Goal: Task Accomplishment & Management: Manage account settings

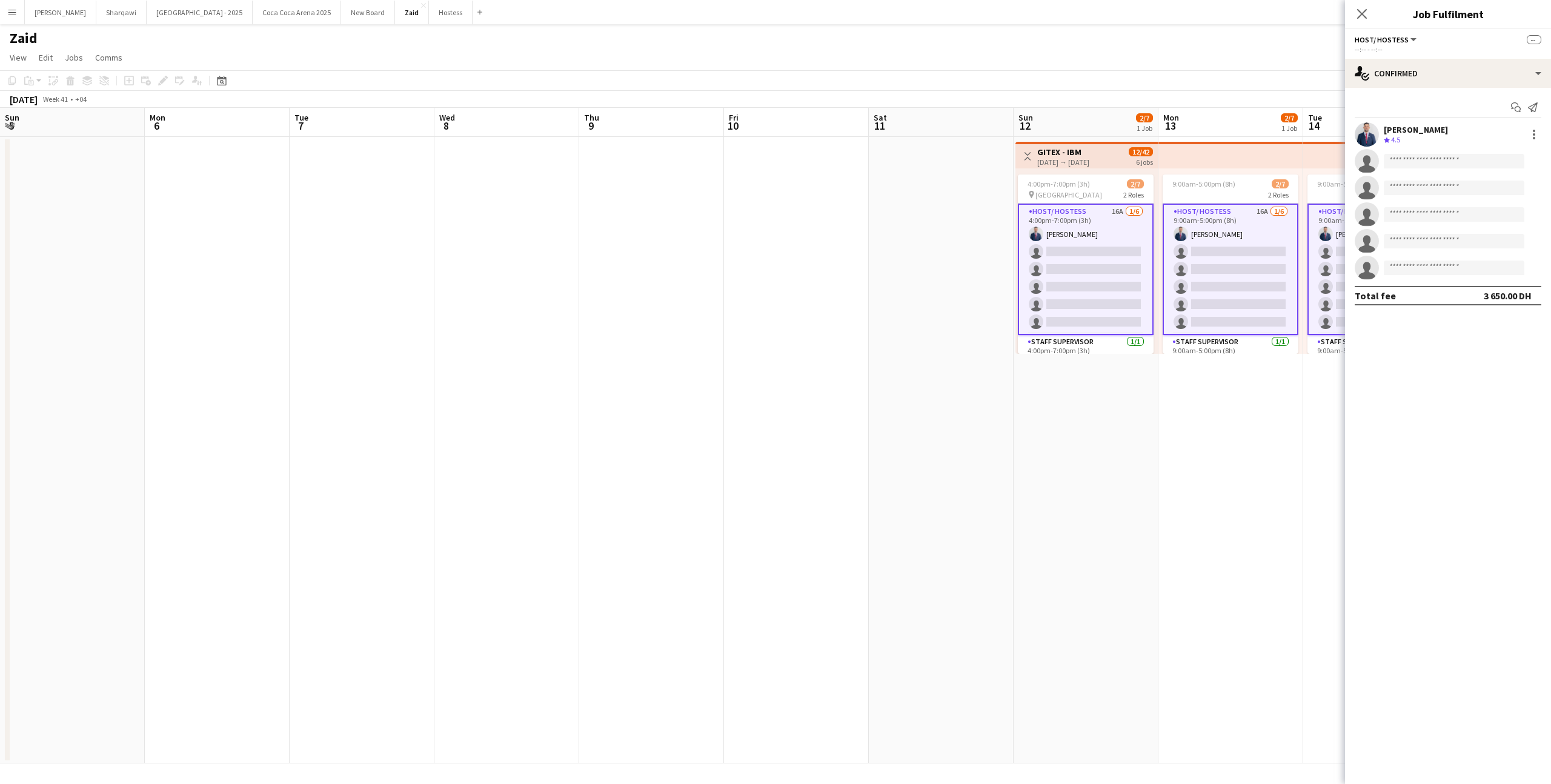
scroll to position [0, 411]
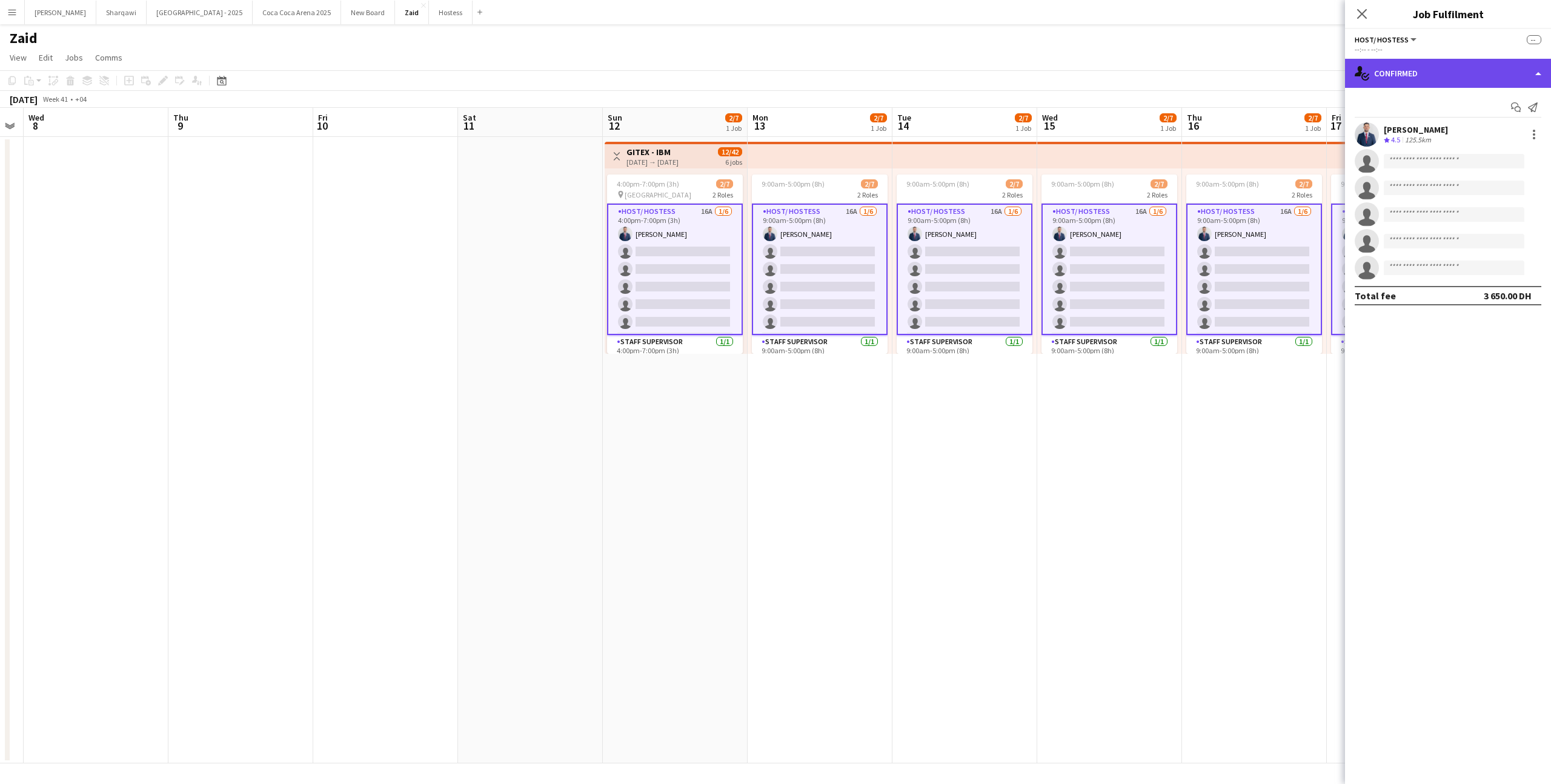
click at [1464, 79] on div "single-neutral-actions-check-2 Confirmed" at bounding box center [1448, 73] width 206 height 29
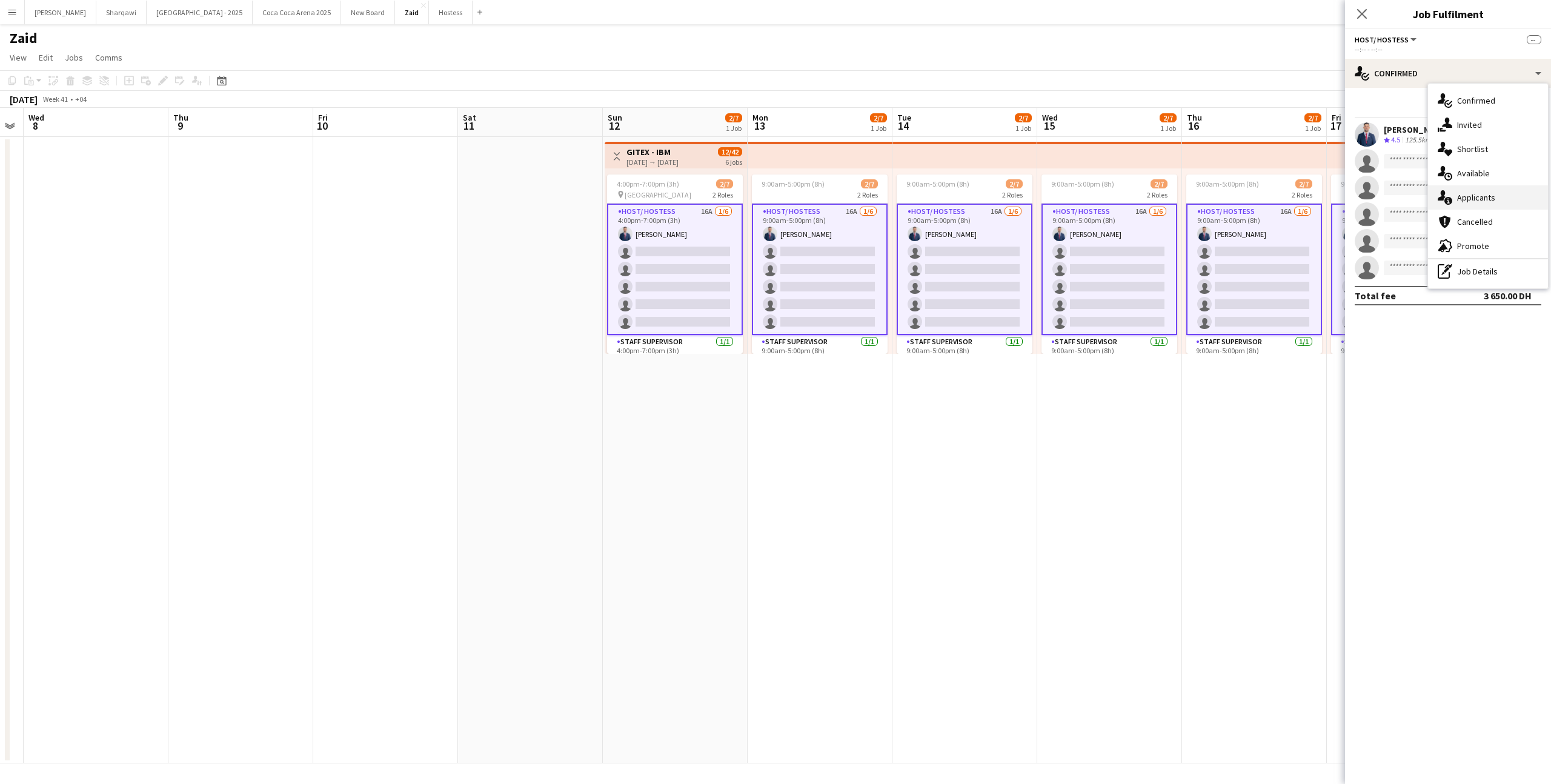
click at [1499, 189] on div "single-neutral-actions-information Applicants" at bounding box center [1488, 198] width 120 height 24
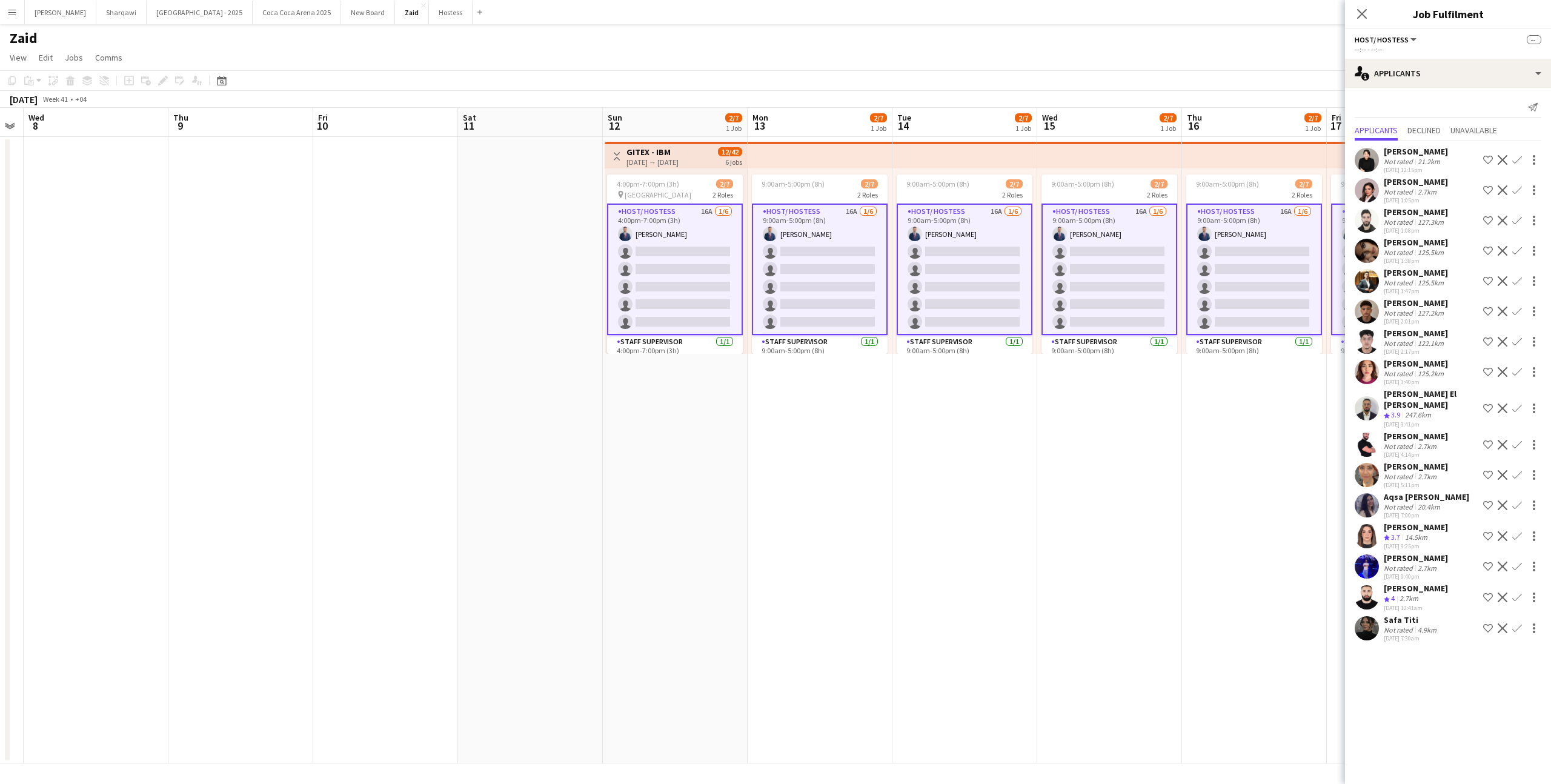
click at [1446, 548] on div "[PERSON_NAME] Crew rating 3.7 14.5km [DATE] 9:25pm Shortlist crew Decline Confi…" at bounding box center [1448, 536] width 206 height 29
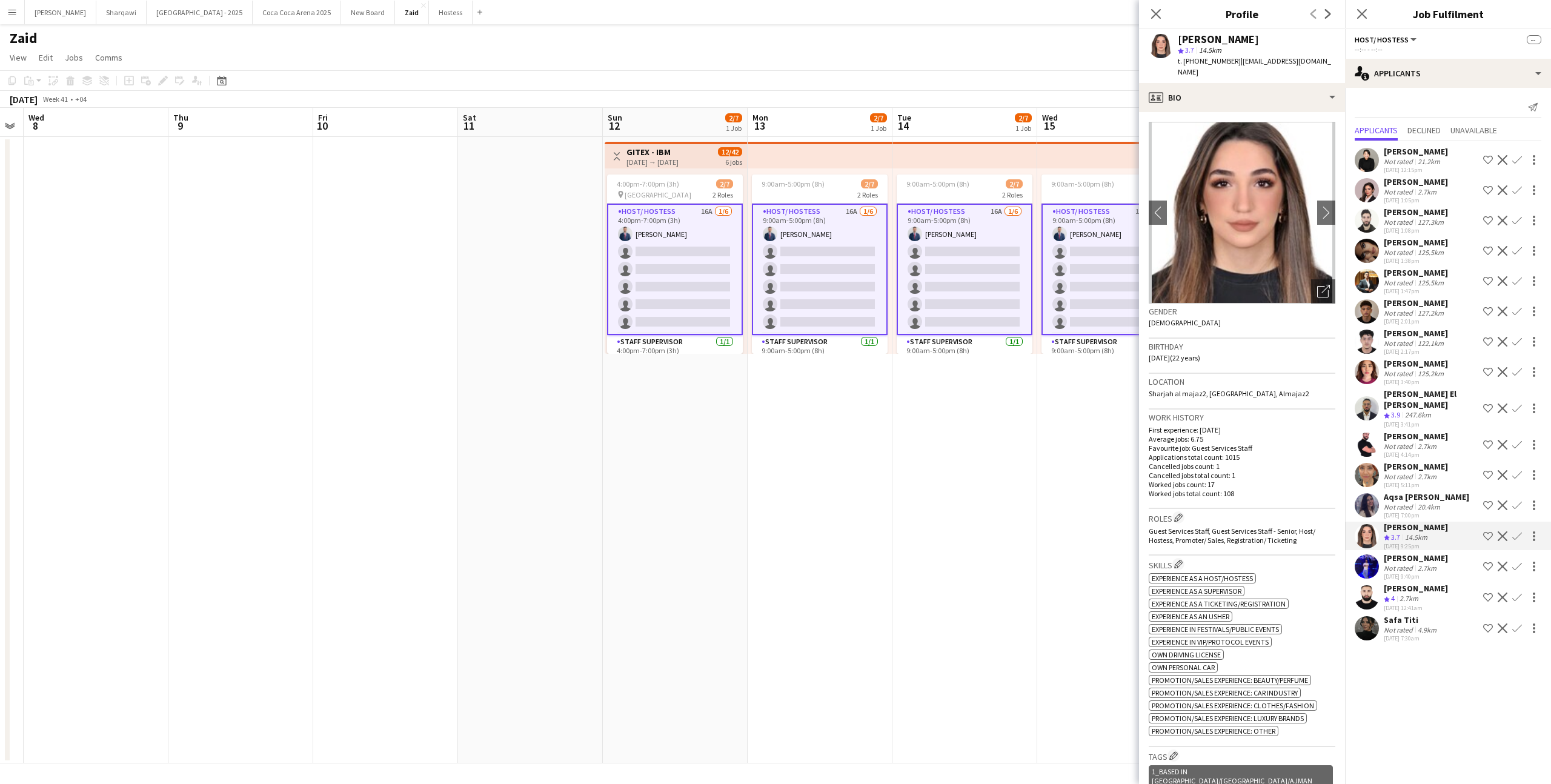
click at [1445, 564] on div "Not rated 2.7km" at bounding box center [1416, 568] width 64 height 9
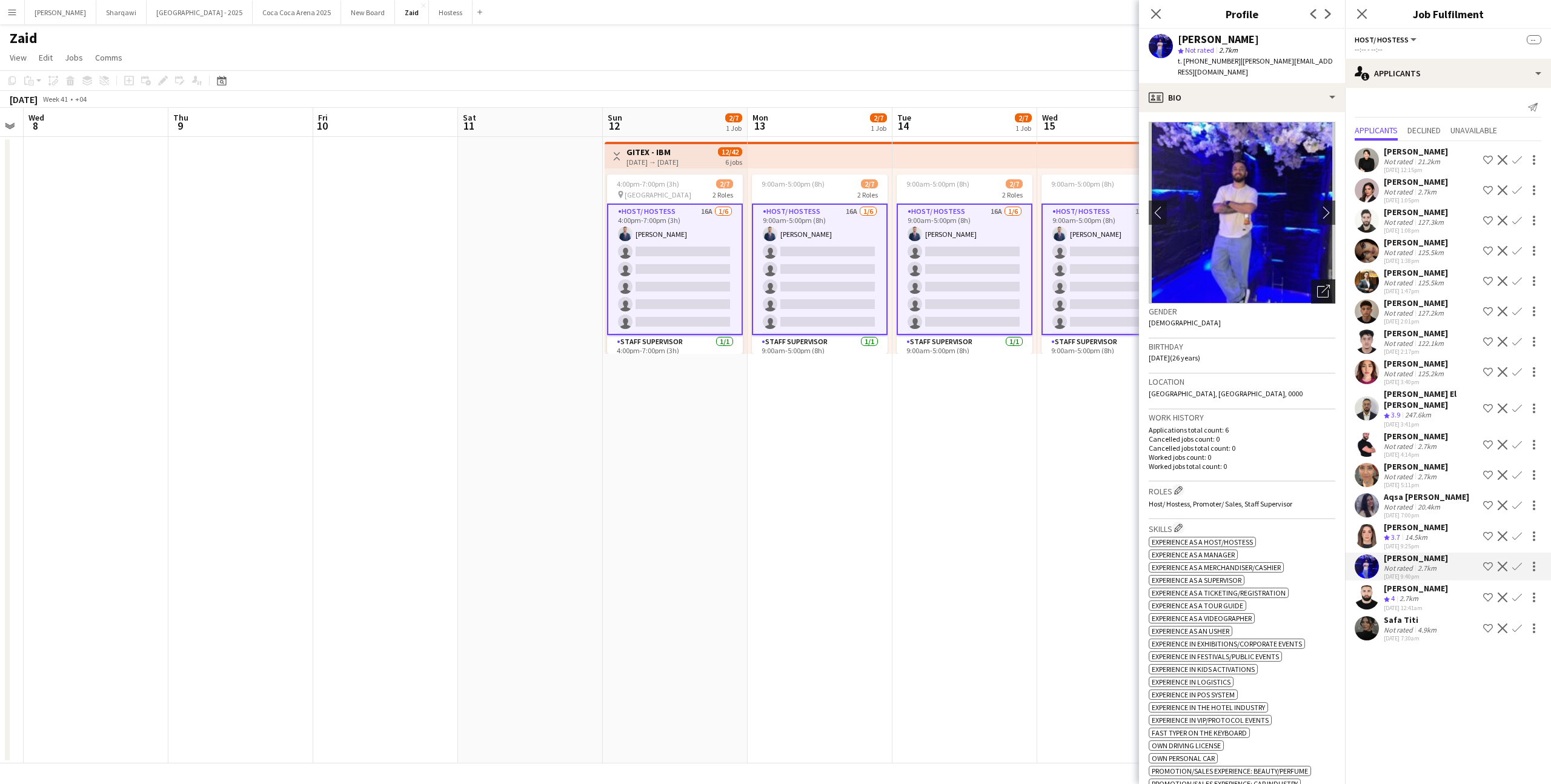
click at [1326, 285] on icon "Open photos pop-in" at bounding box center [1323, 291] width 13 height 13
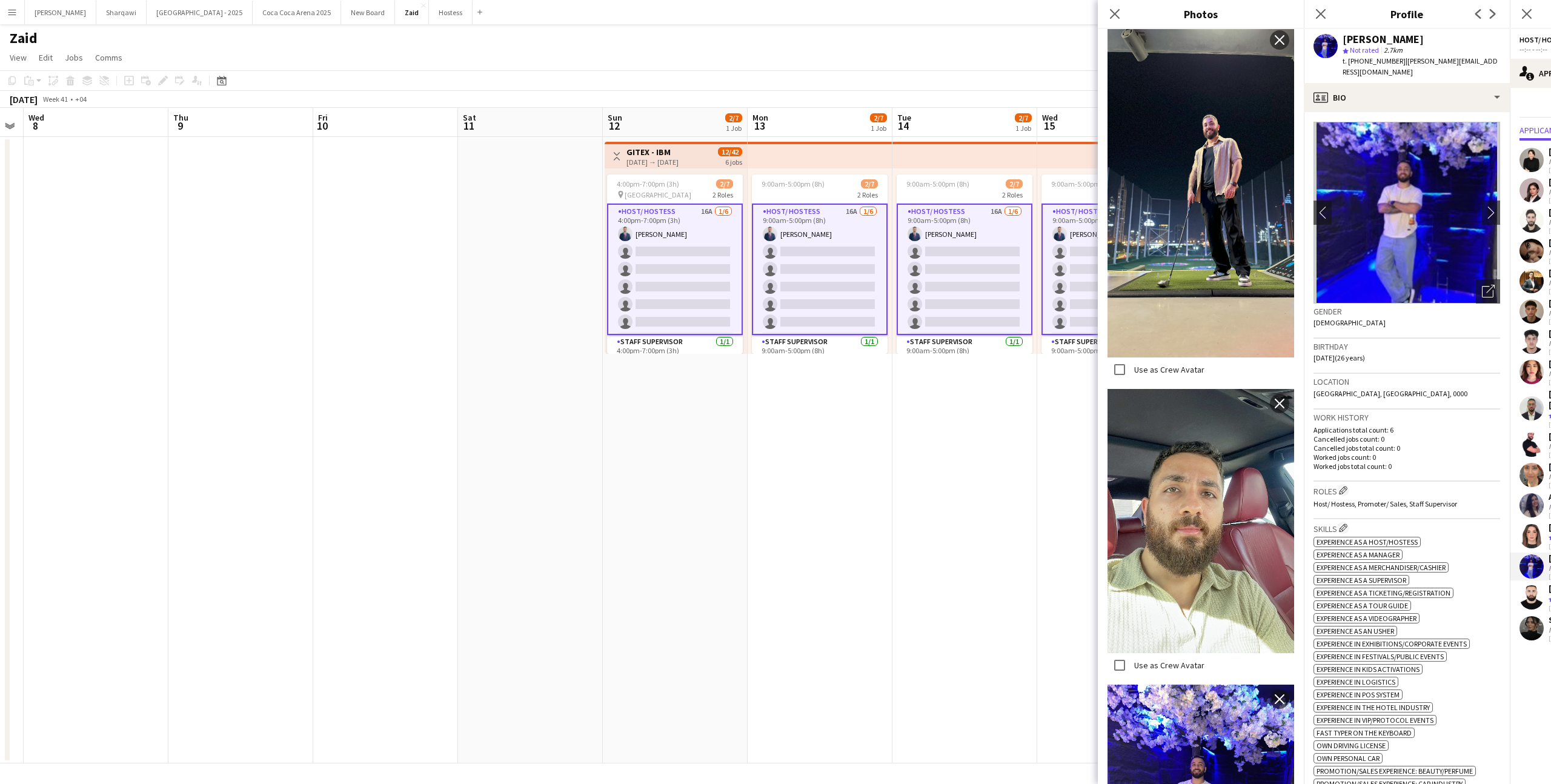
scroll to position [724, 0]
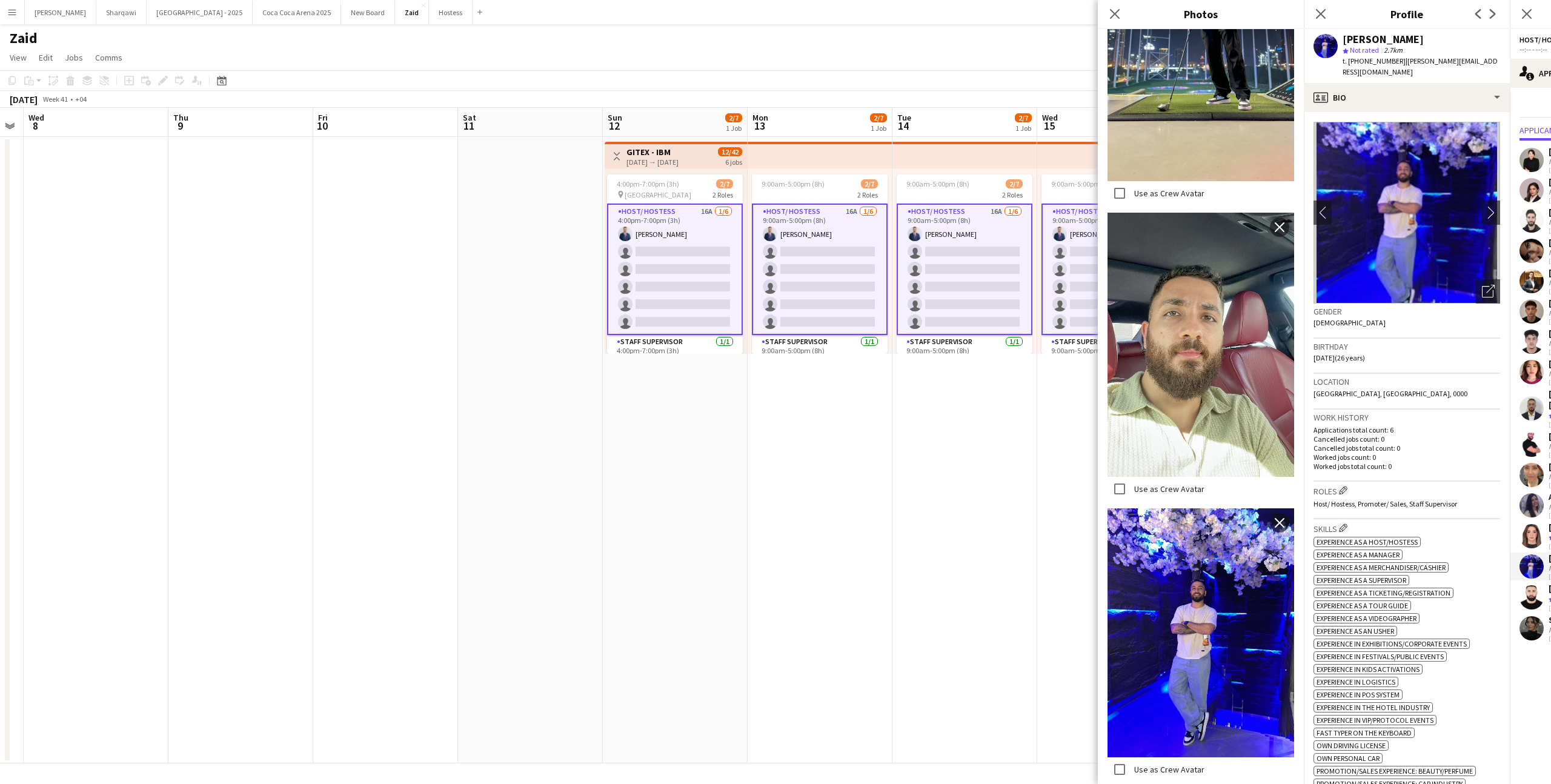
click at [1378, 397] on div "Location [GEOGRAPHIC_DATA], [GEOGRAPHIC_DATA], 0000" at bounding box center [1407, 391] width 187 height 35
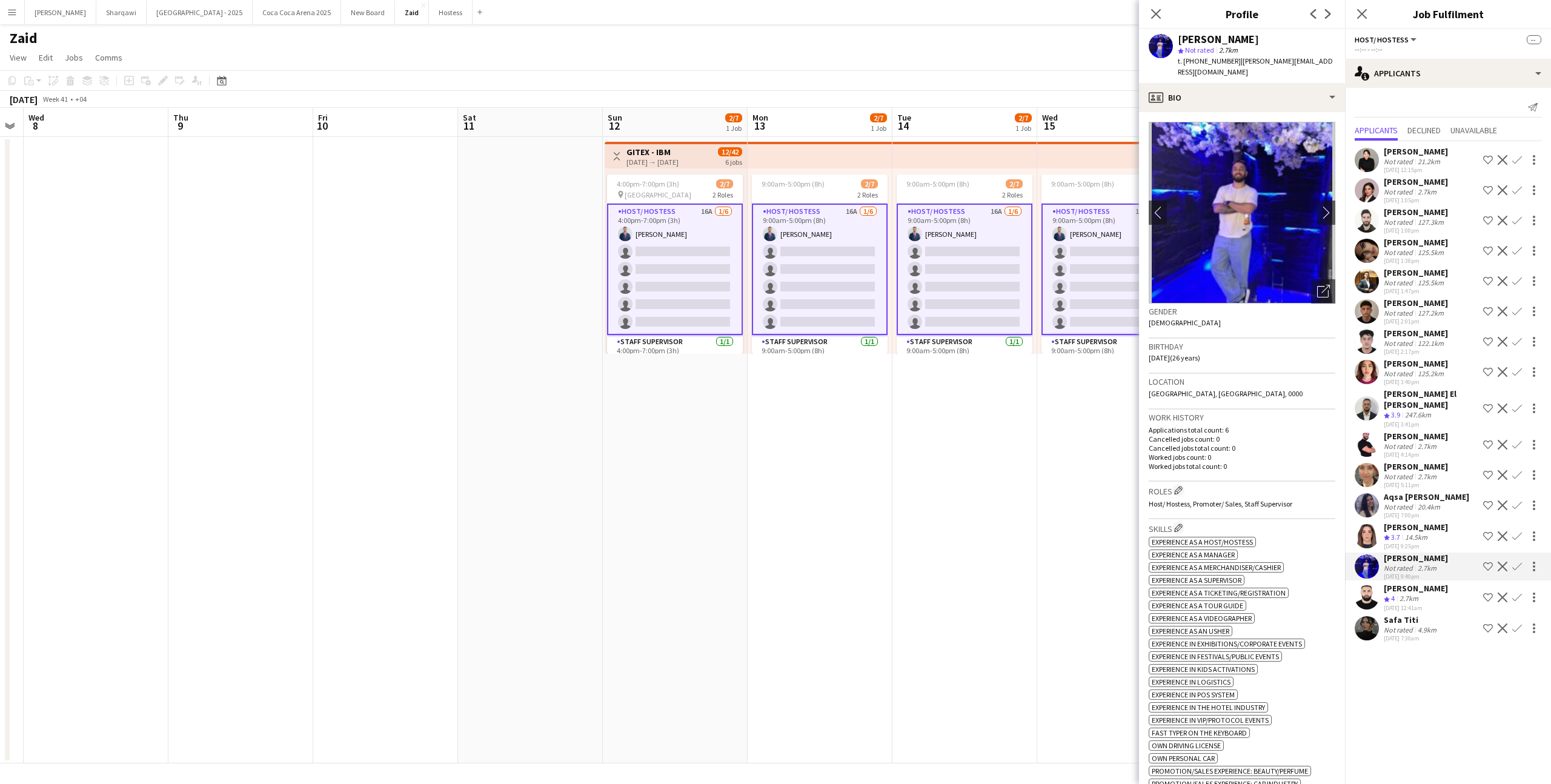
click at [1439, 506] on div "20.4km" at bounding box center [1429, 507] width 27 height 9
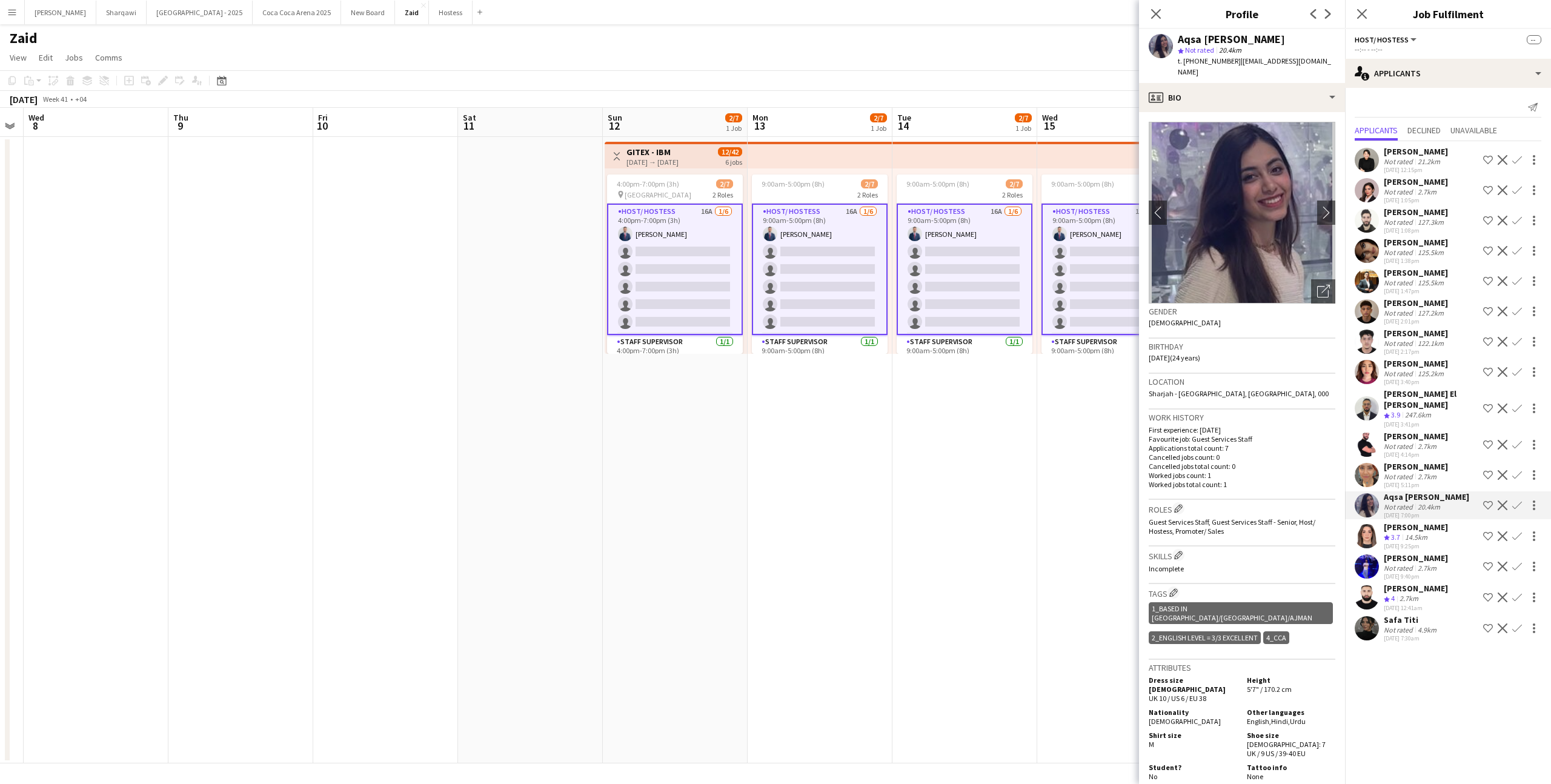
click at [1418, 418] on div "247.6km" at bounding box center [1418, 415] width 31 height 10
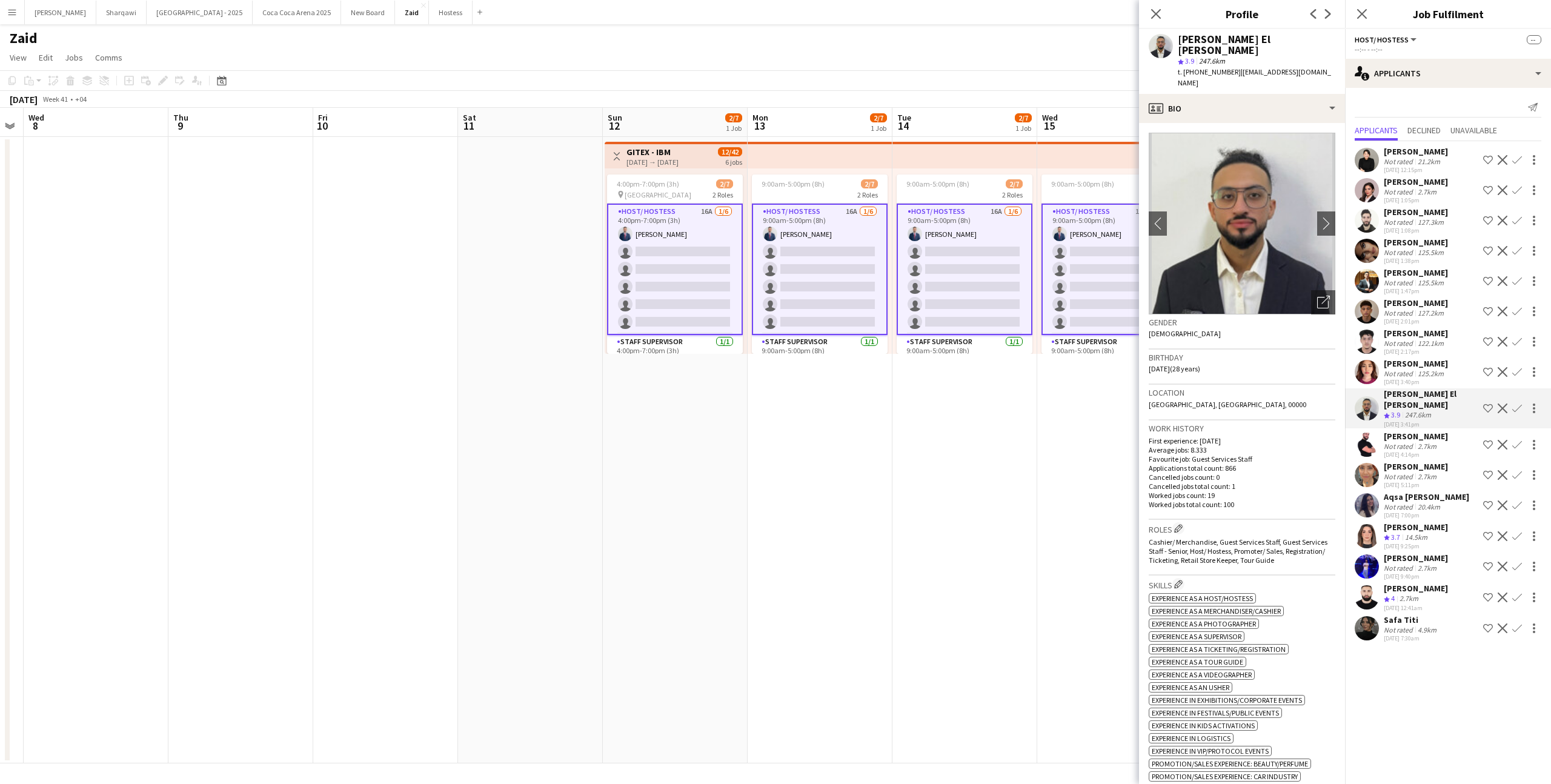
click at [1055, 471] on app-date-cell "9:00am-5:00pm (8h) 2/7 2 Roles Host/ Hostess 16A [DATE] 9:00am-5:00pm (8h) [PER…" at bounding box center [1110, 450] width 145 height 626
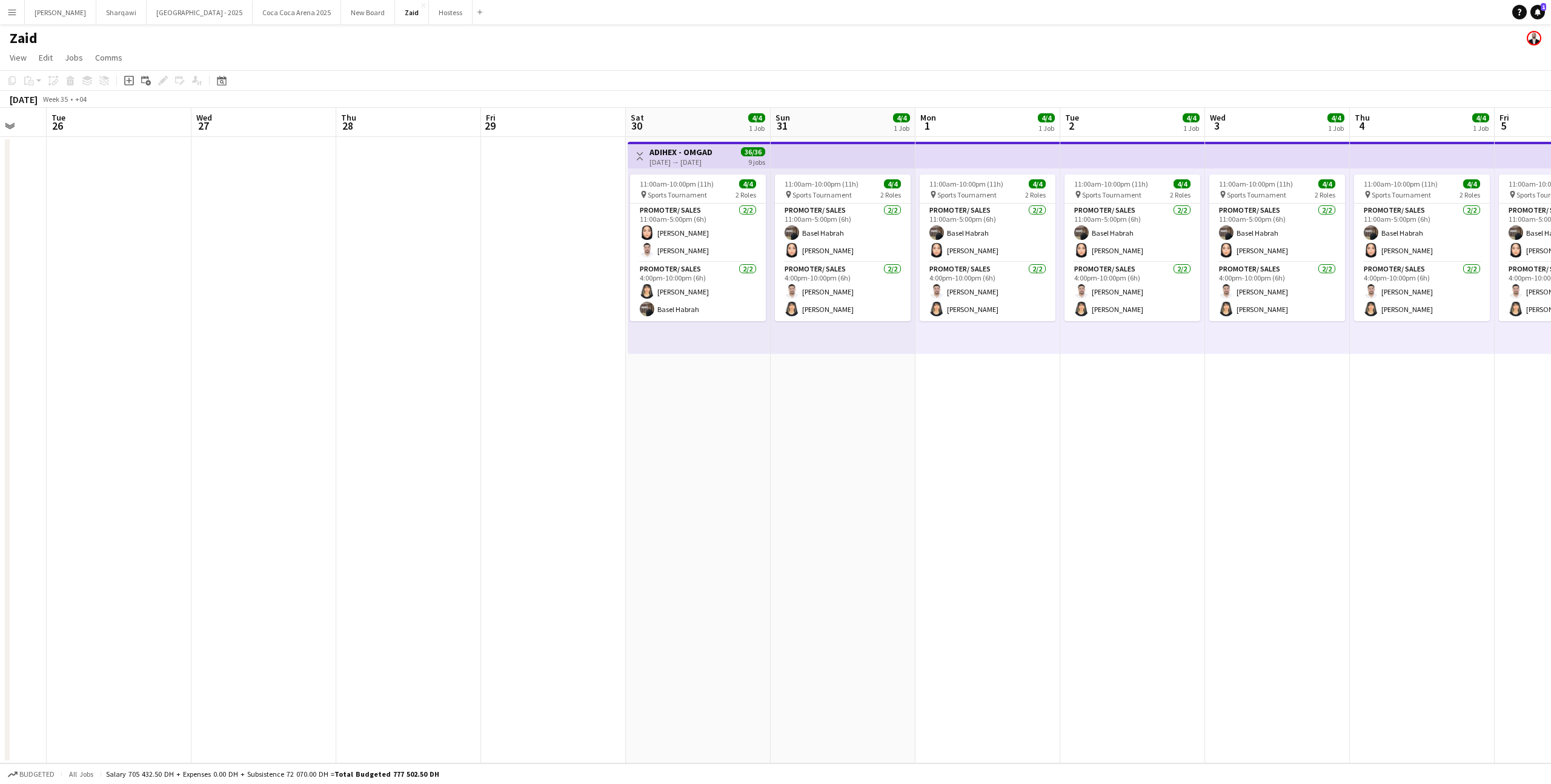
scroll to position [0, 390]
click at [735, 229] on app-card-role "Promoter/ Sales [DATE] 11:00am-5:00pm (6h) [PERSON_NAME]" at bounding box center [696, 233] width 136 height 59
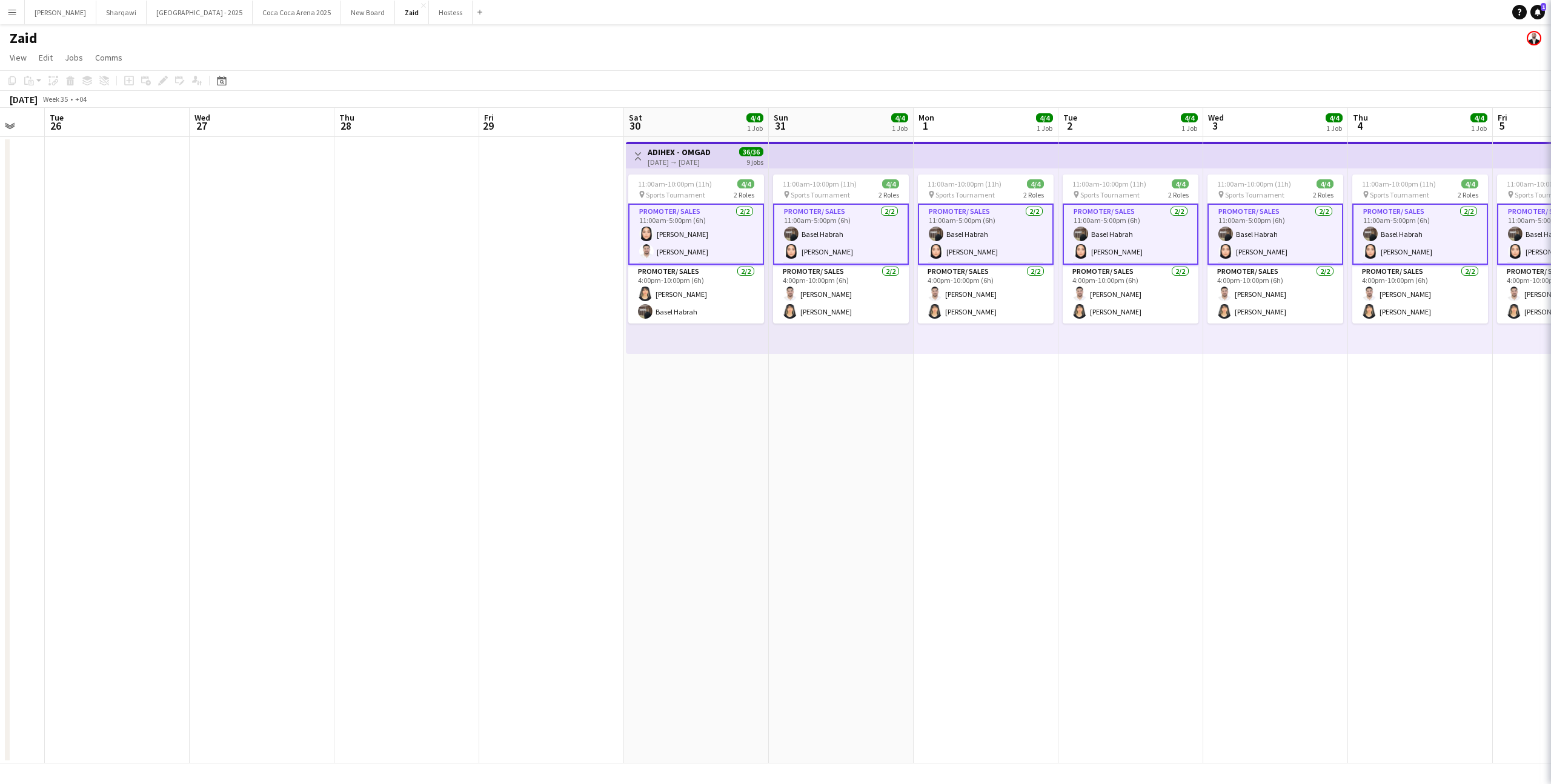
click at [713, 195] on div "pin Sports Tournament 2 Roles" at bounding box center [696, 195] width 136 height 10
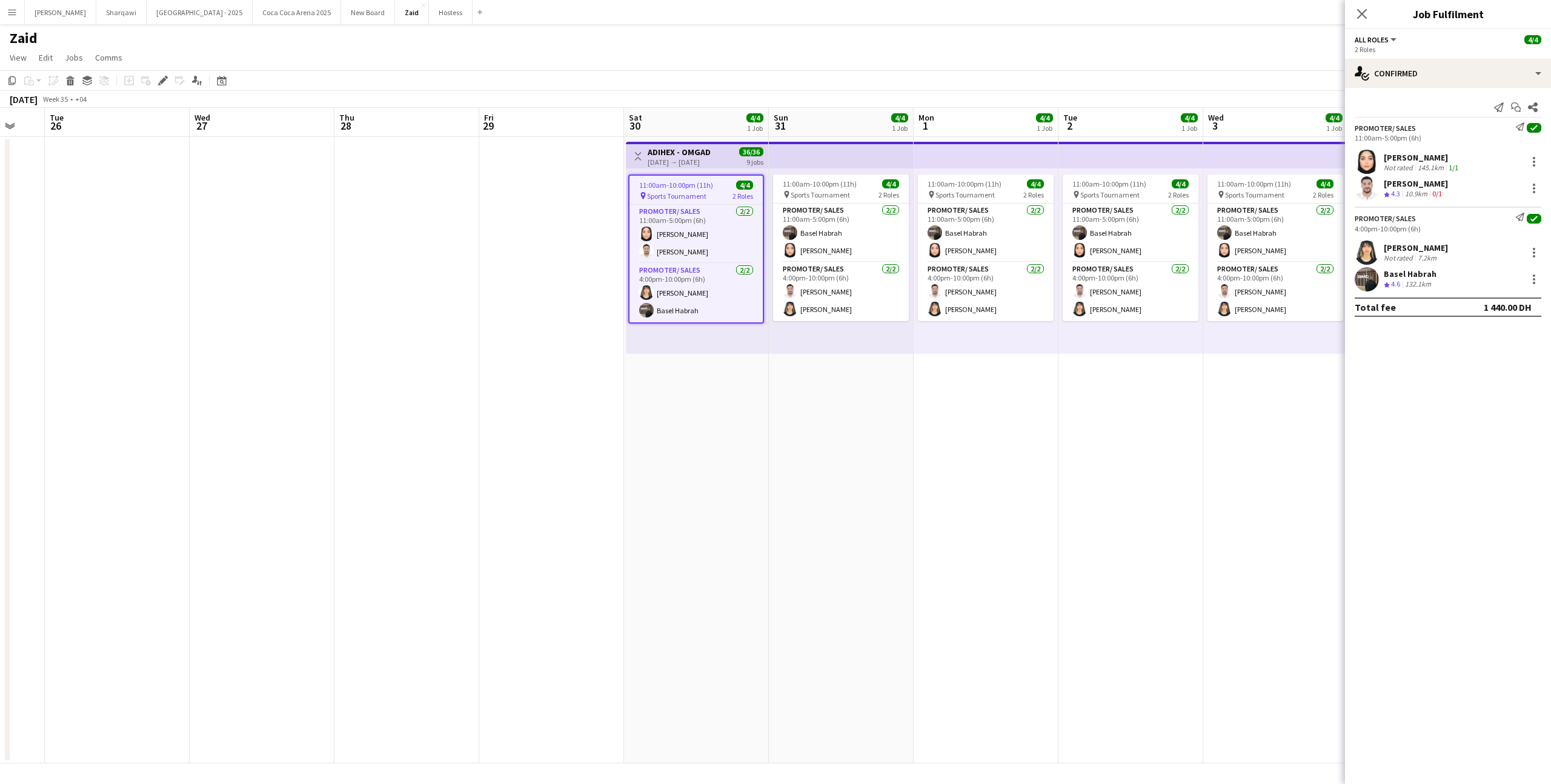
click at [1439, 271] on div "Basel Habrah Crew rating 4.6 132.1km" at bounding box center [1448, 280] width 206 height 24
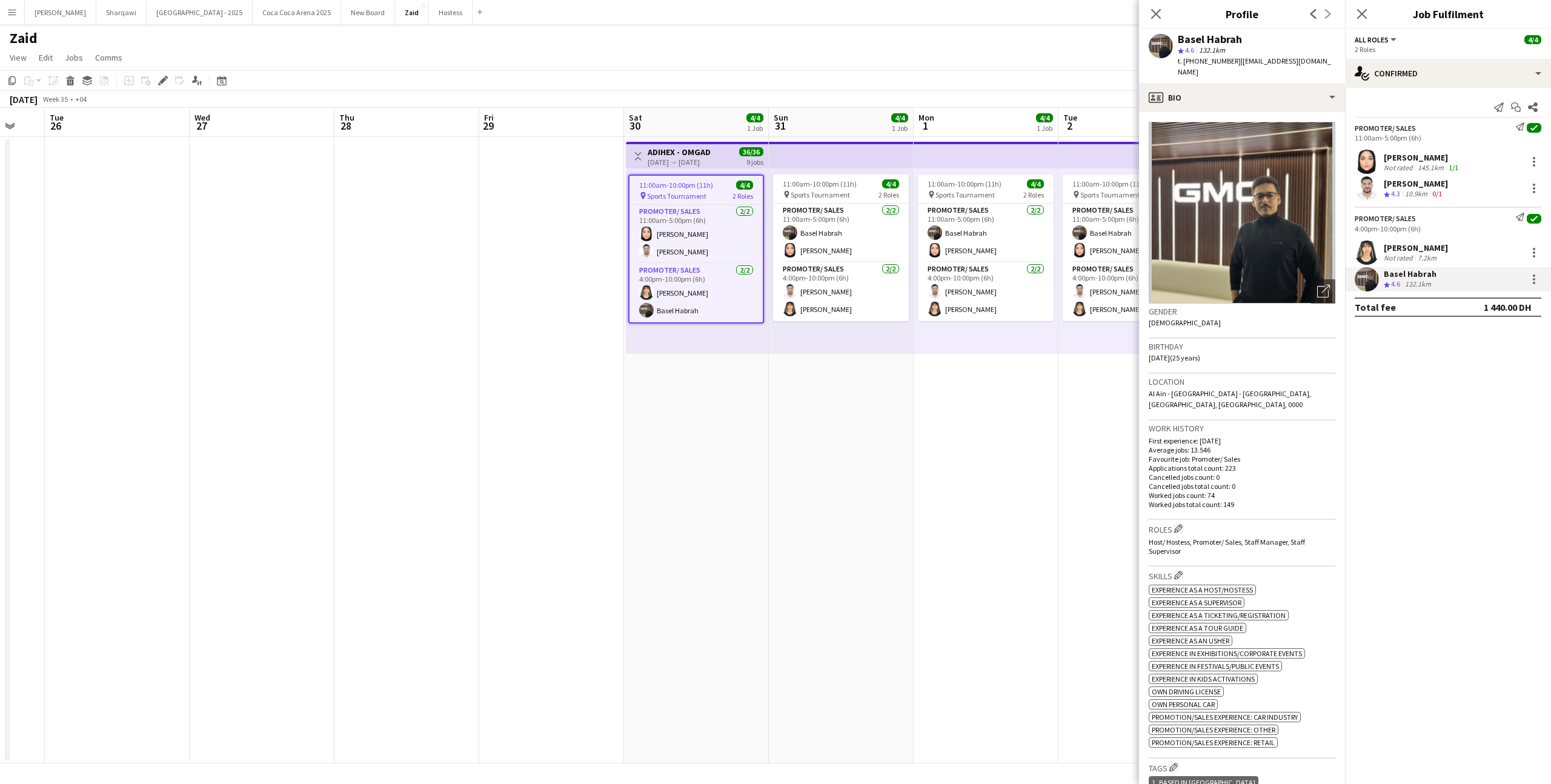
click at [1312, 112] on app-crew-profile-bio "Open photos pop-in Gender [DEMOGRAPHIC_DATA] Birthday [DEMOGRAPHIC_DATA] (25 ye…" at bounding box center [1242, 448] width 206 height 672
click at [1312, 99] on div "profile Bio" at bounding box center [1242, 98] width 206 height 29
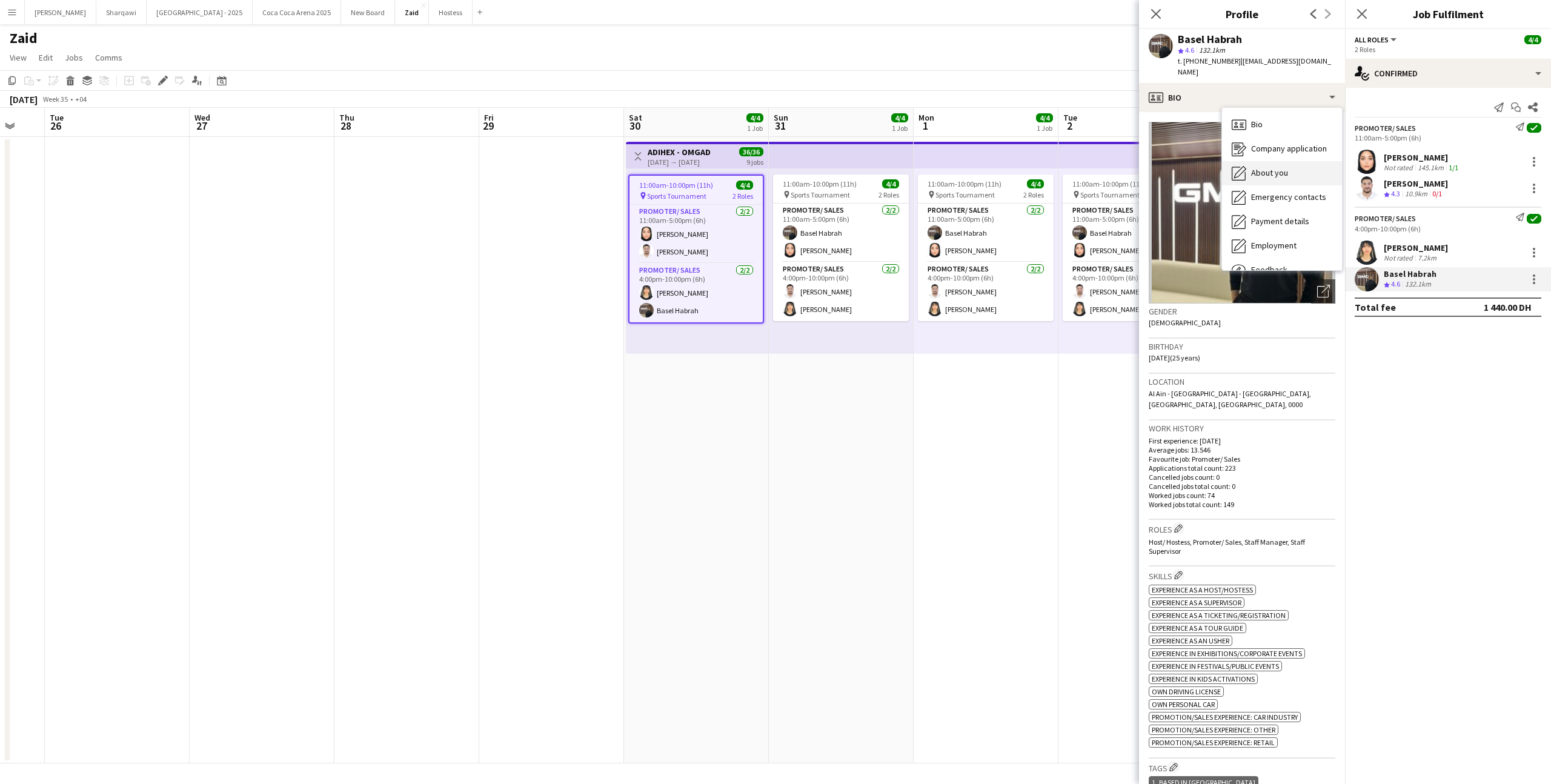
click at [1310, 166] on div "About you About you" at bounding box center [1282, 173] width 120 height 24
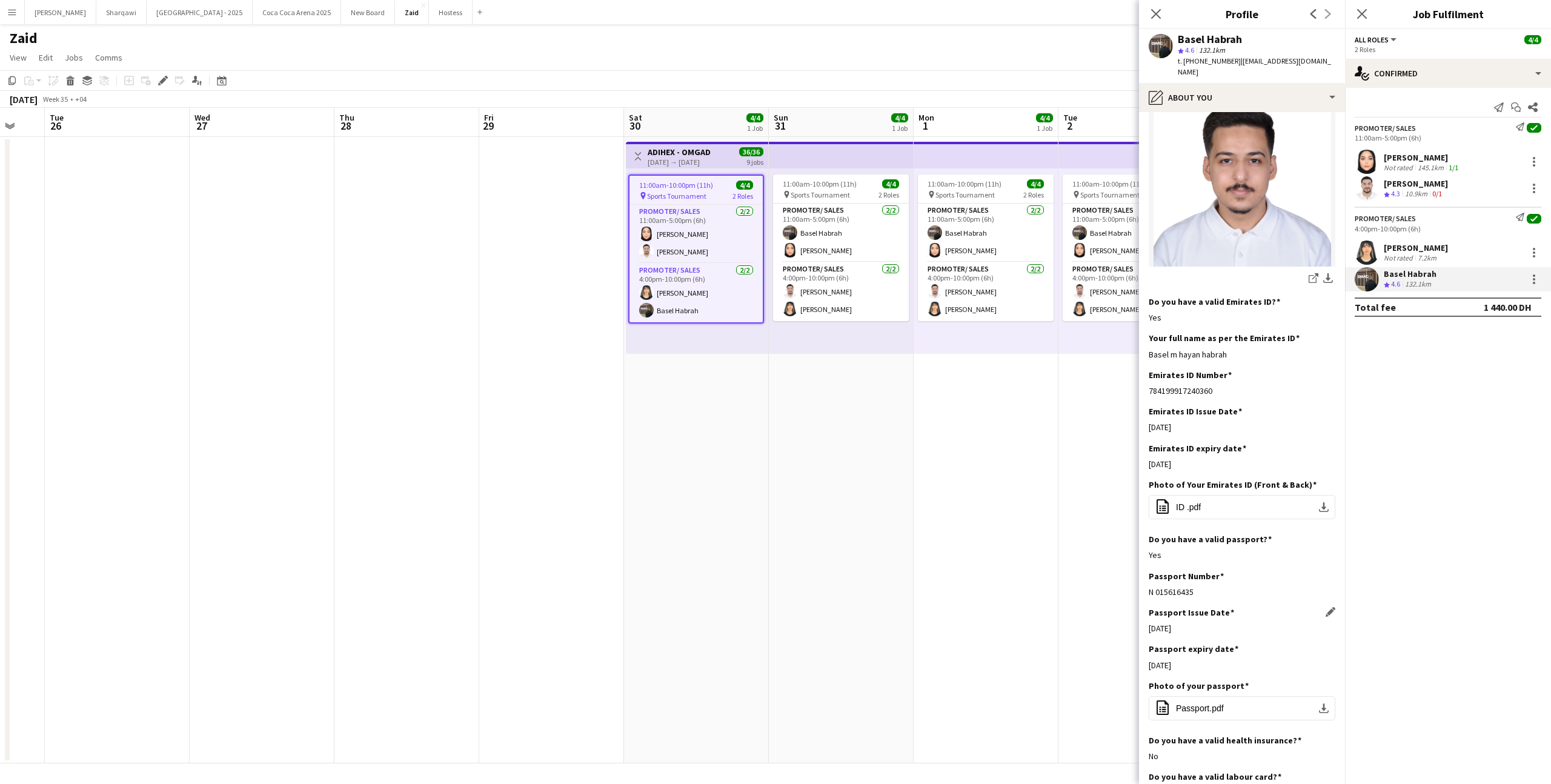
scroll to position [192, 0]
click at [1280, 86] on div "pencil4 About you" at bounding box center [1242, 98] width 206 height 29
click at [1290, 108] on div "Bio Bio Company application Company application About you About you Emergency c…" at bounding box center [1282, 189] width 120 height 162
click at [1290, 113] on div "Bio Bio" at bounding box center [1282, 125] width 120 height 24
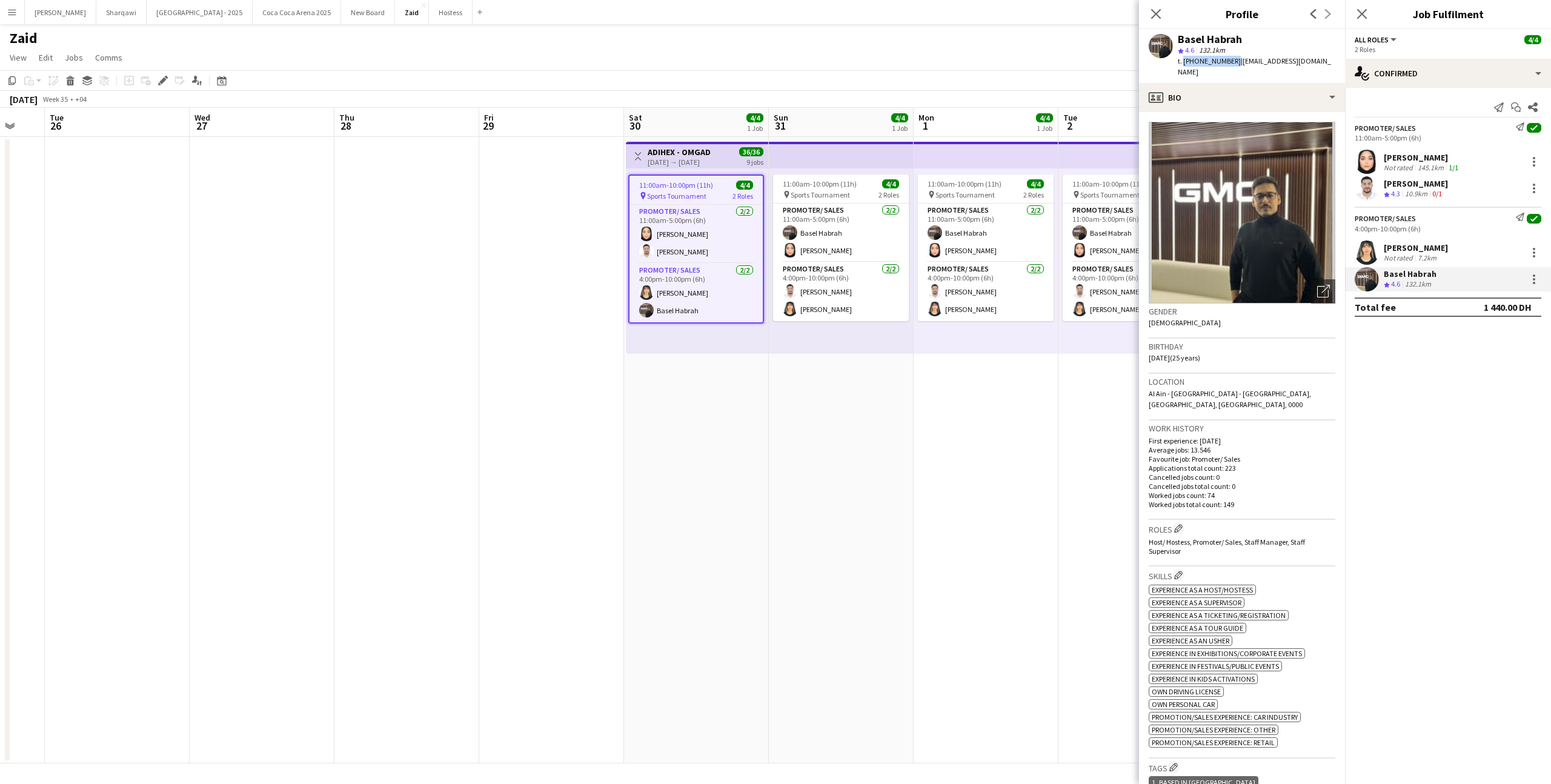
drag, startPoint x: 1182, startPoint y: 60, endPoint x: 1229, endPoint y: 62, distance: 47.0
click at [1229, 62] on span "t. [PHONE_NUMBER]" at bounding box center [1209, 60] width 63 height 9
copy span "[PHONE_NUMBER]"
click at [1245, 83] on div "profile Bio" at bounding box center [1242, 98] width 206 height 29
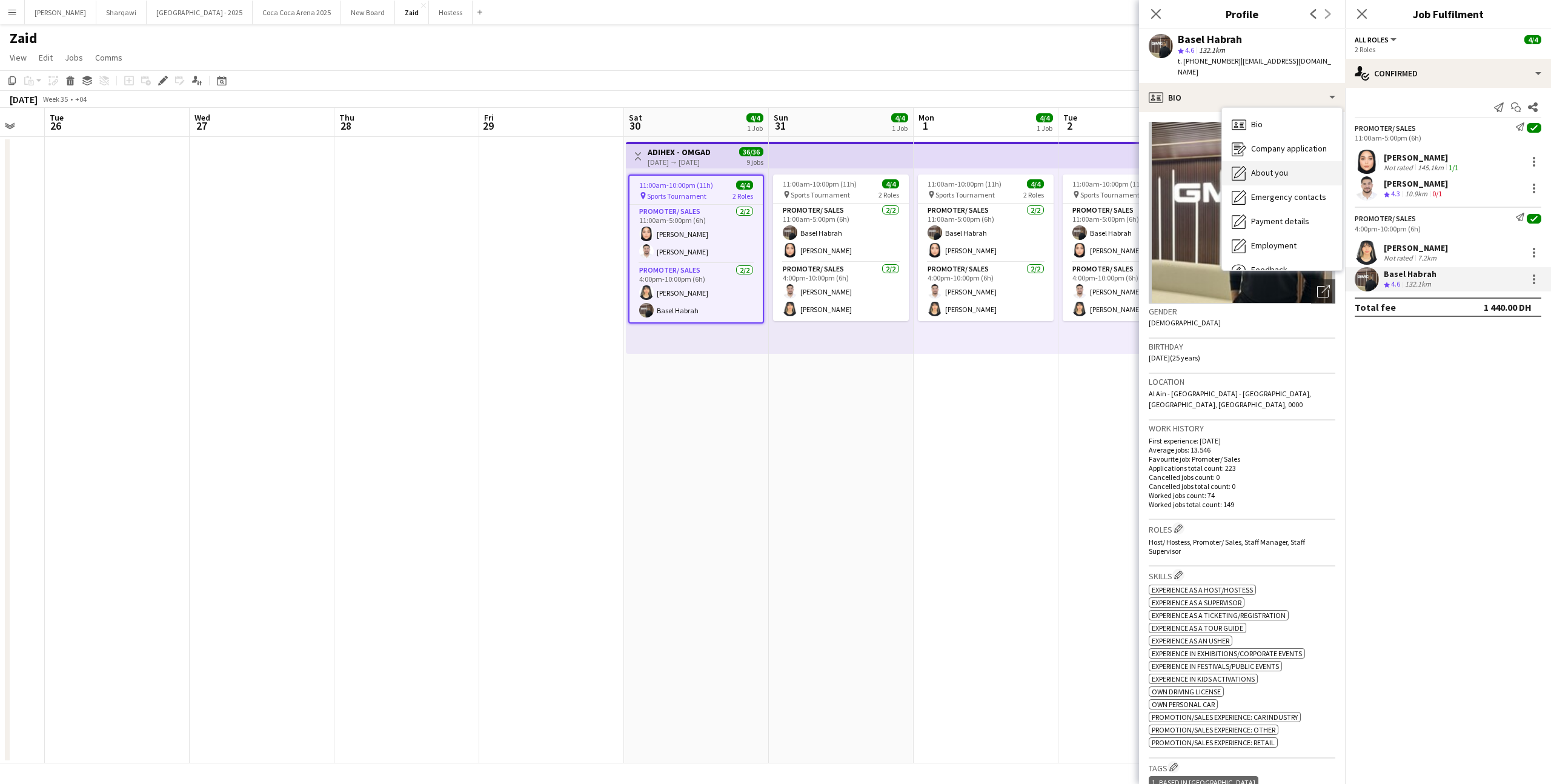
click at [1276, 167] on span "About you" at bounding box center [1269, 173] width 37 height 11
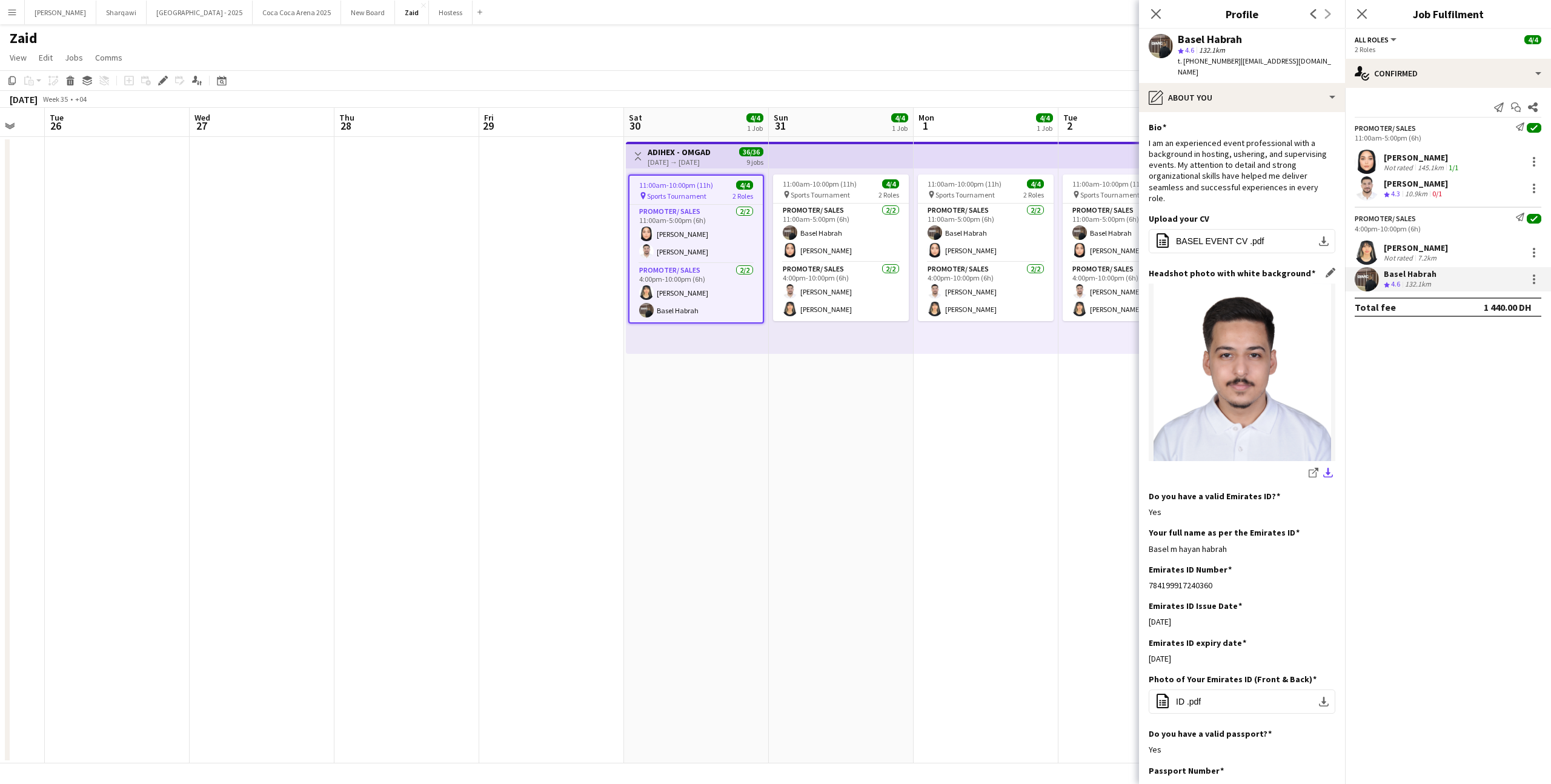
click at [1329, 468] on app-icon "download-bottom" at bounding box center [1328, 473] width 10 height 12
click at [1240, 87] on div "pencil4 About you" at bounding box center [1242, 98] width 206 height 29
click at [1190, 307] on img at bounding box center [1243, 372] width 187 height 178
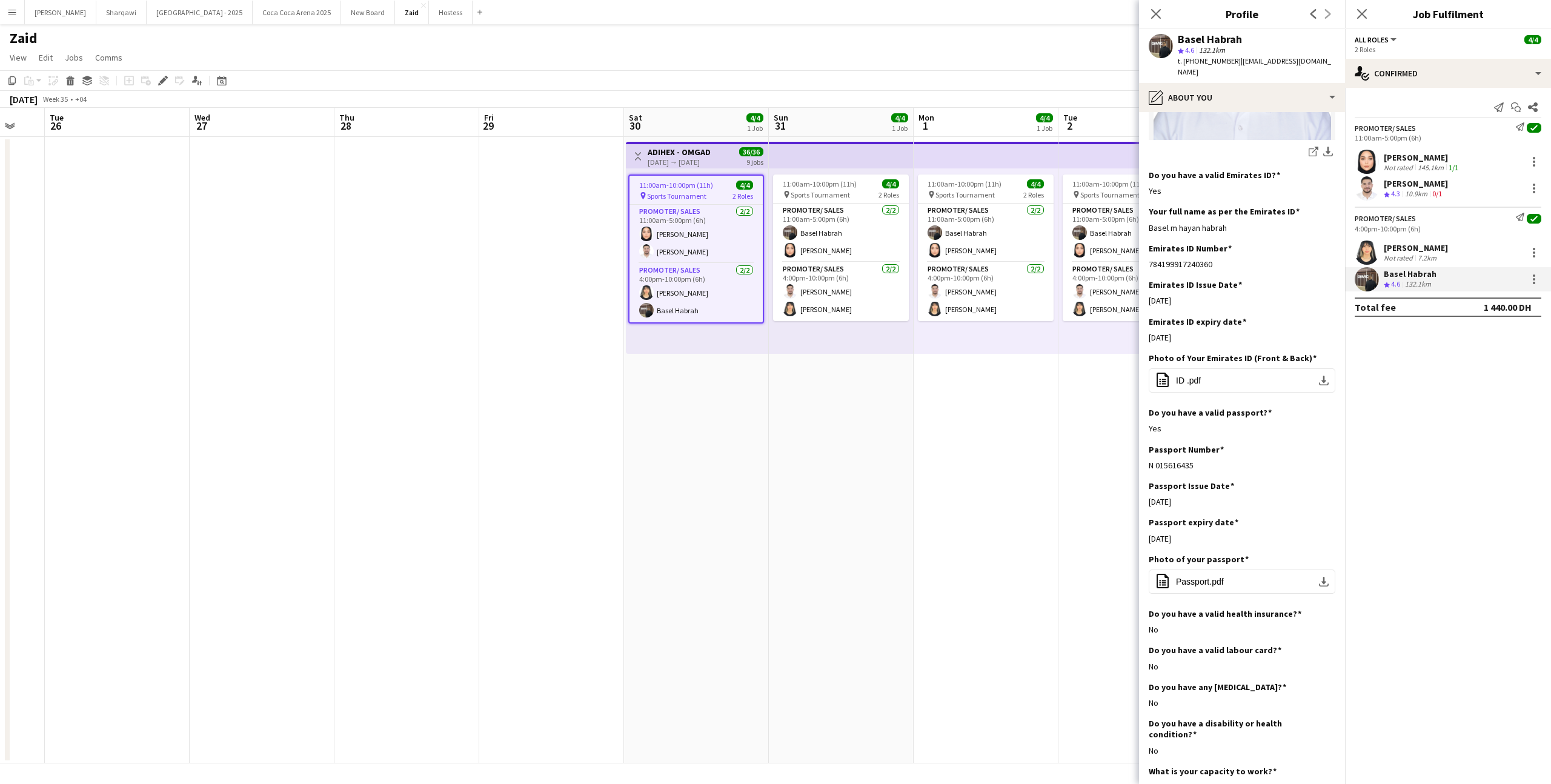
scroll to position [322, 0]
click at [1320, 576] on app-icon "download-bottom" at bounding box center [1324, 581] width 10 height 10
click at [1323, 374] on app-icon "download-bottom" at bounding box center [1324, 379] width 10 height 10
click at [1414, 250] on div "[PERSON_NAME]" at bounding box center [1416, 248] width 64 height 11
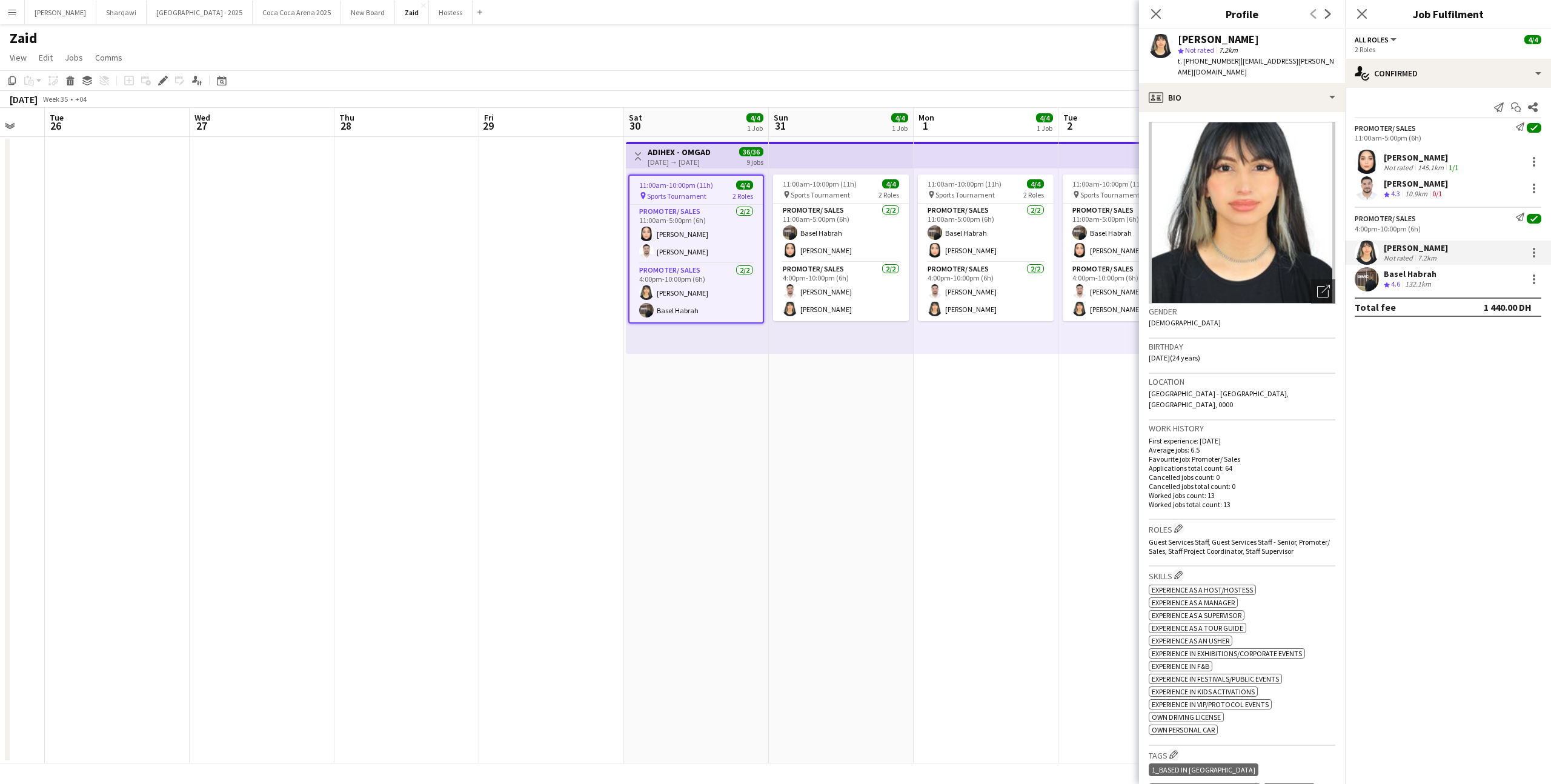
click at [1270, 70] on div "[PERSON_NAME] star Not rated 7.2km t. [PHONE_NUMBER] | [EMAIL_ADDRESS][PERSON_N…" at bounding box center [1242, 56] width 206 height 54
click at [1273, 85] on div "profile Bio" at bounding box center [1242, 98] width 206 height 29
click at [1273, 167] on span "About you" at bounding box center [1269, 173] width 37 height 11
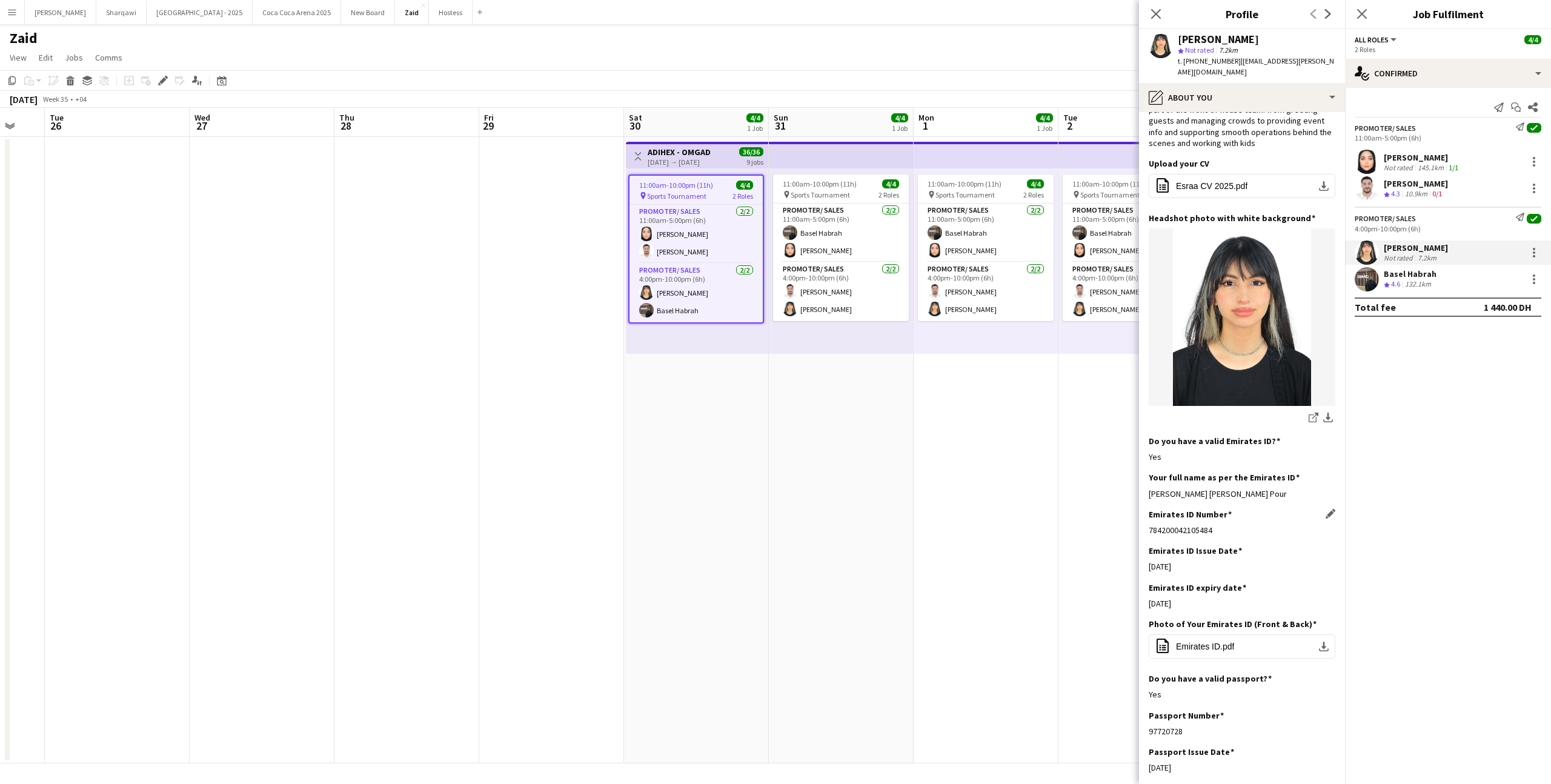
scroll to position [112, 0]
click at [1222, 640] on span "Emirates ID.pdf" at bounding box center [1205, 645] width 58 height 10
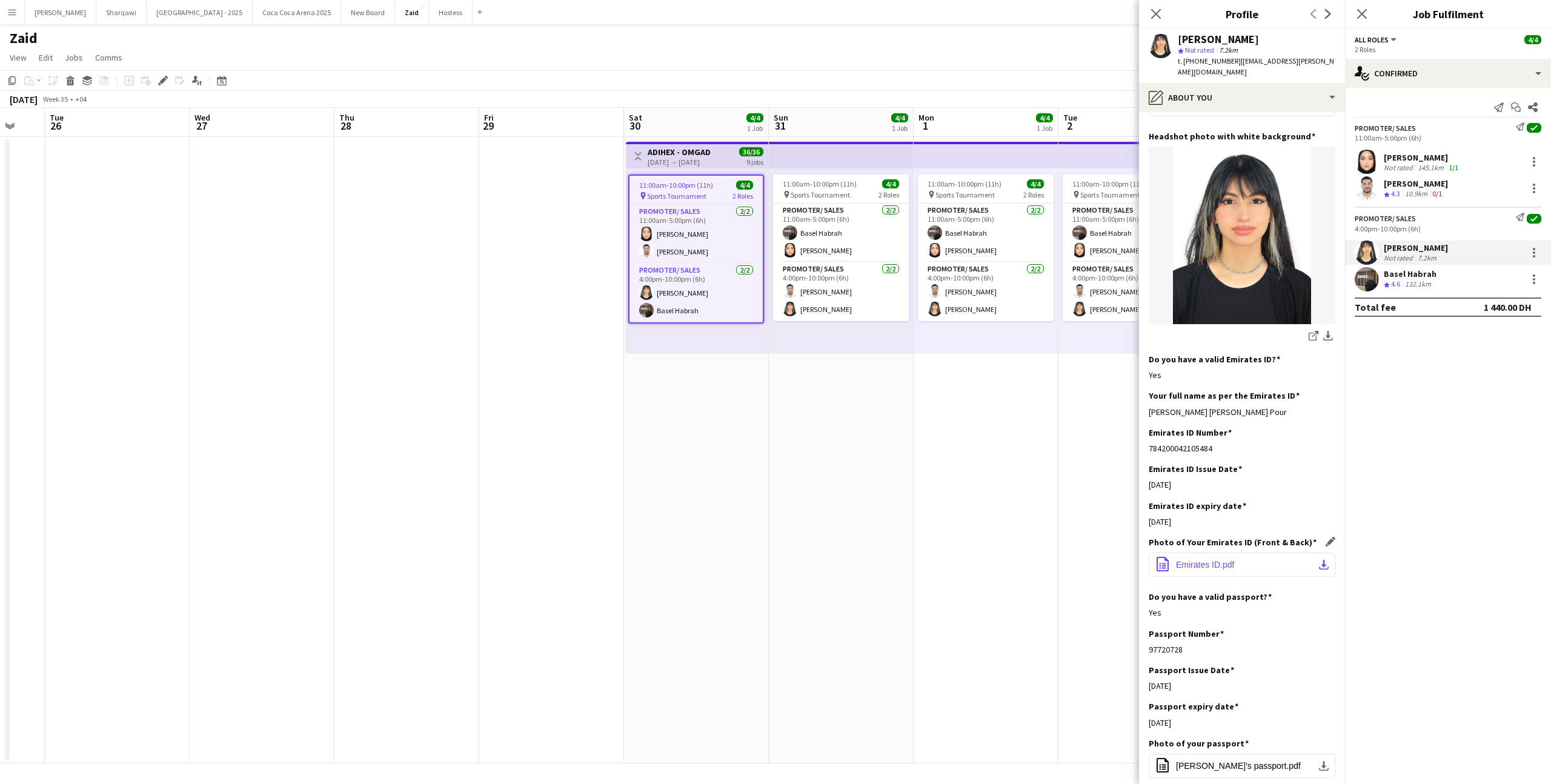
scroll to position [194, 0]
drag, startPoint x: 1185, startPoint y: 633, endPoint x: 1149, endPoint y: 636, distance: 36.1
click at [1149, 643] on div "97720728" at bounding box center [1243, 648] width 187 height 11
copy div "97720728"
drag, startPoint x: 1189, startPoint y: 60, endPoint x: 1229, endPoint y: 64, distance: 40.2
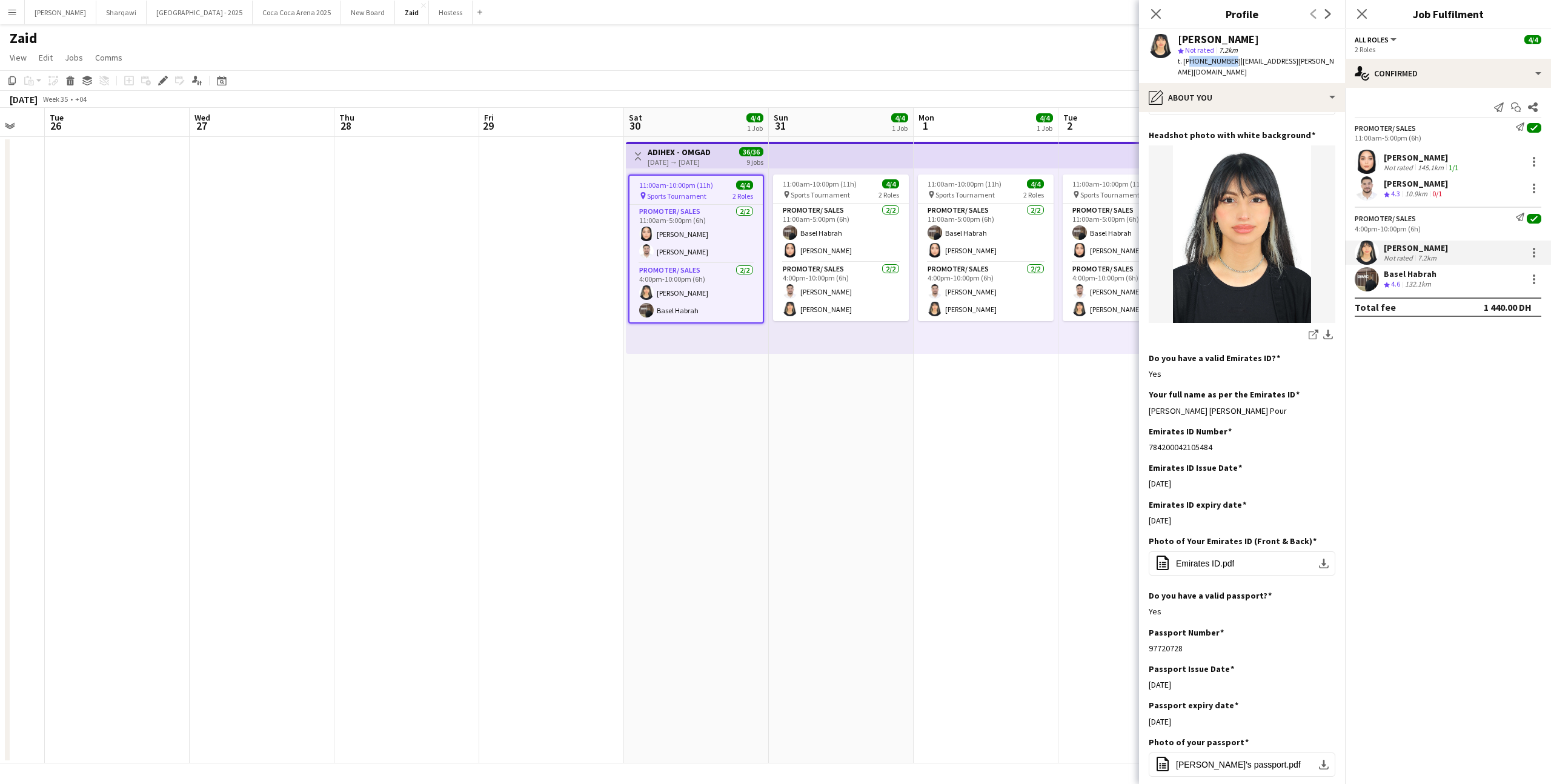
click at [1229, 64] on span "t. [PHONE_NUMBER]" at bounding box center [1209, 60] width 63 height 9
copy span "97150232139"
click at [1243, 83] on div "pencil4 About you" at bounding box center [1242, 98] width 206 height 29
click at [1273, 113] on div "Bio Bio" at bounding box center [1282, 125] width 120 height 24
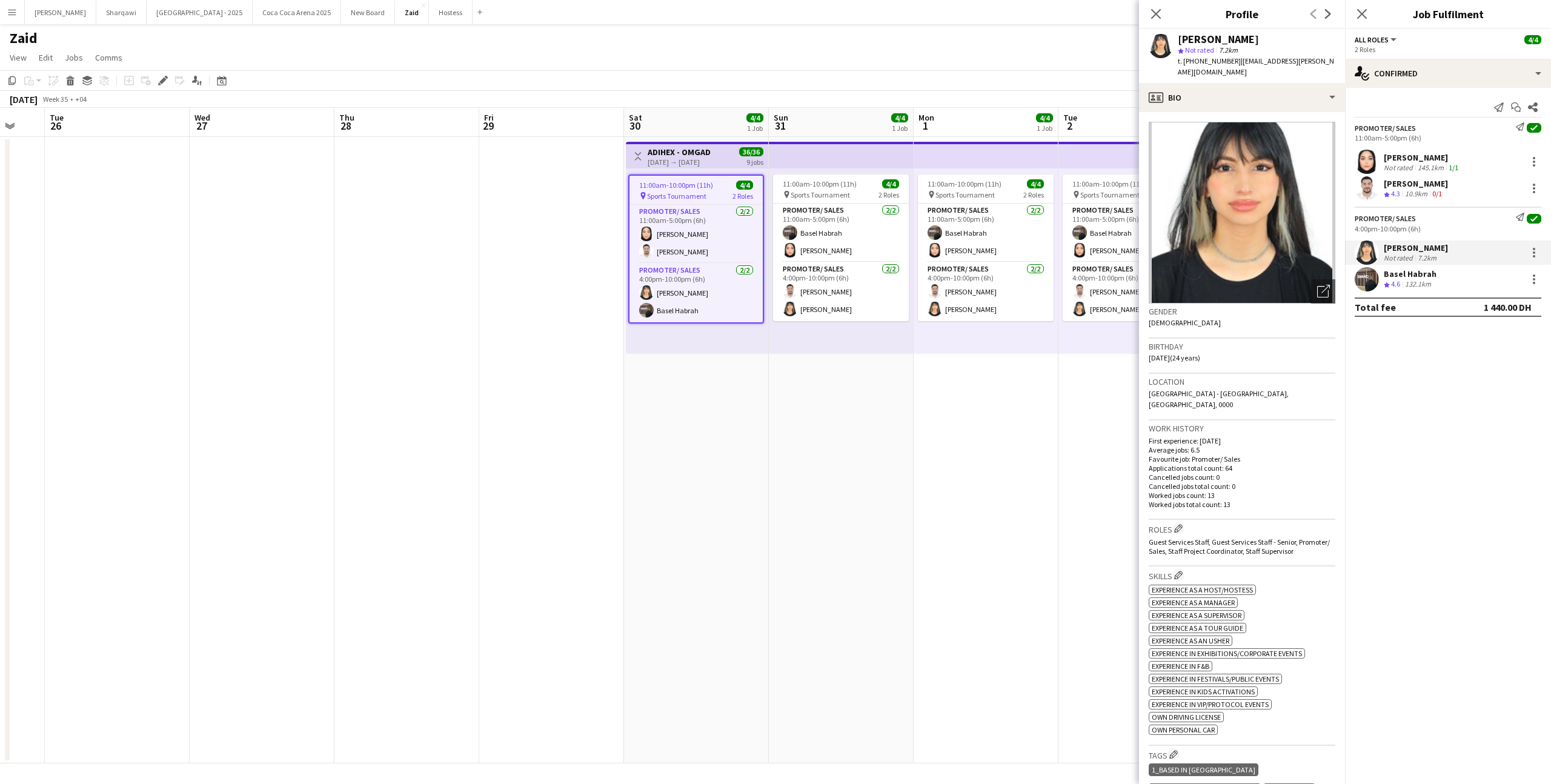
click at [1273, 112] on app-crew-profile-bio "Open photos pop-in Gender [DEMOGRAPHIC_DATA] Birthday [DEMOGRAPHIC_DATA] (24 ye…" at bounding box center [1242, 448] width 206 height 672
click at [1268, 85] on div "profile Bio" at bounding box center [1242, 98] width 206 height 29
click at [1280, 113] on div "Bio Bio" at bounding box center [1282, 125] width 120 height 24
drag, startPoint x: 1150, startPoint y: 349, endPoint x: 1181, endPoint y: 352, distance: 31.1
click at [1181, 352] on div "Birthday [DEMOGRAPHIC_DATA] (24 years)" at bounding box center [1243, 357] width 187 height 35
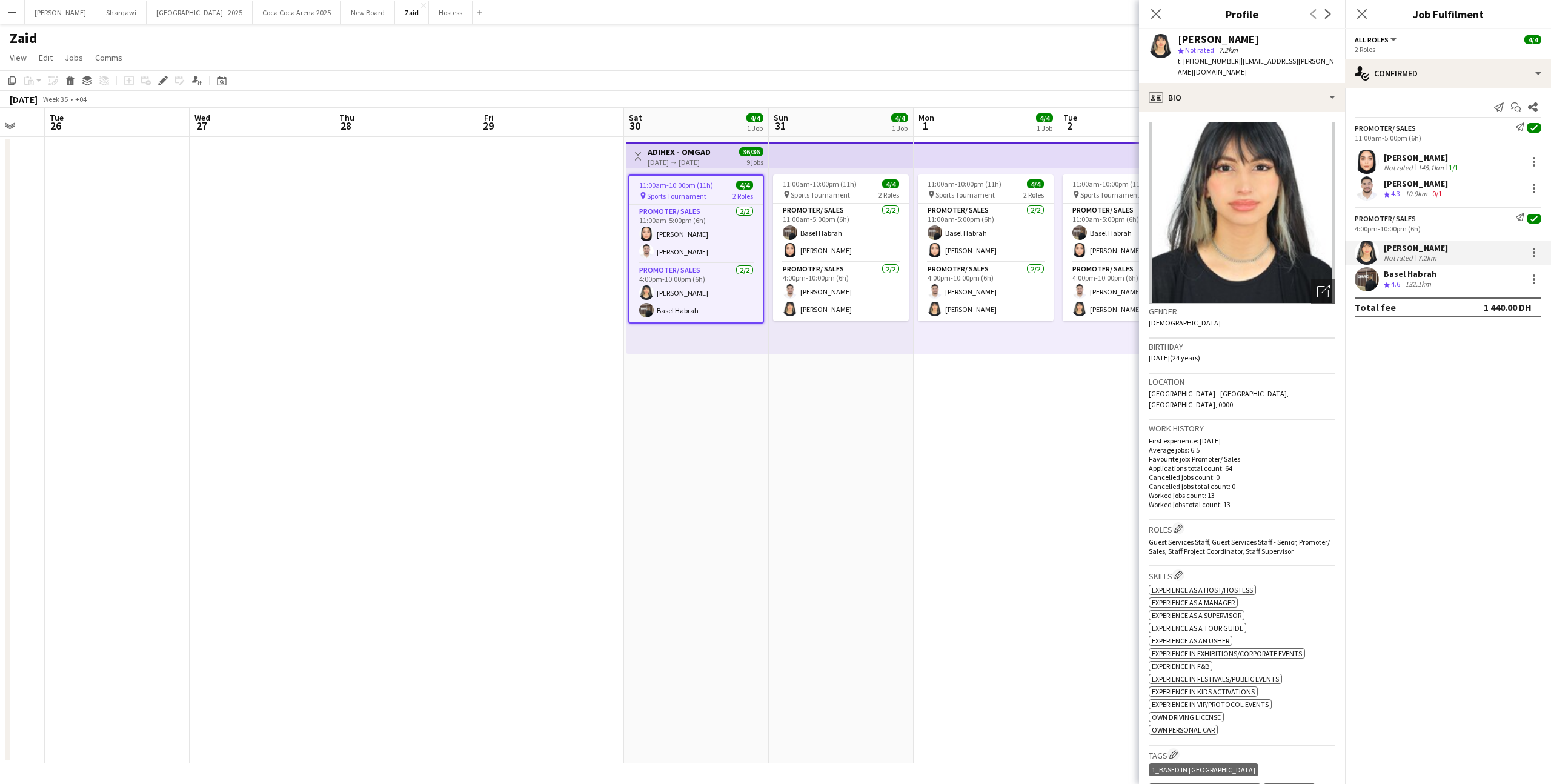
copy span "[DATE]"
click at [1237, 62] on span "| [EMAIL_ADDRESS][PERSON_NAME][DOMAIN_NAME]" at bounding box center [1256, 66] width 156 height 20
drag, startPoint x: 1235, startPoint y: 62, endPoint x: 1309, endPoint y: 69, distance: 74.3
click at [1309, 69] on div "[PERSON_NAME] star Not rated 7.2km t. [PHONE_NUMBER] | [EMAIL_ADDRESS][PERSON_N…" at bounding box center [1242, 56] width 206 height 54
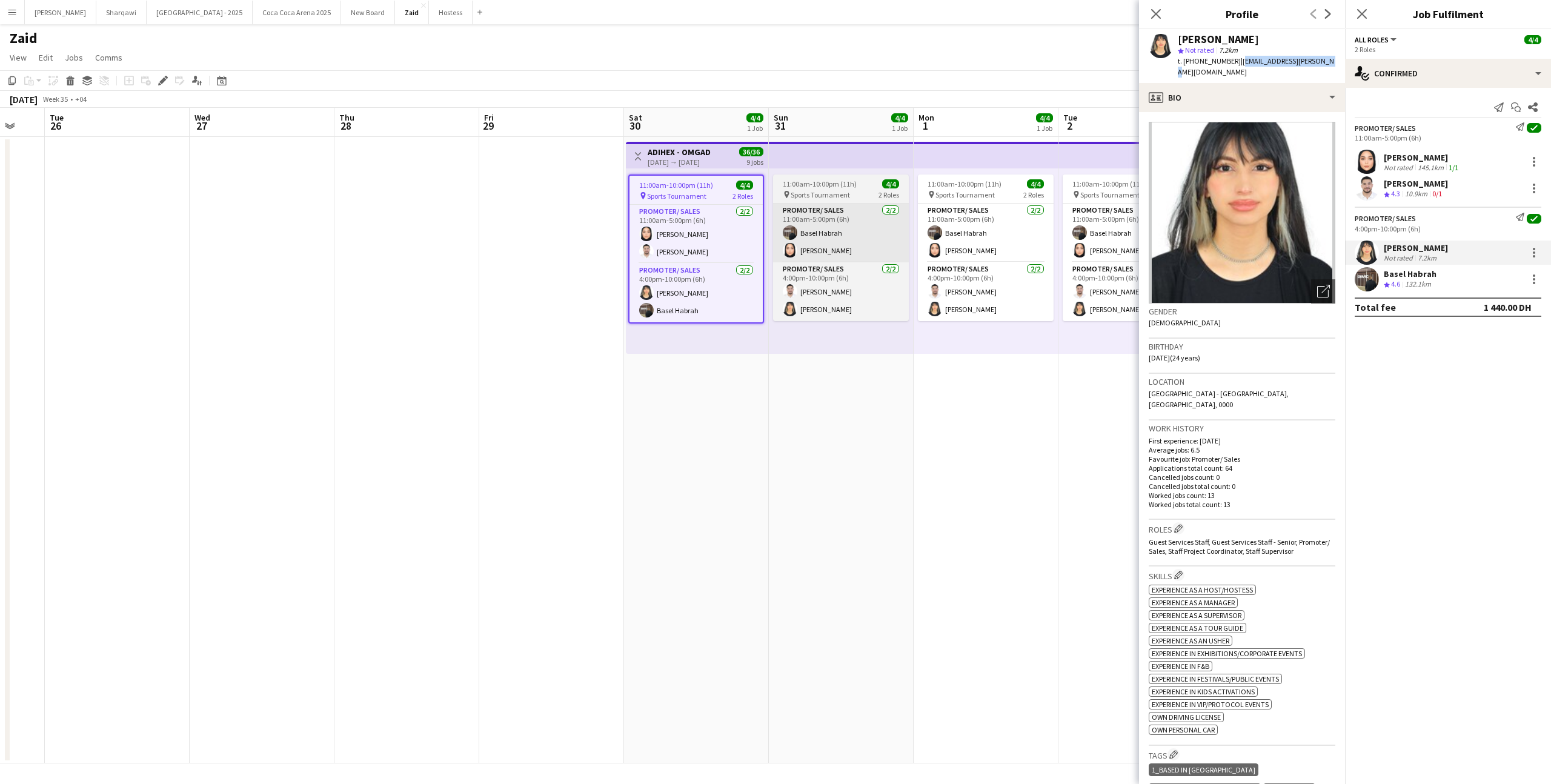
copy span "[EMAIL_ADDRESS][PERSON_NAME][DOMAIN_NAME]"
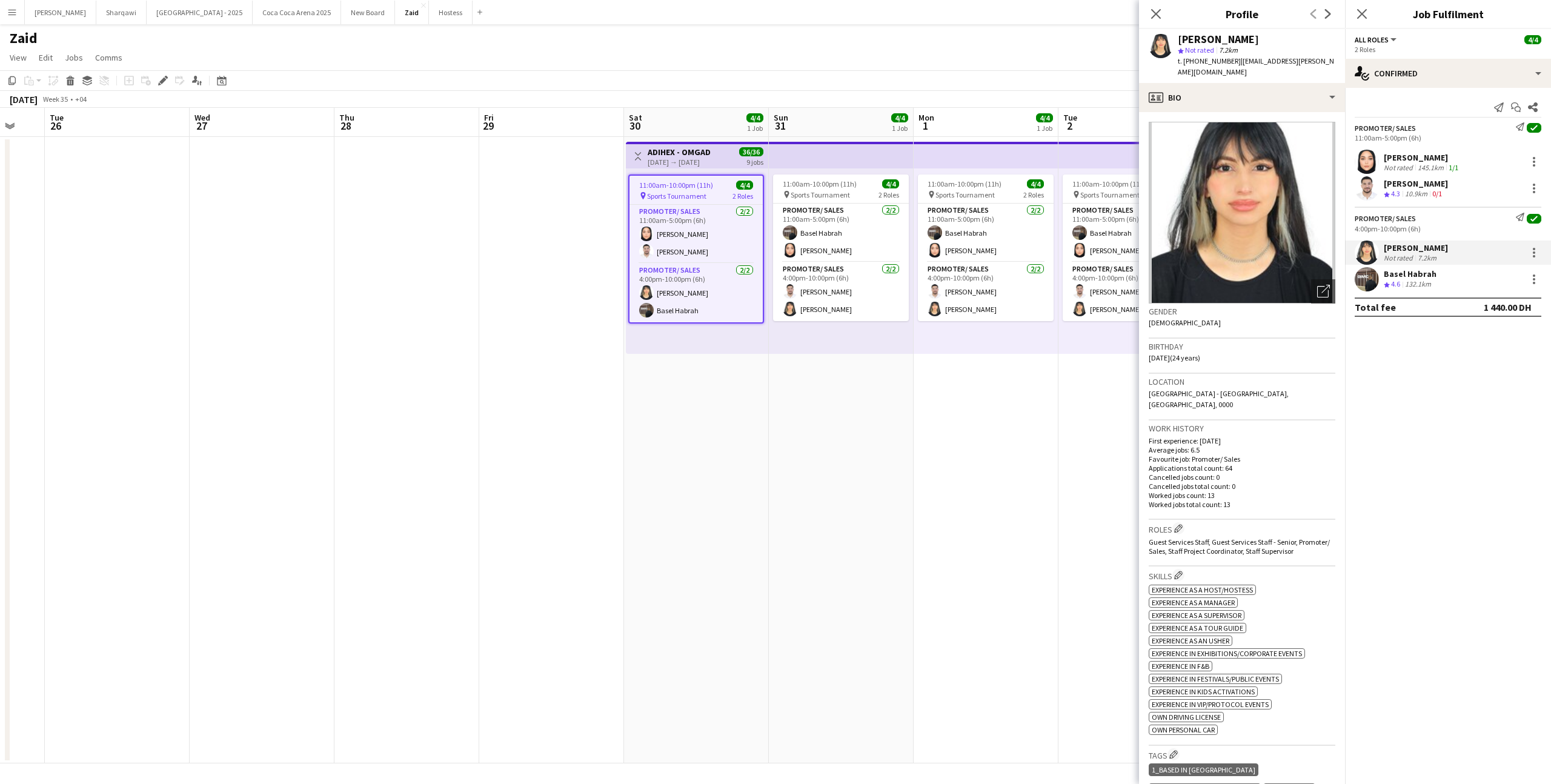
click at [1466, 197] on div "Mohanad Abumousa Crew rating 4.3 10.9km 0/1" at bounding box center [1448, 189] width 206 height 24
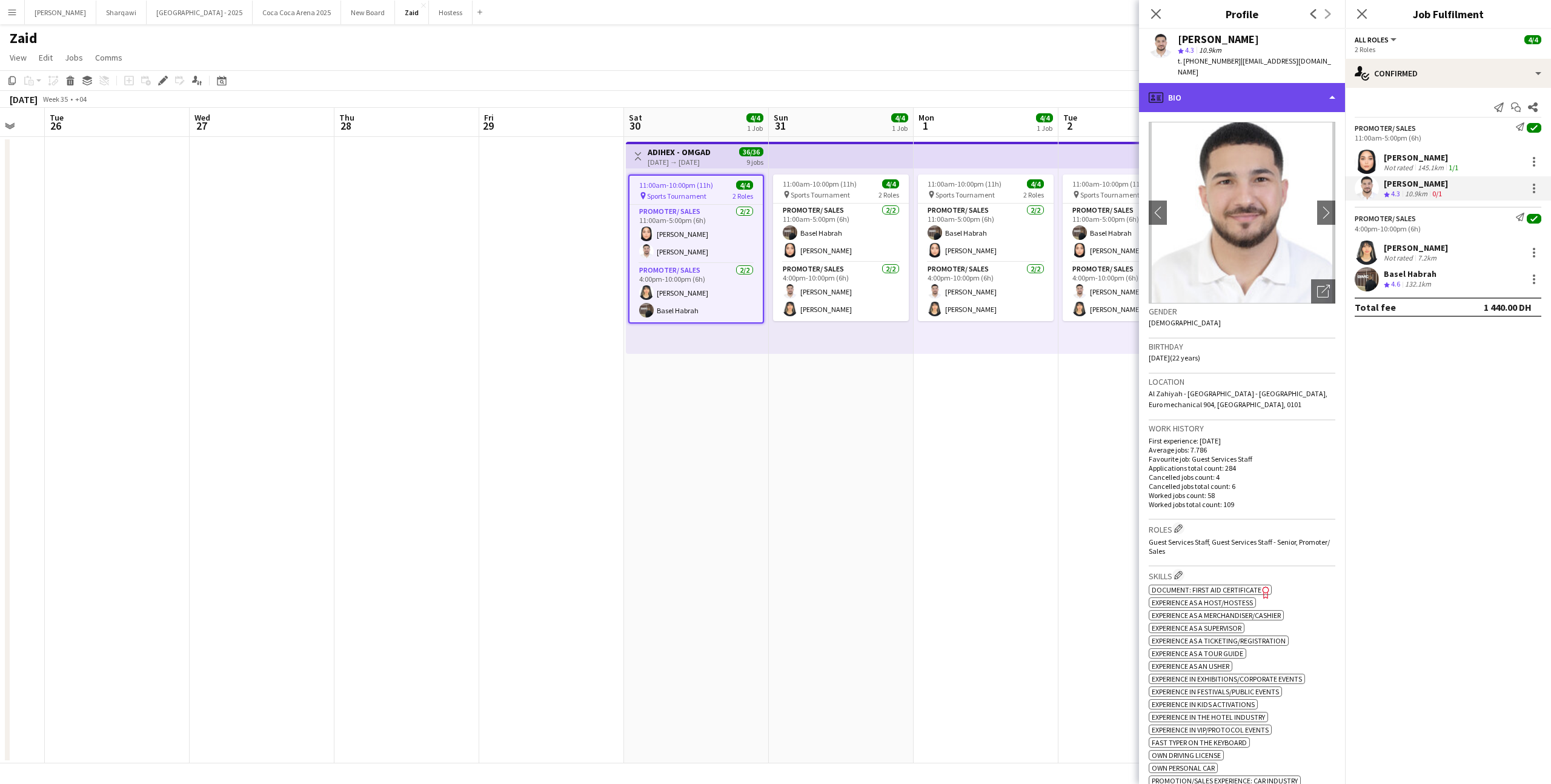
click at [1265, 84] on div "profile Bio" at bounding box center [1242, 98] width 206 height 29
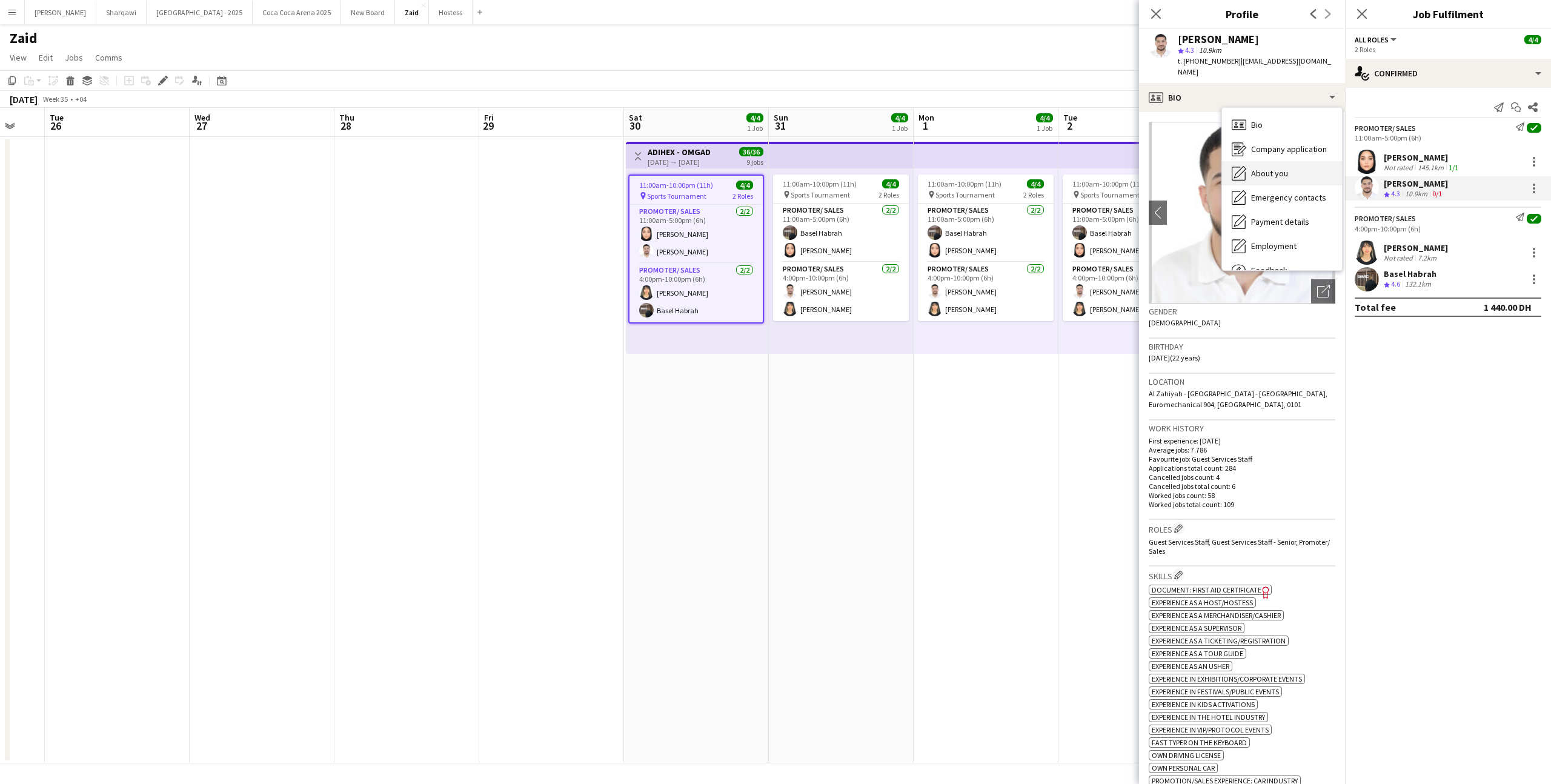
click at [1273, 168] on span "About you" at bounding box center [1269, 173] width 37 height 11
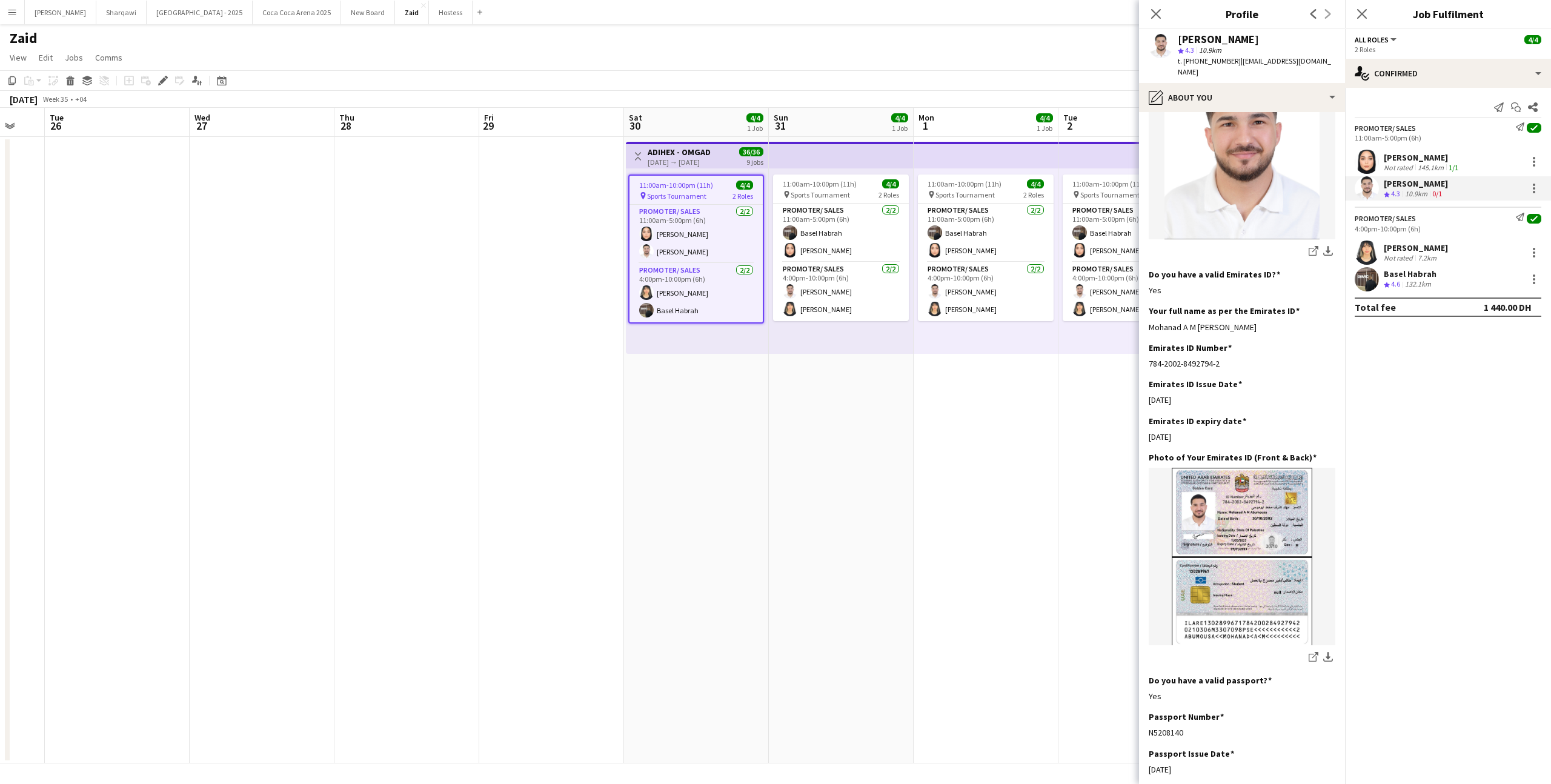
scroll to position [279, 0]
drag, startPoint x: 1237, startPoint y: 60, endPoint x: 1247, endPoint y: 76, distance: 18.9
click at [1247, 76] on div "t. [PHONE_NUMBER] | [EMAIL_ADDRESS][DOMAIN_NAME]" at bounding box center [1257, 67] width 158 height 22
copy span "[EMAIL_ADDRESS][DOMAIN_NAME]"
click at [1268, 102] on div "pencil4 About you" at bounding box center [1242, 98] width 206 height 29
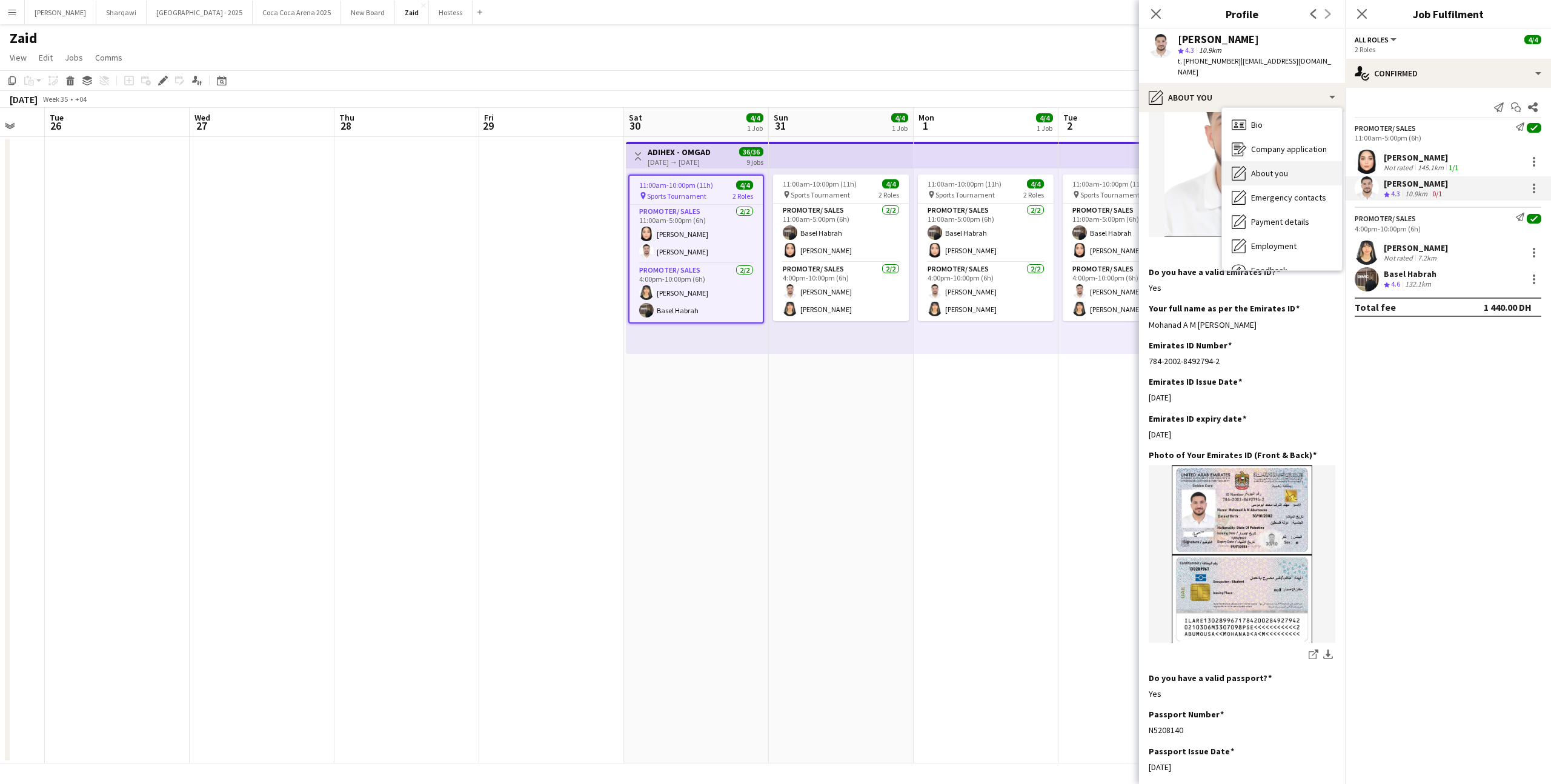
click at [1299, 167] on div "About you About you" at bounding box center [1282, 173] width 120 height 24
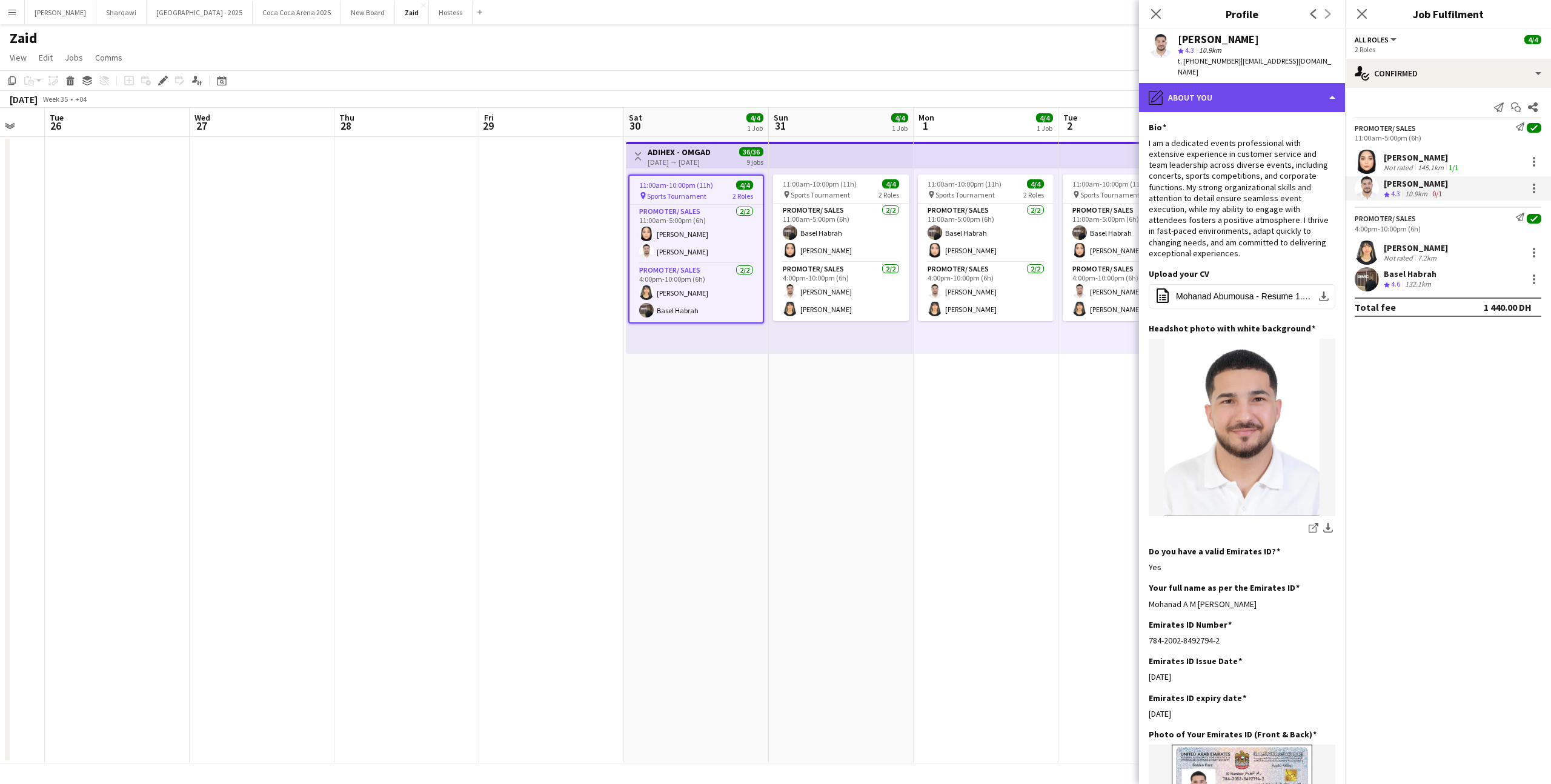
click at [1283, 107] on div "pencil4 About you" at bounding box center [1242, 98] width 206 height 29
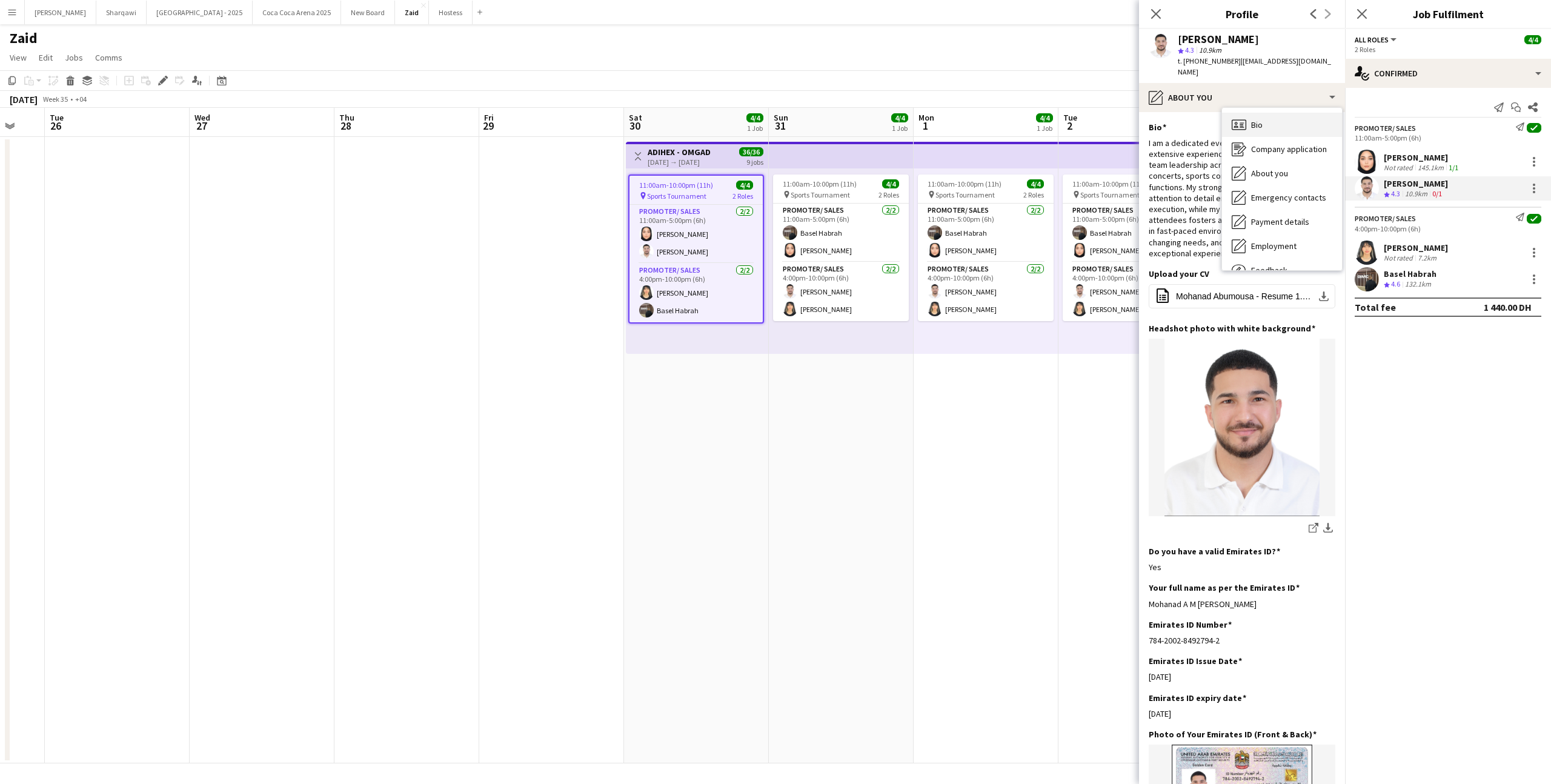
click at [1288, 129] on div "Bio Bio" at bounding box center [1282, 125] width 120 height 24
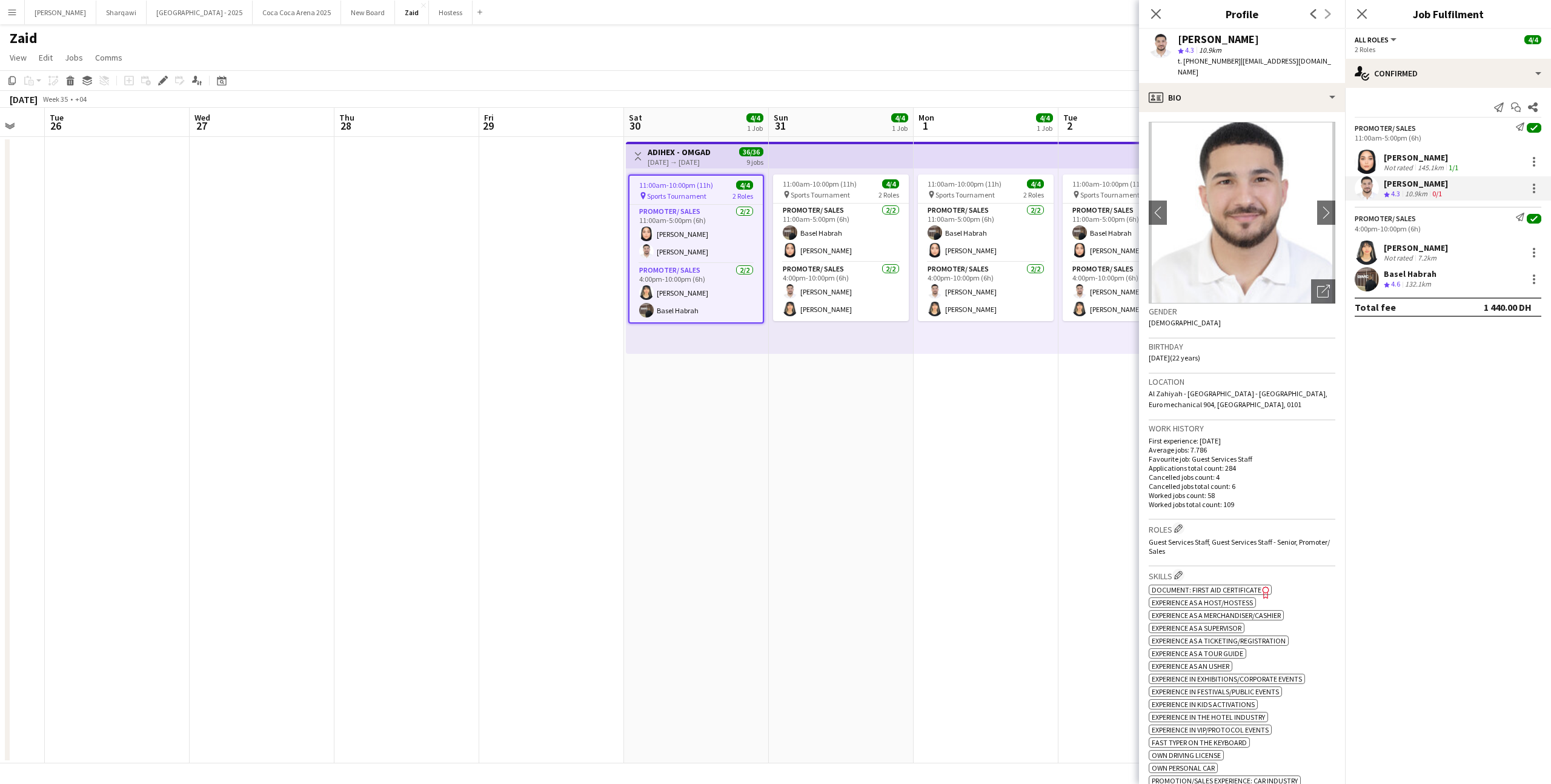
drag, startPoint x: 1182, startPoint y: 358, endPoint x: 1149, endPoint y: 358, distance: 33.0
click at [1149, 358] on span "[DATE] (22 years)" at bounding box center [1175, 358] width 51 height 9
copy span "[DATE]"
drag, startPoint x: 1185, startPoint y: 61, endPoint x: 1230, endPoint y: 59, distance: 45.0
click at [1230, 59] on span "t. [PHONE_NUMBER]" at bounding box center [1209, 60] width 63 height 9
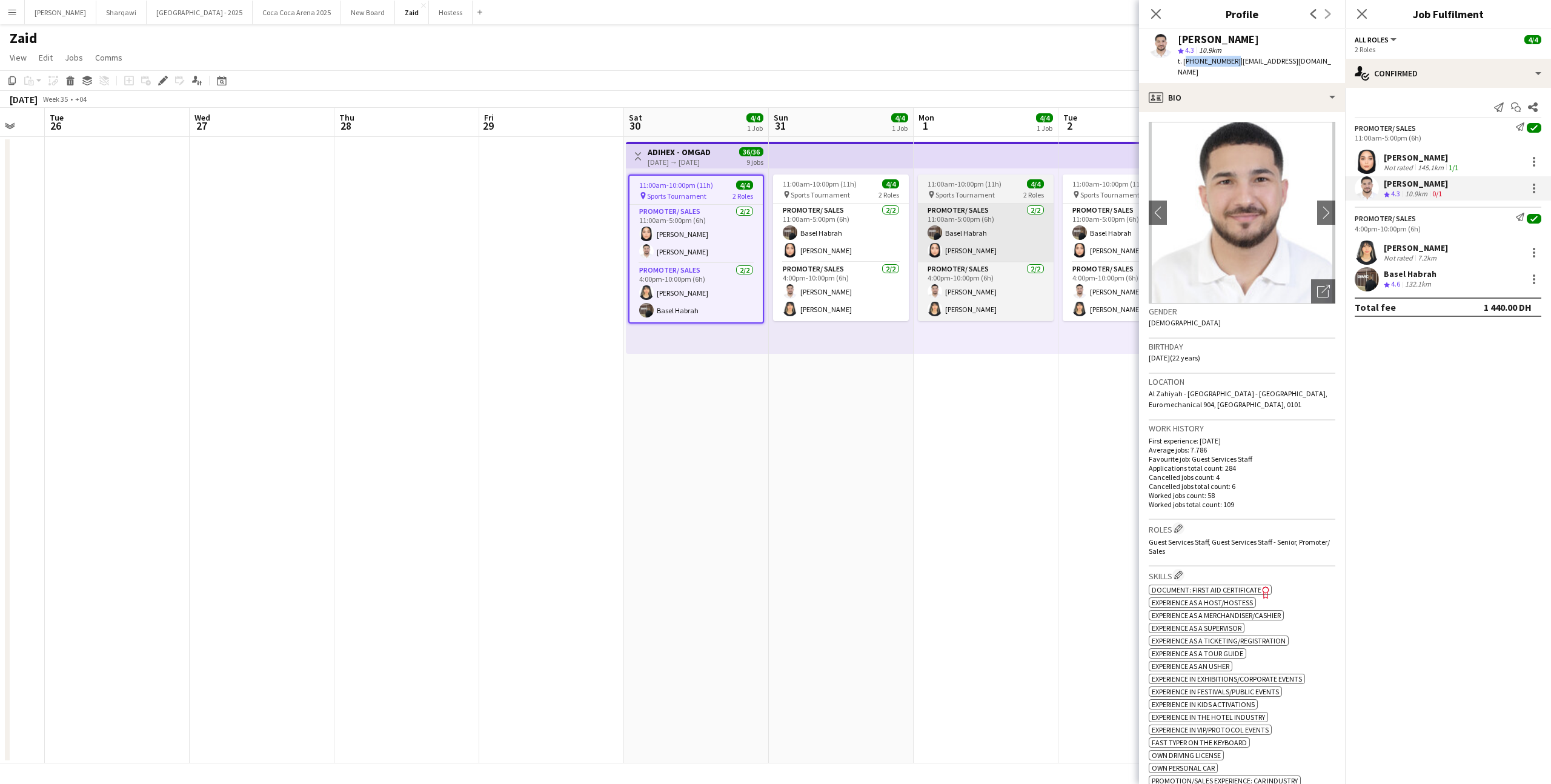
copy span "[PHONE_NUMBER]"
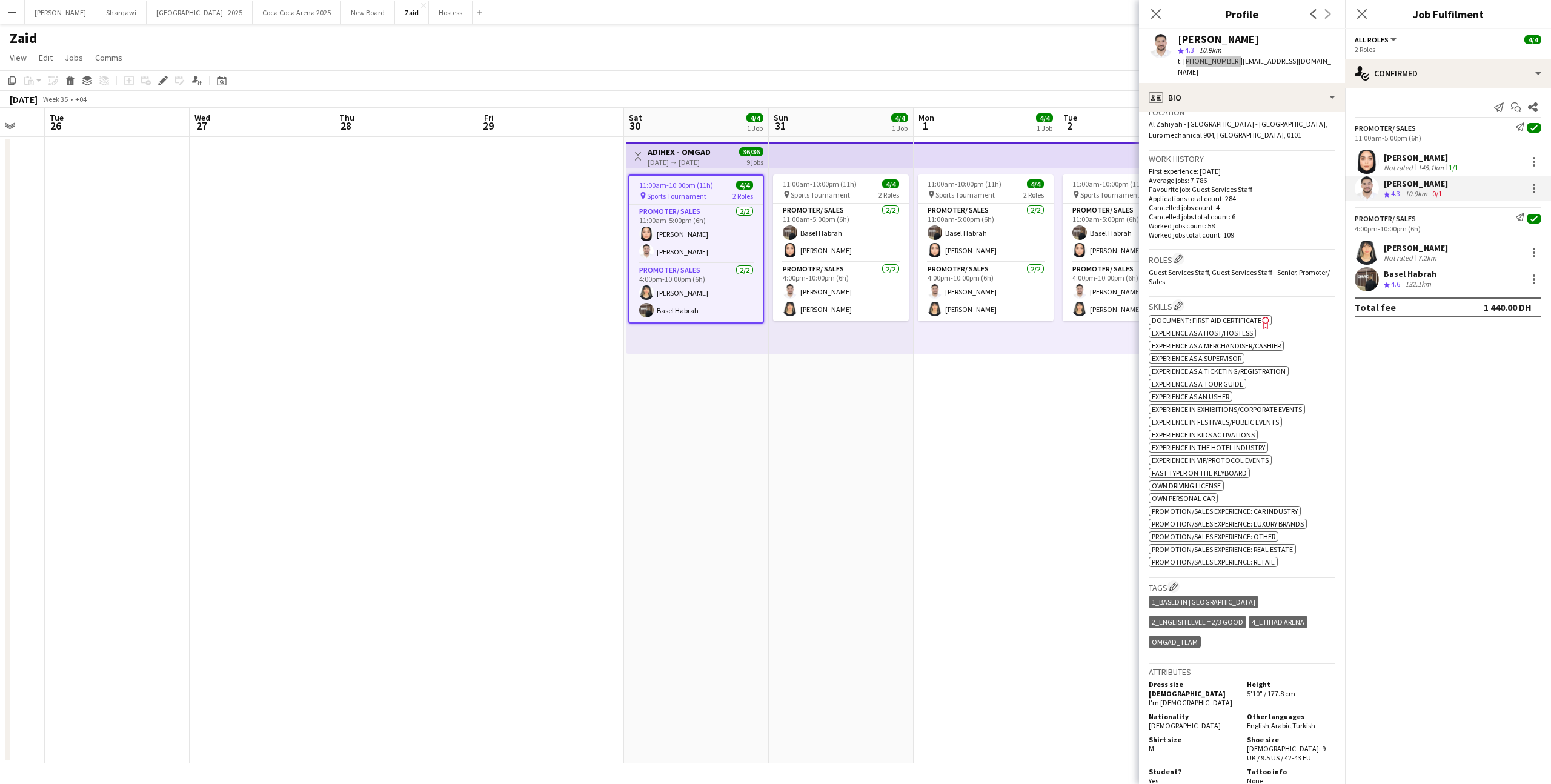
scroll to position [567, 0]
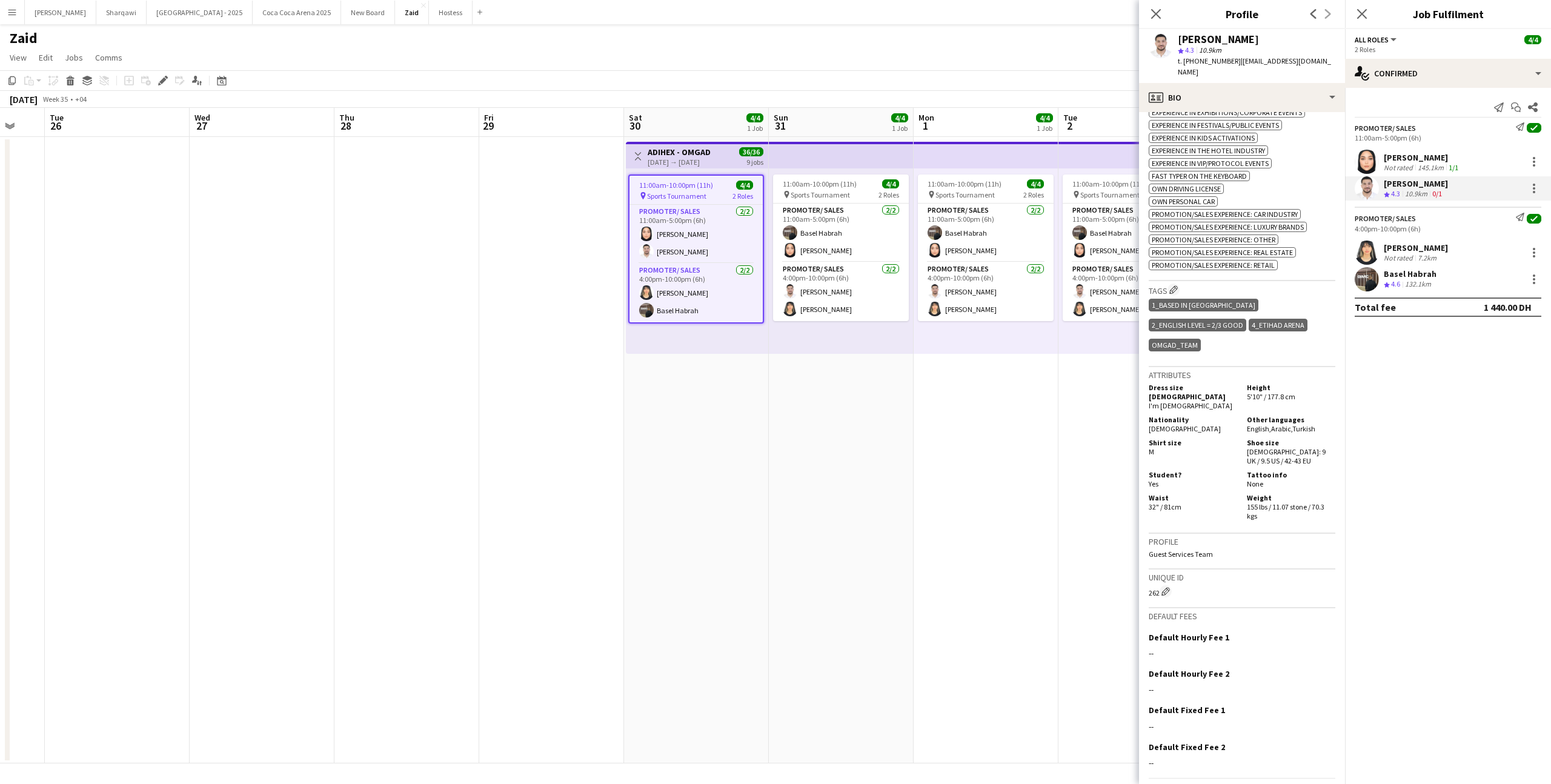
click at [1287, 65] on div "t. [PHONE_NUMBER] | [EMAIL_ADDRESS][DOMAIN_NAME]" at bounding box center [1257, 67] width 158 height 22
click at [1284, 74] on div "t. [PHONE_NUMBER] | [EMAIL_ADDRESS][DOMAIN_NAME]" at bounding box center [1257, 67] width 158 height 22
click at [1284, 88] on div "profile Bio" at bounding box center [1242, 98] width 206 height 29
click at [1300, 164] on div "About you About you" at bounding box center [1282, 173] width 120 height 24
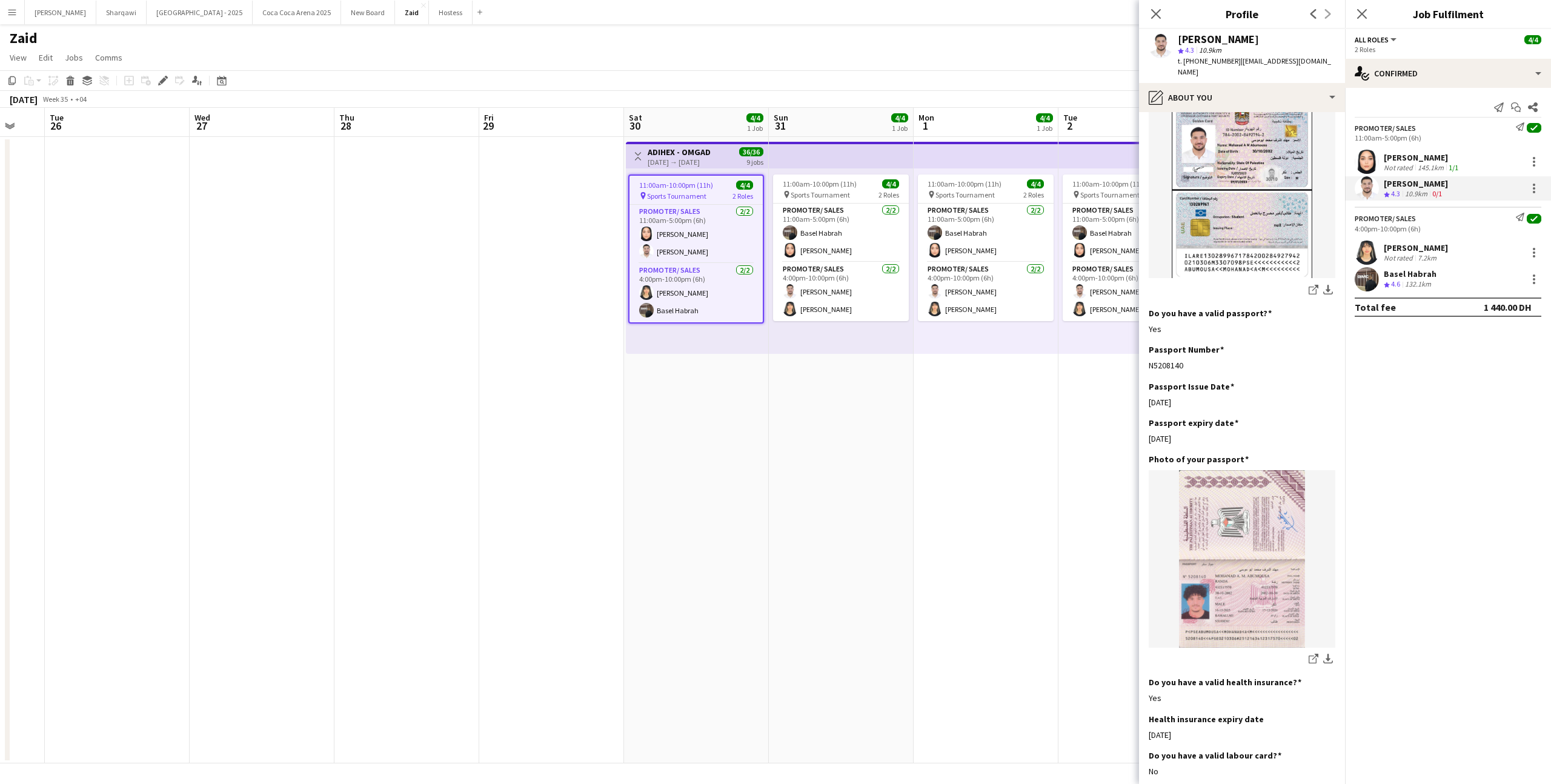
scroll to position [645, 0]
drag, startPoint x: 1149, startPoint y: 355, endPoint x: 1200, endPoint y: 360, distance: 51.2
click at [1200, 360] on div "Passport Number Edit this field N5208140" at bounding box center [1243, 361] width 187 height 37
copy div "N5208140"
click at [1322, 281] on button "download-bottom" at bounding box center [1328, 289] width 15 height 15
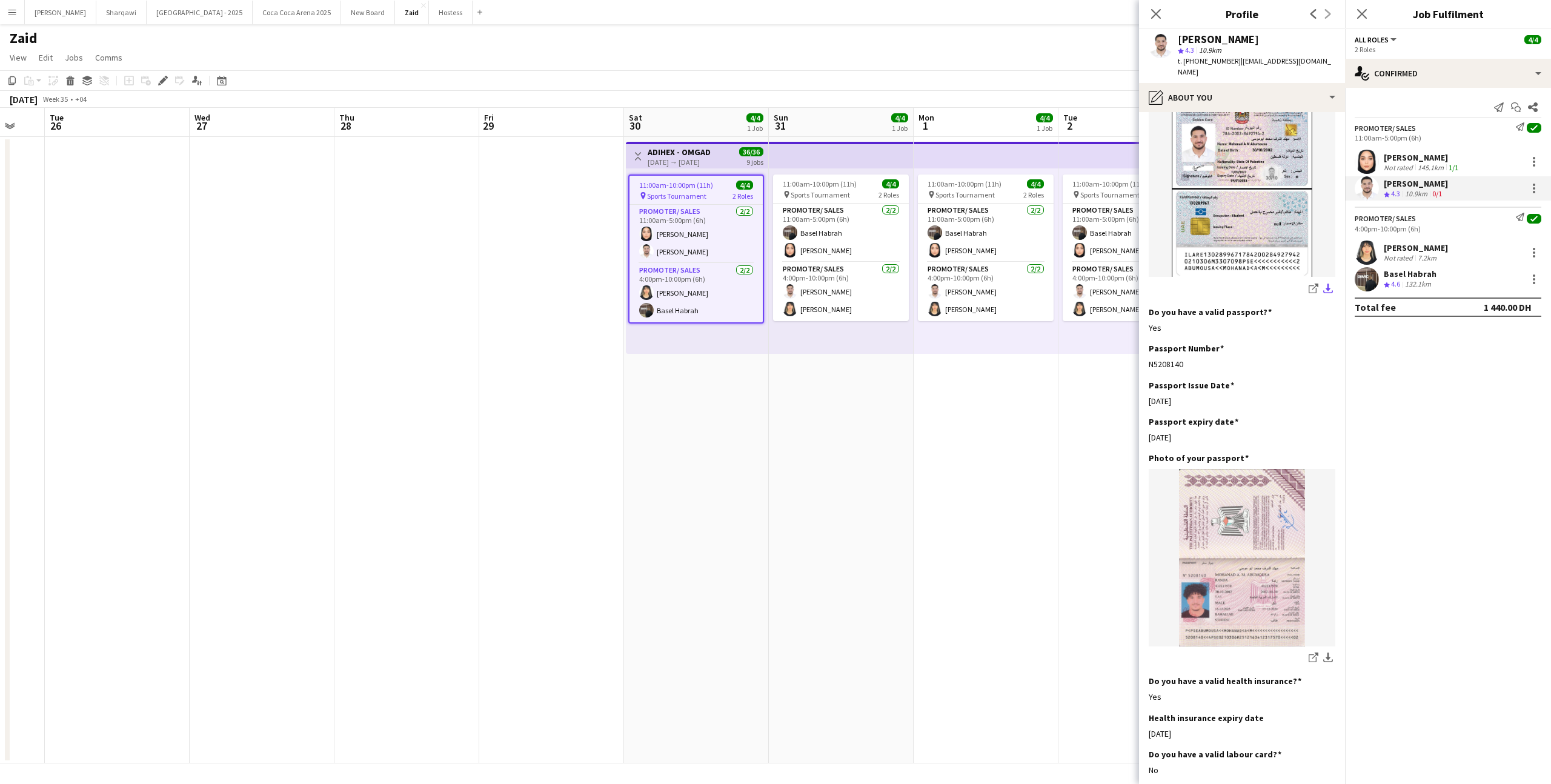
click at [1327, 283] on app-icon "download-bottom" at bounding box center [1328, 289] width 10 height 12
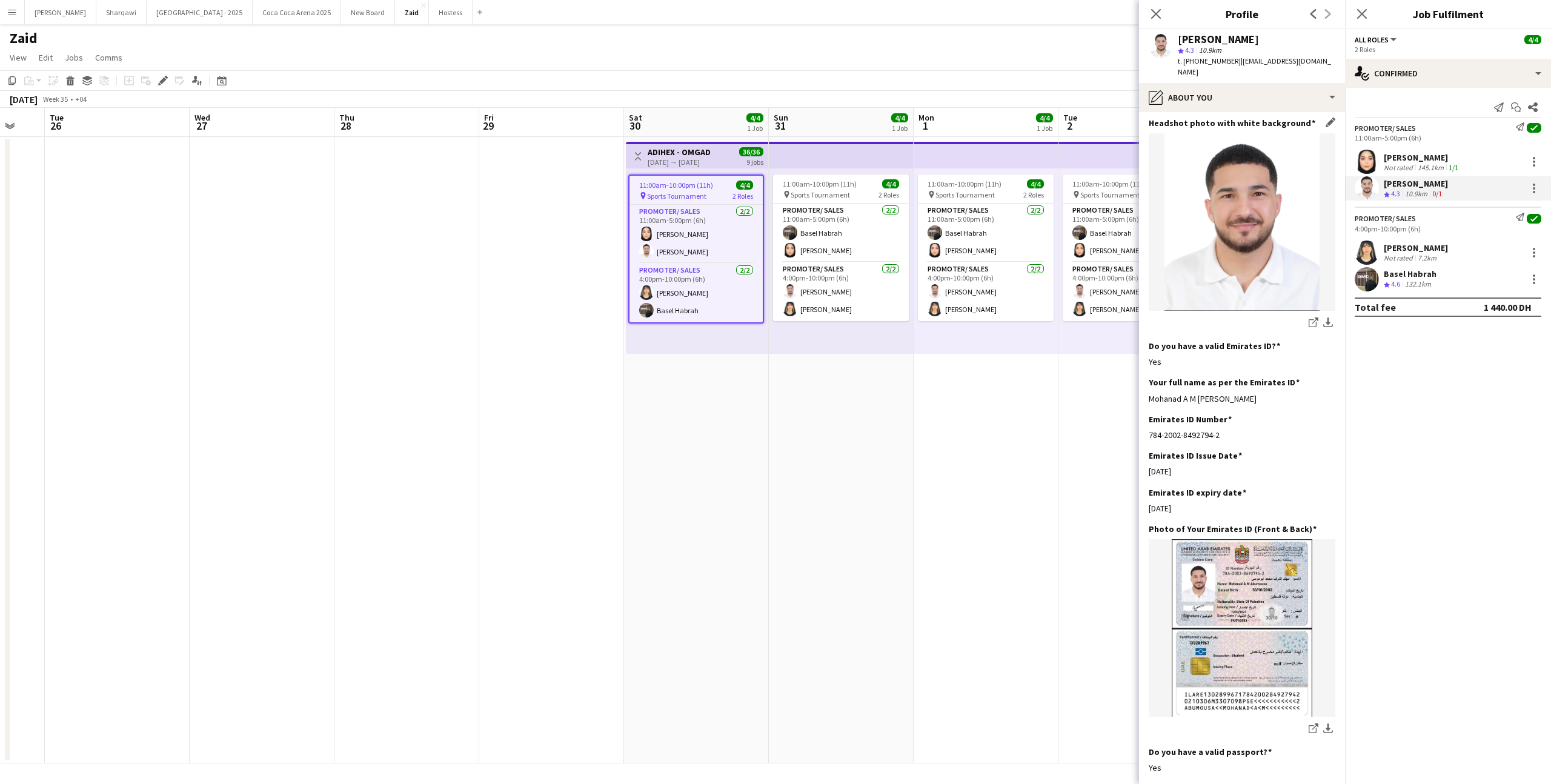
scroll to position [191, 0]
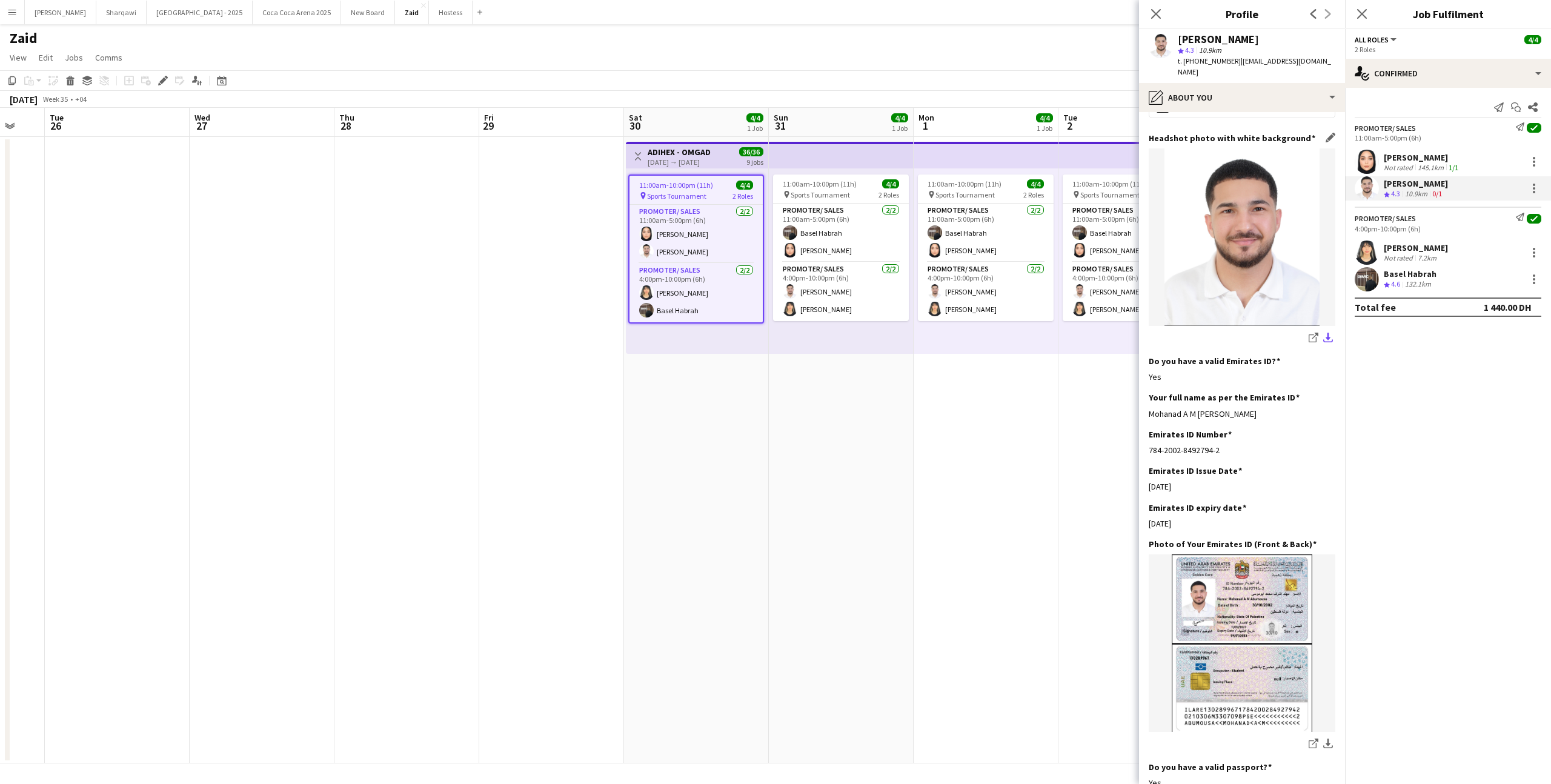
click at [1325, 333] on app-icon "download-bottom" at bounding box center [1328, 338] width 10 height 12
click at [1416, 272] on div "Basel Habrah" at bounding box center [1411, 274] width 53 height 11
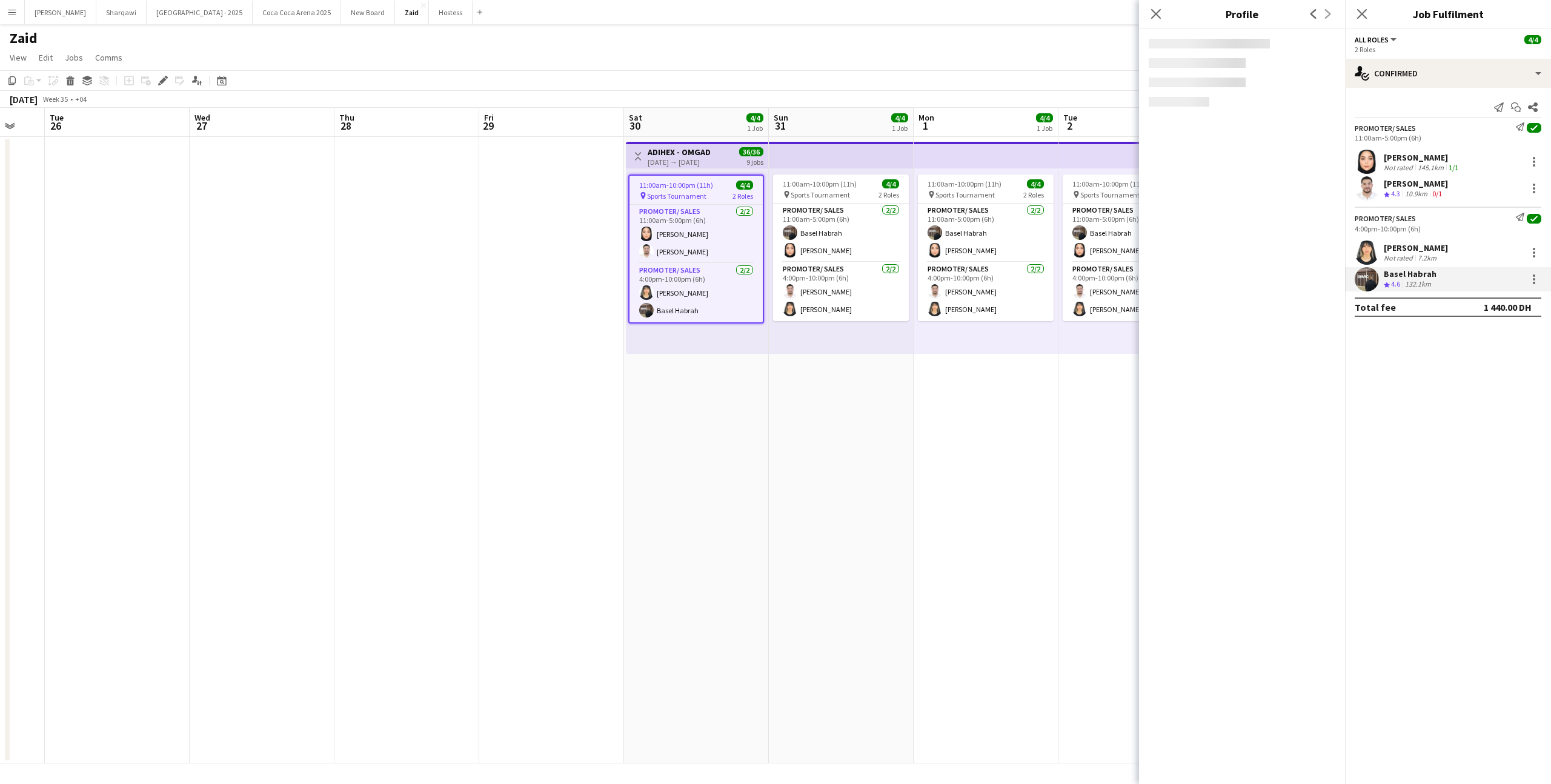
click at [1409, 260] on div "Not rated" at bounding box center [1400, 258] width 32 height 9
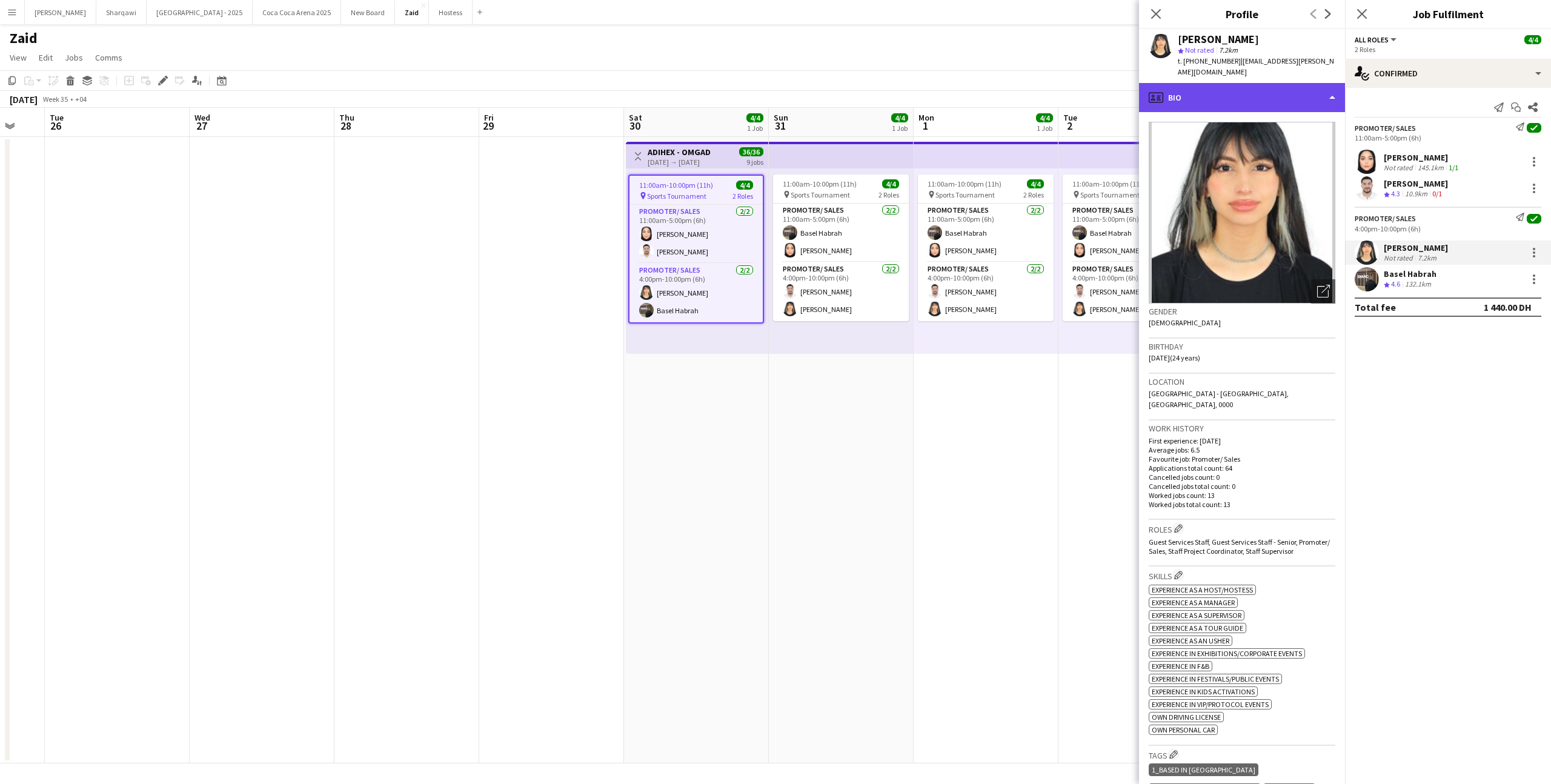
click at [1295, 83] on div "profile Bio" at bounding box center [1242, 98] width 206 height 29
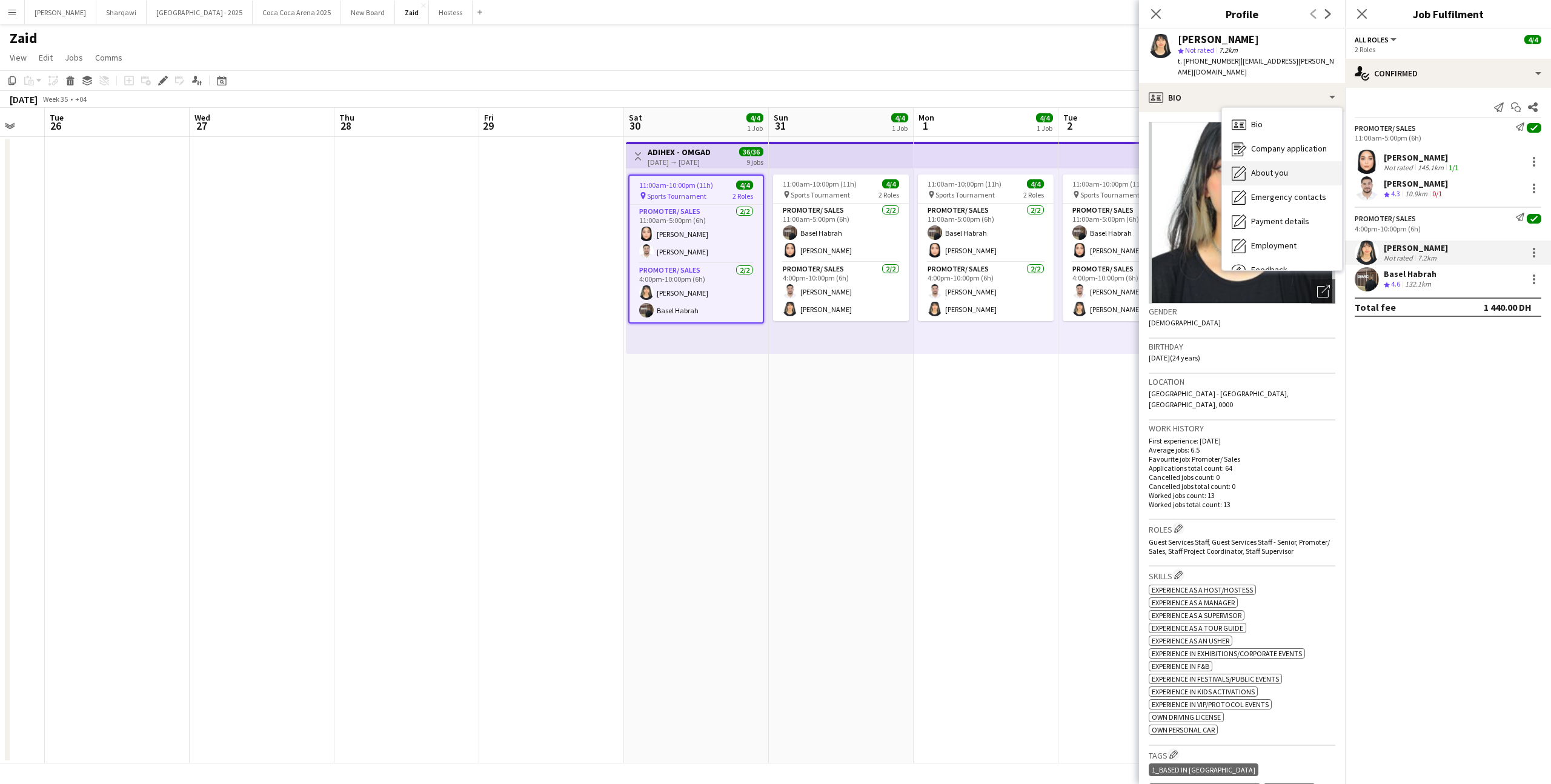
click at [1280, 167] on span "About you" at bounding box center [1269, 173] width 37 height 11
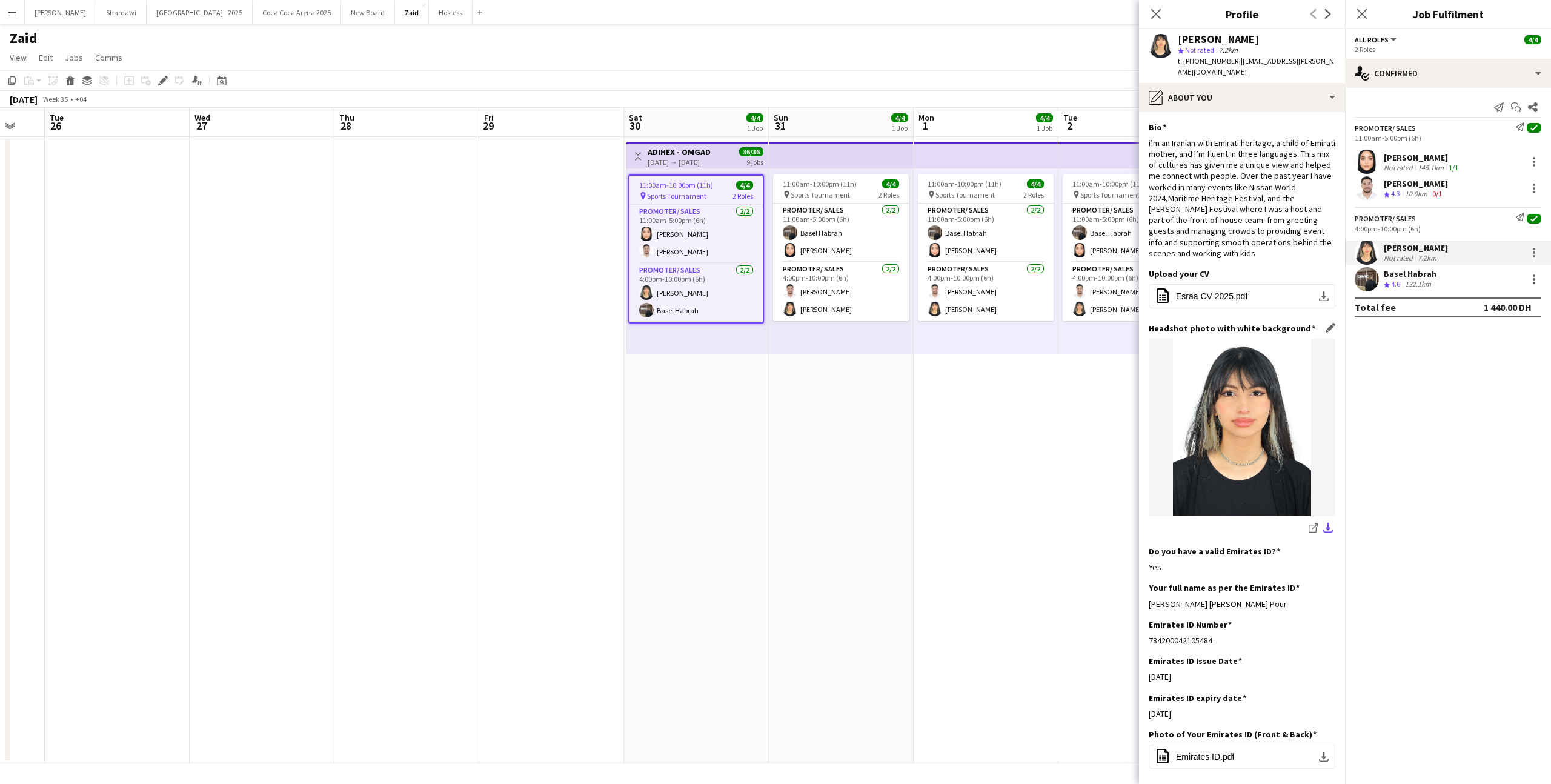
click at [1331, 523] on app-icon "download-bottom" at bounding box center [1328, 528] width 10 height 12
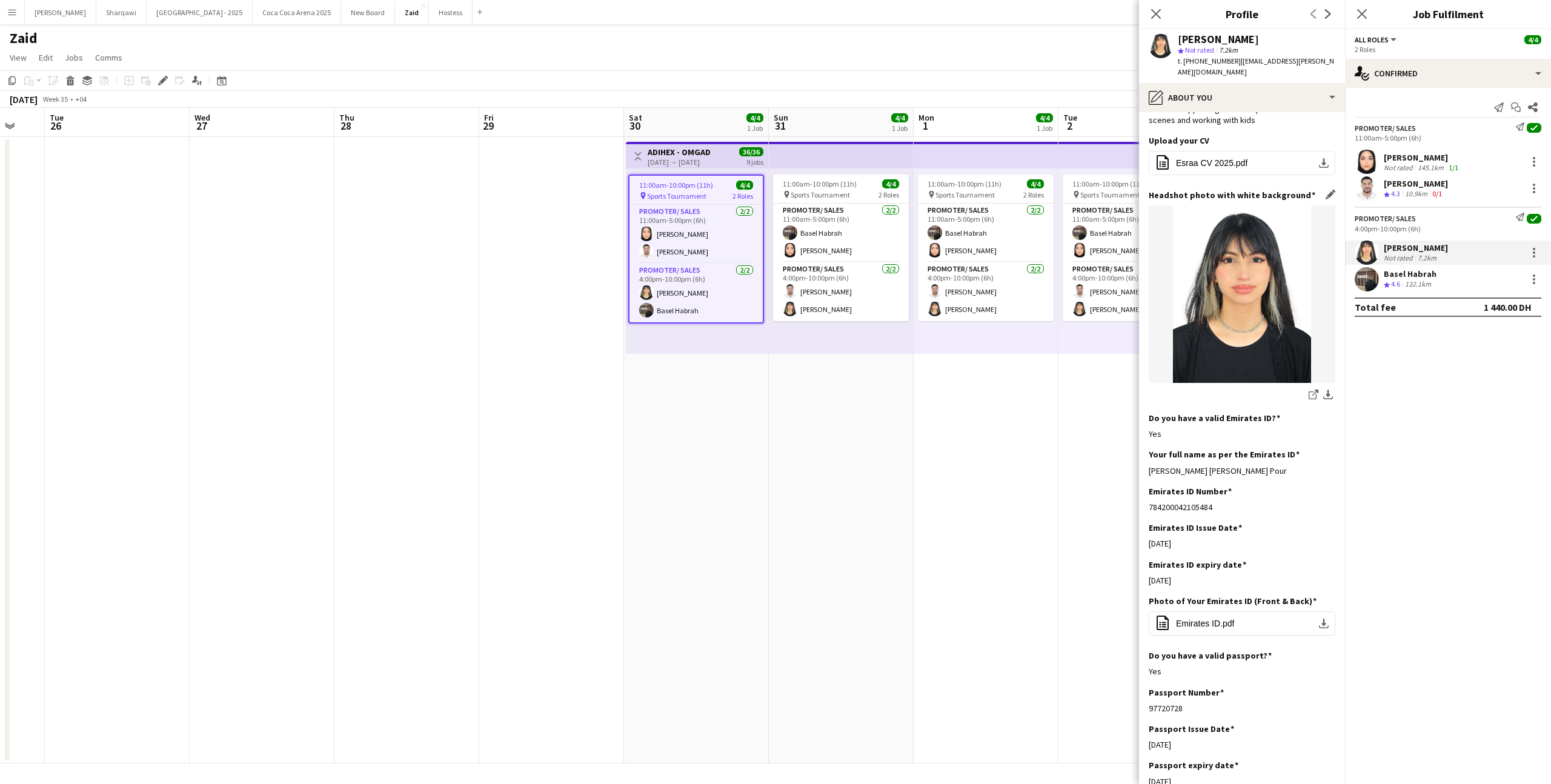
scroll to position [524, 0]
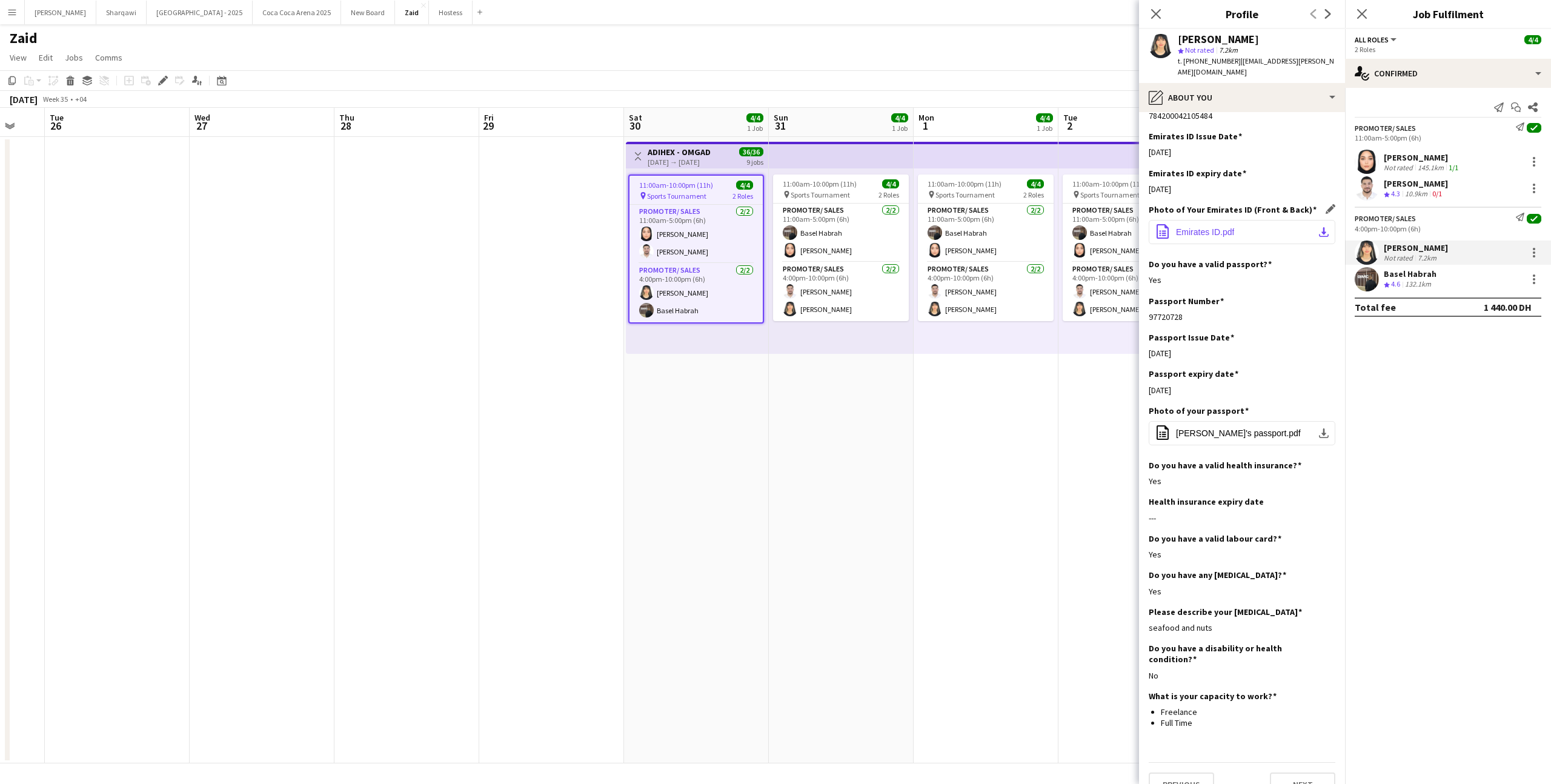
click at [1323, 227] on app-icon "download-bottom" at bounding box center [1324, 232] width 10 height 10
click at [1394, 275] on div "Basel Habrah" at bounding box center [1411, 274] width 53 height 11
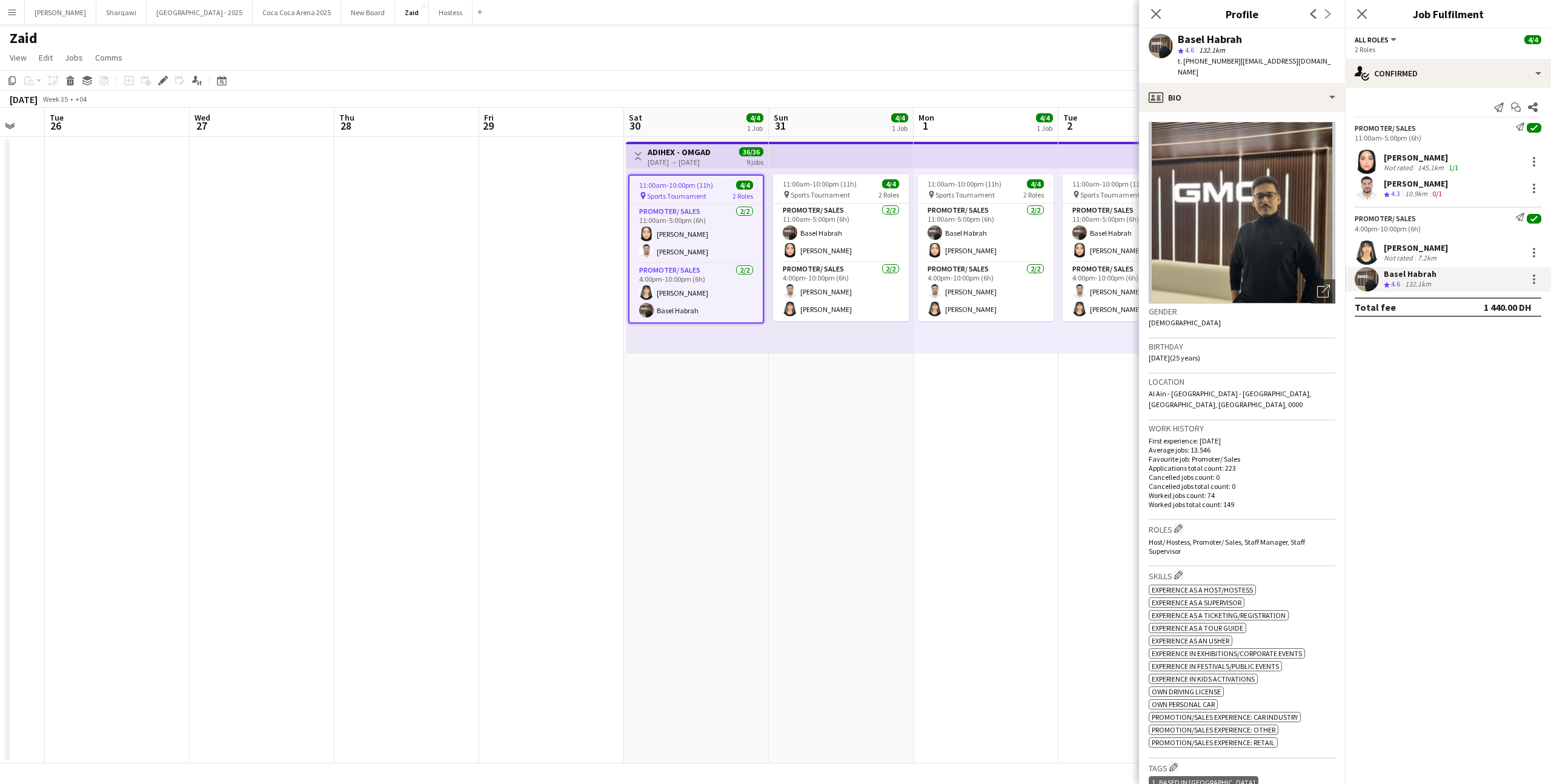
click at [1395, 164] on div "Not rated" at bounding box center [1400, 167] width 32 height 9
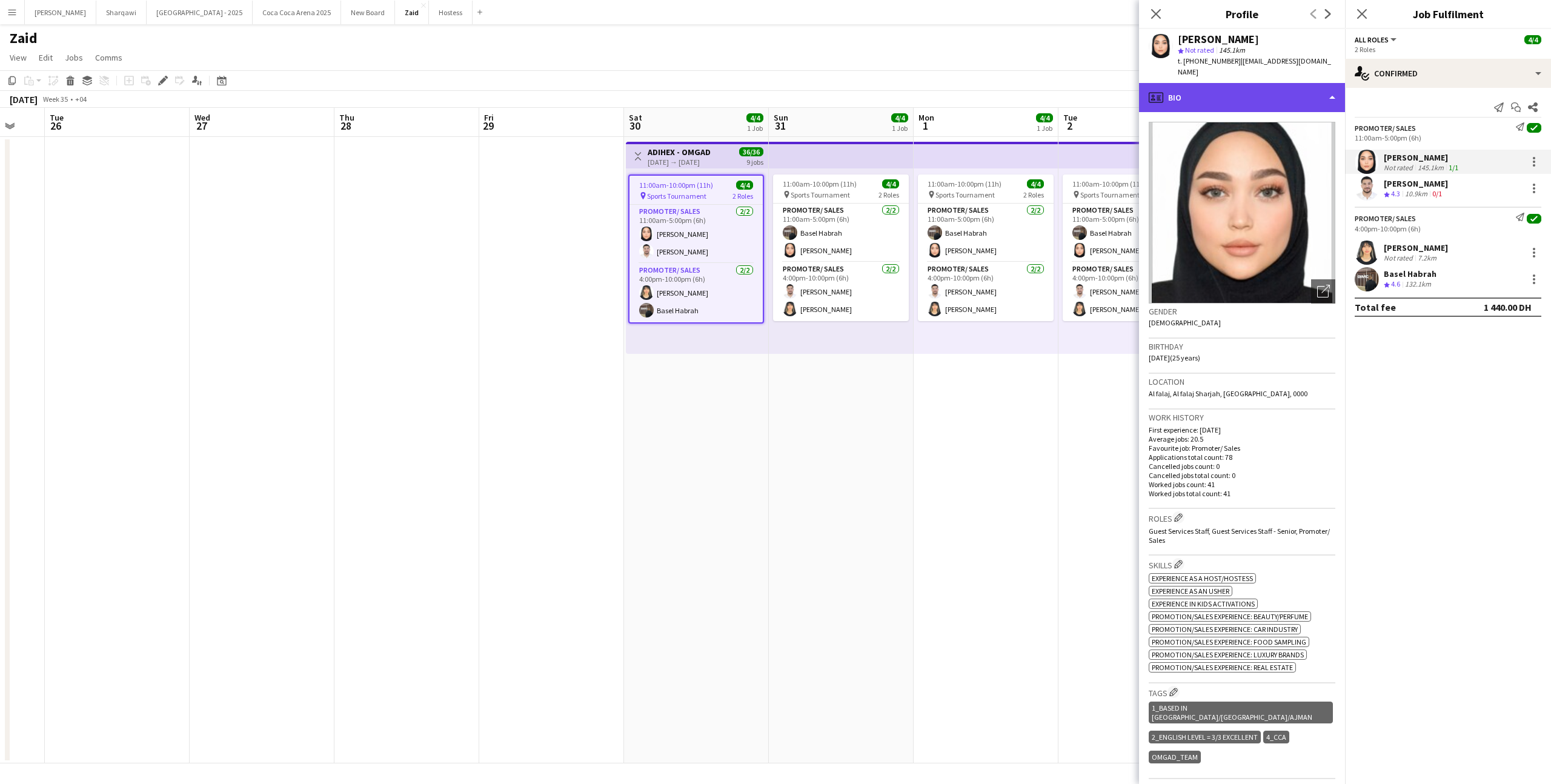
click at [1261, 98] on div "profile Bio" at bounding box center [1242, 98] width 206 height 29
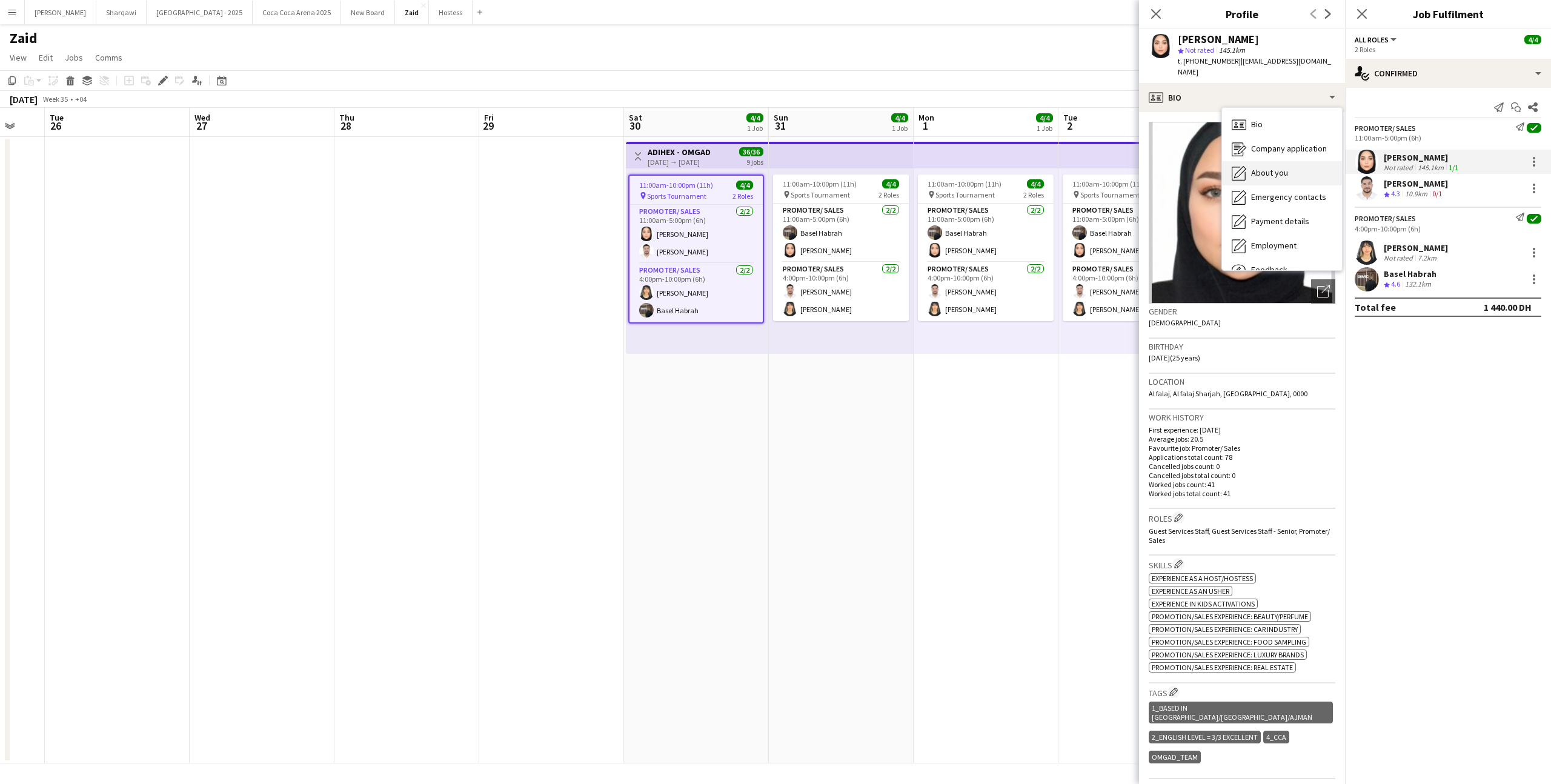
click at [1272, 167] on span "About you" at bounding box center [1269, 173] width 37 height 11
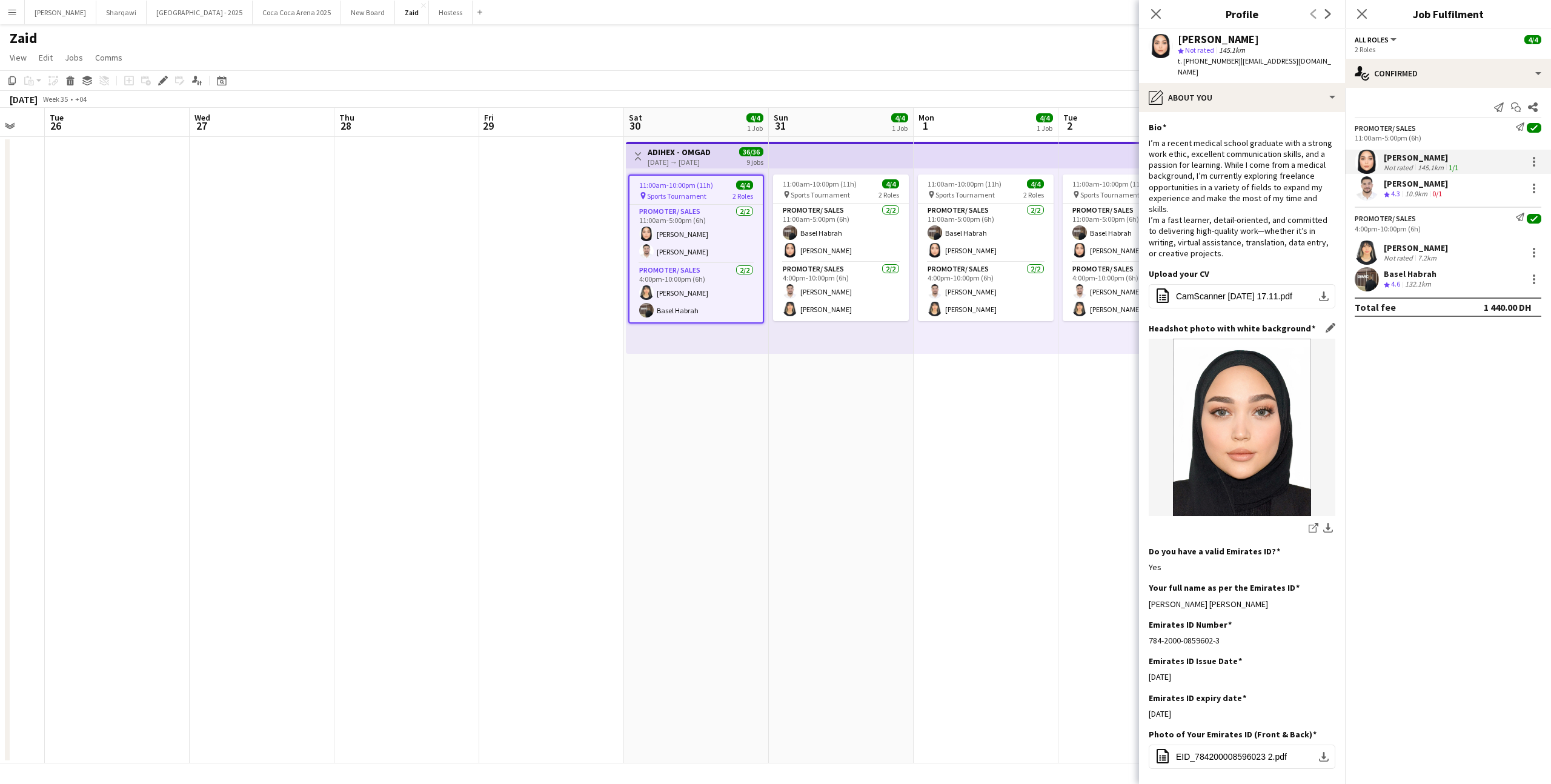
scroll to position [48, 0]
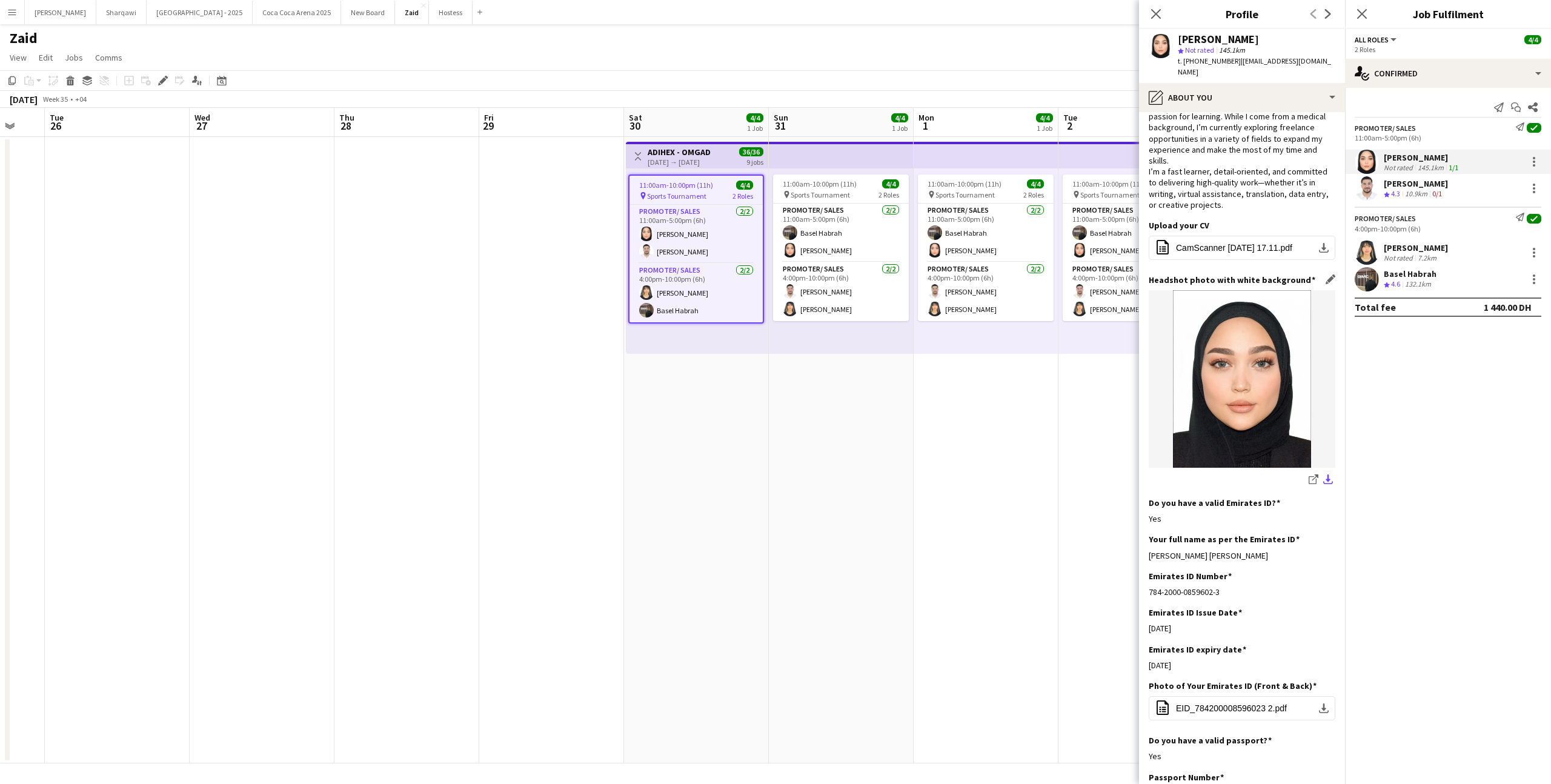
click at [1326, 474] on app-icon "download-bottom" at bounding box center [1328, 480] width 10 height 12
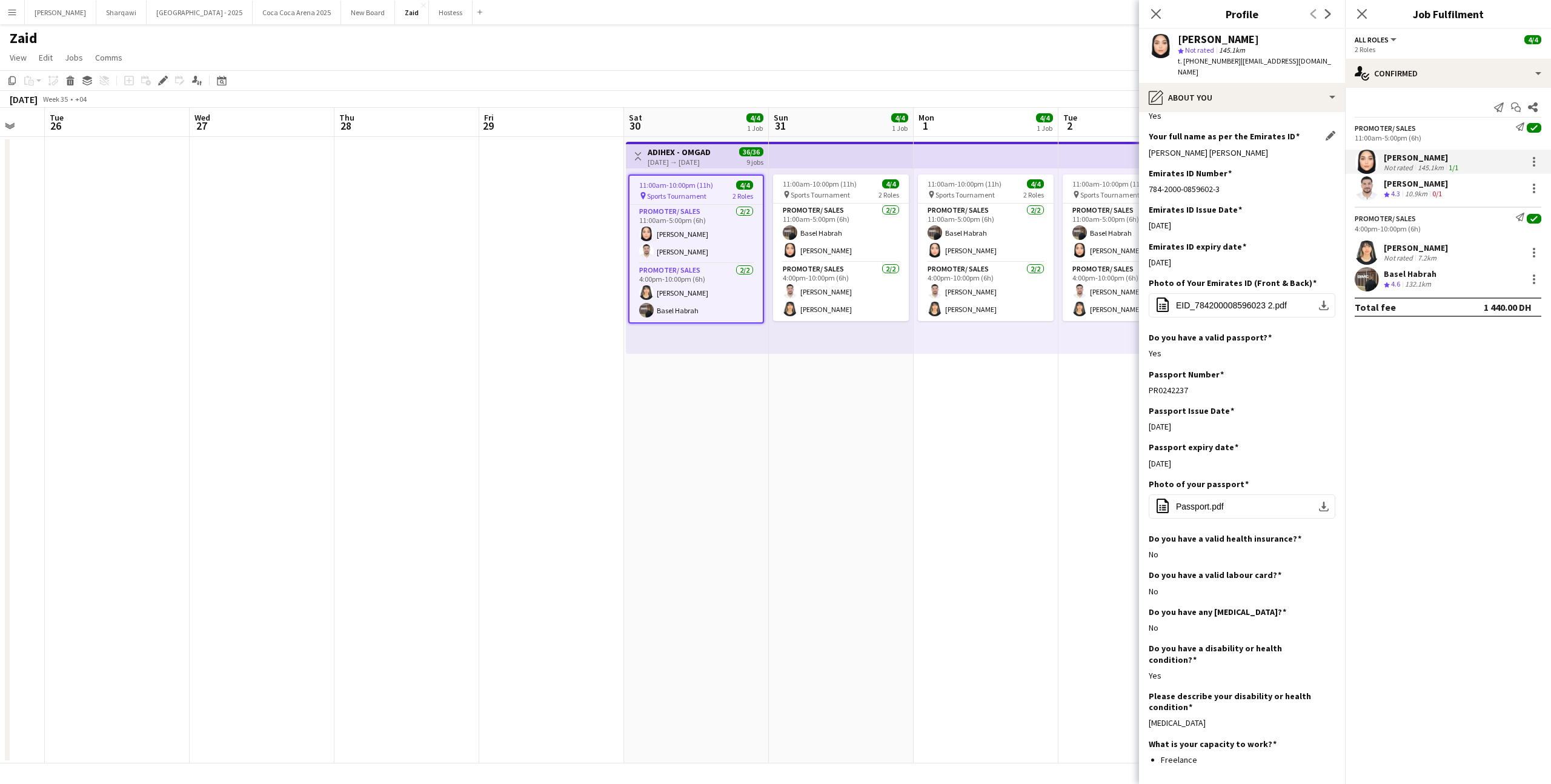
scroll to position [463, 0]
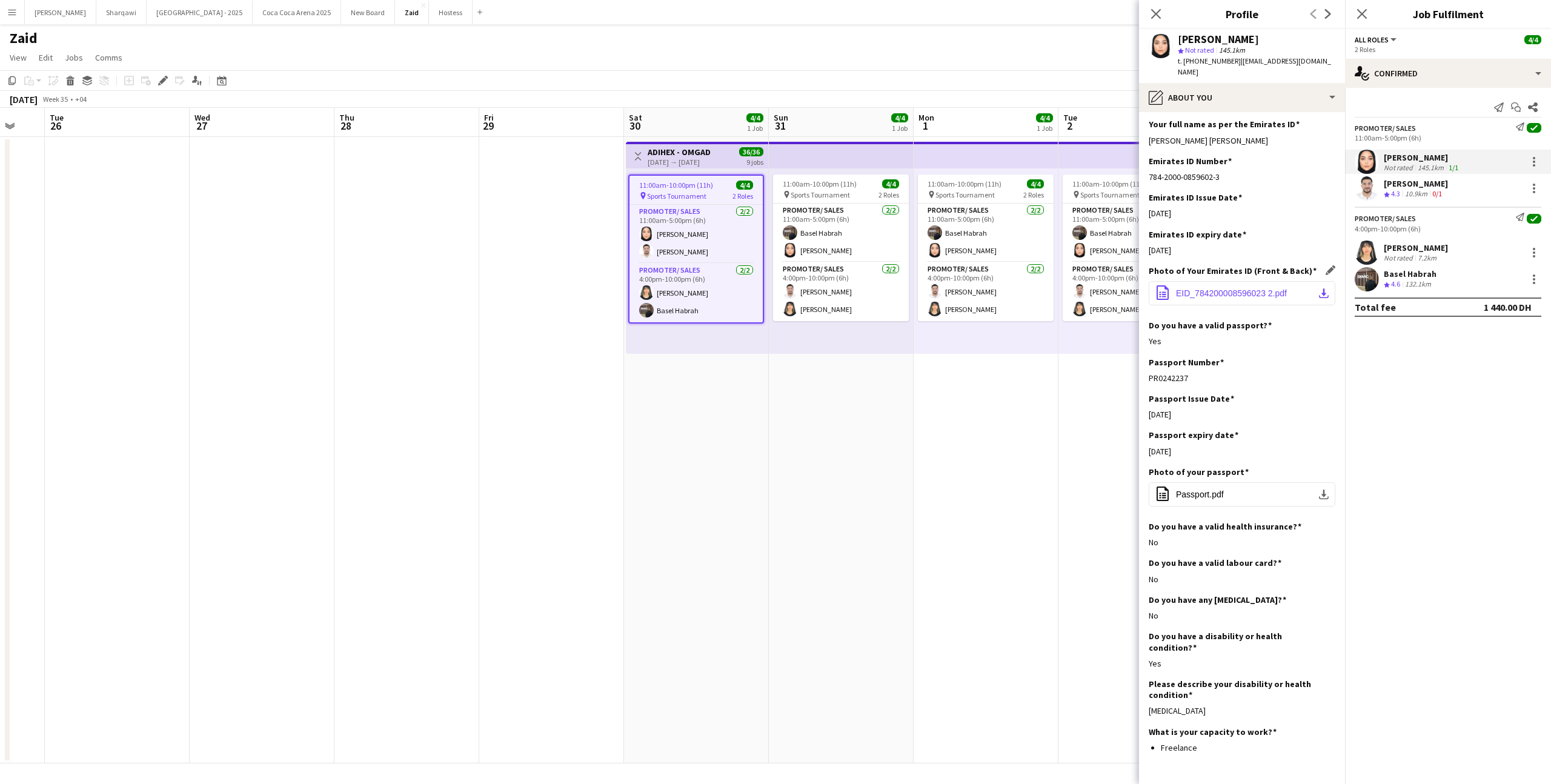
click at [1320, 288] on app-icon "download-bottom" at bounding box center [1324, 293] width 10 height 10
drag, startPoint x: 1190, startPoint y: 358, endPoint x: 1149, endPoint y: 359, distance: 41.0
click at [1149, 372] on div "PR0242237" at bounding box center [1243, 378] width 187 height 11
copy div "PR0242237"
click at [1276, 90] on div "pencil4 About you" at bounding box center [1242, 98] width 206 height 29
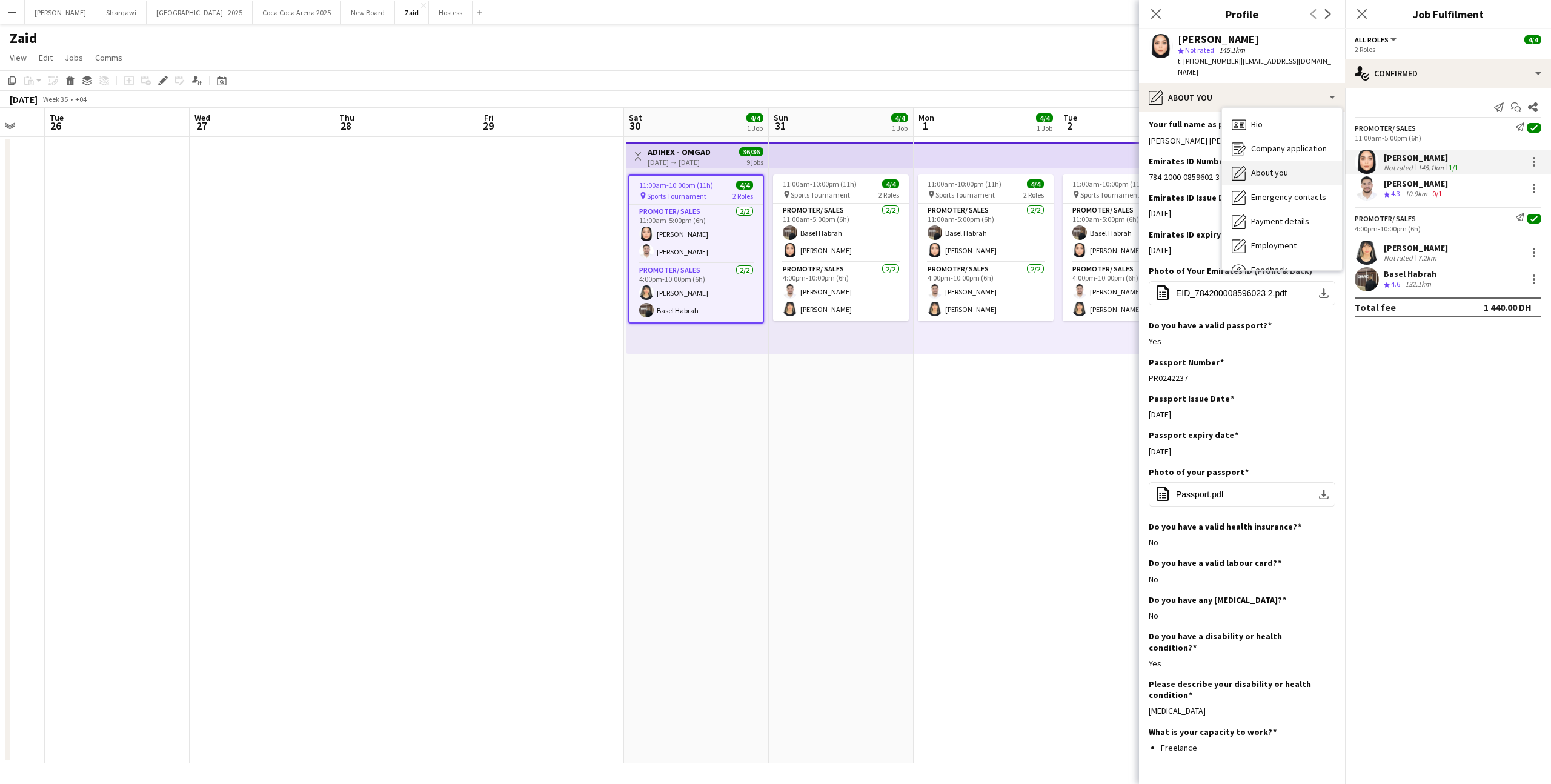
click at [1288, 169] on div "About you About you" at bounding box center [1282, 173] width 120 height 24
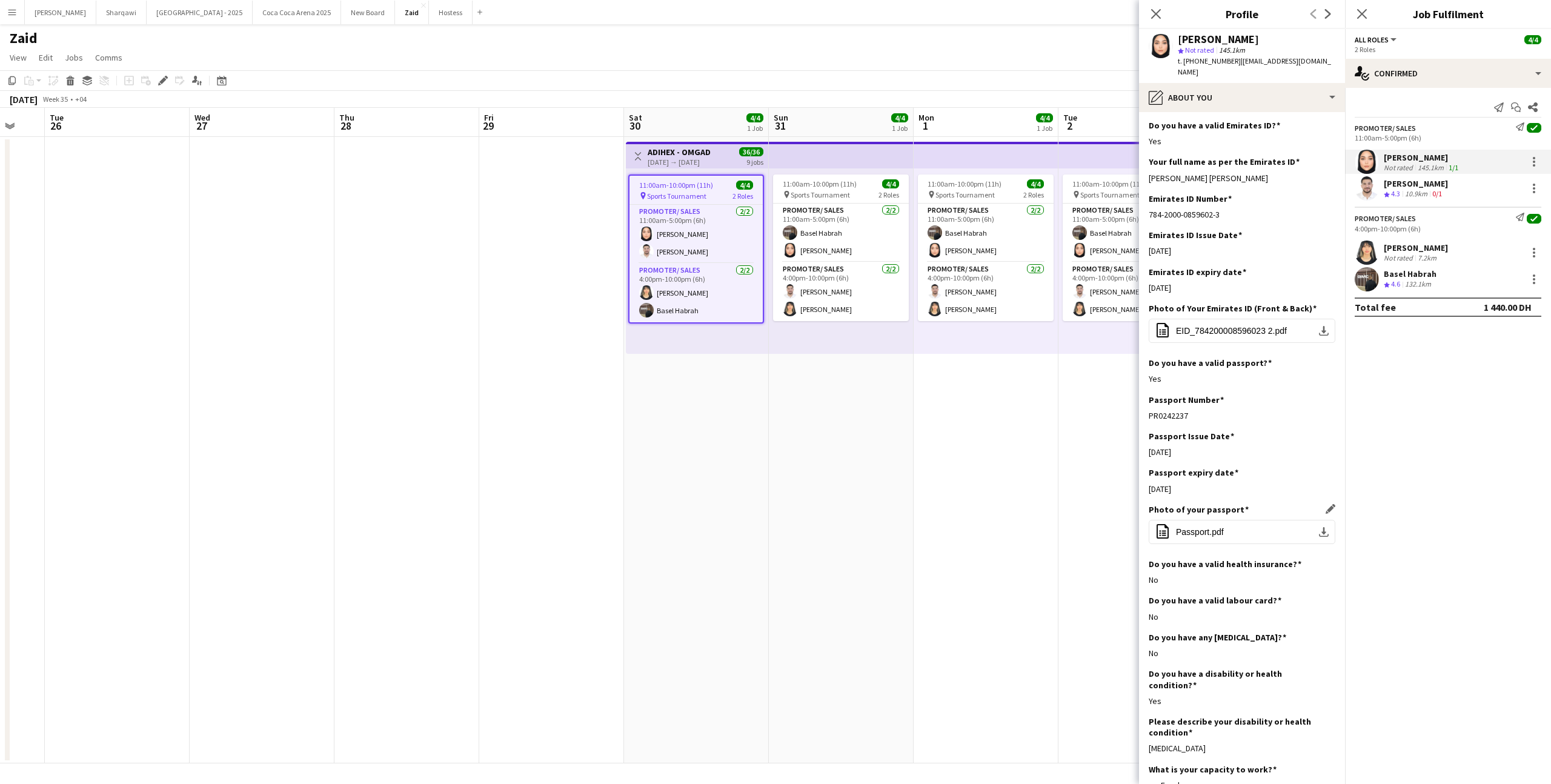
scroll to position [477, 0]
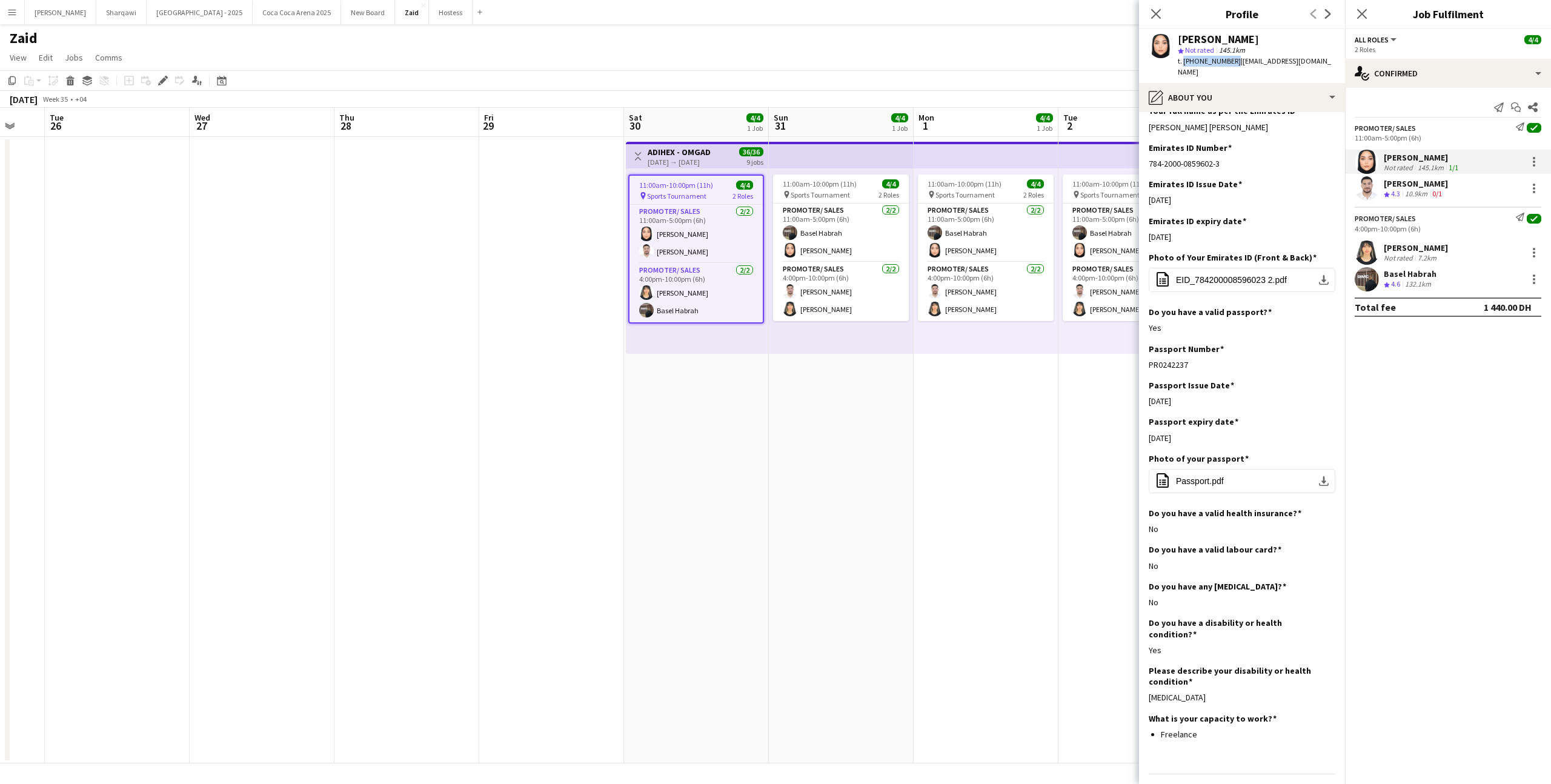
drag, startPoint x: 1182, startPoint y: 60, endPoint x: 1229, endPoint y: 62, distance: 47.0
click at [1230, 64] on span "t. [PHONE_NUMBER]" at bounding box center [1209, 60] width 63 height 9
click at [1287, 84] on div "pencil4 About you" at bounding box center [1242, 98] width 206 height 29
click at [1288, 113] on div "Bio Bio" at bounding box center [1282, 125] width 120 height 24
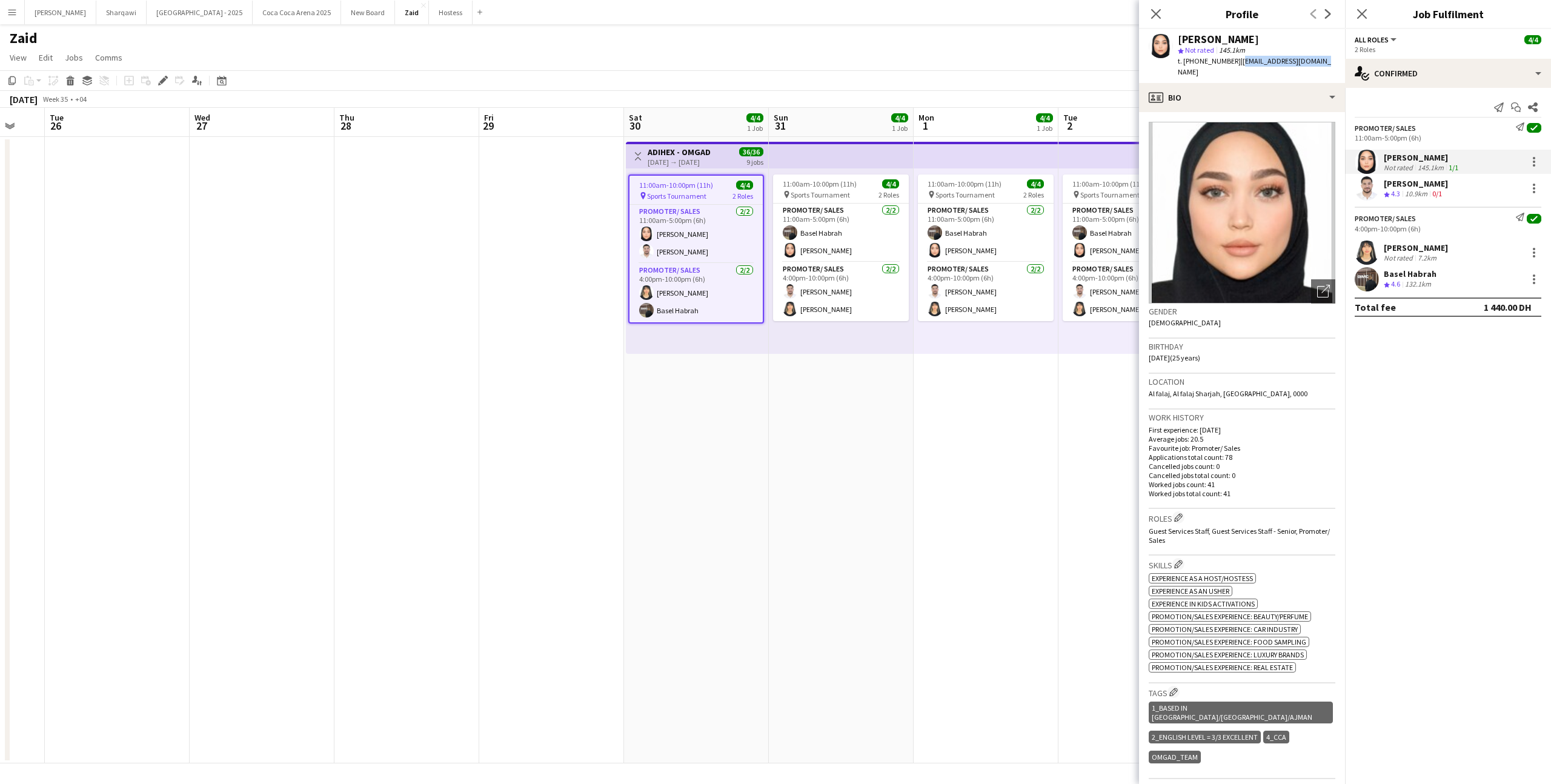
drag, startPoint x: 1235, startPoint y: 60, endPoint x: 1315, endPoint y: 66, distance: 80.2
click at [1315, 66] on div "[PERSON_NAME] Not rated 145.1km t. [PHONE_NUMBER] | [EMAIL_ADDRESS][DOMAIN_NAME]" at bounding box center [1242, 56] width 206 height 54
click at [1246, 84] on div "profile Bio" at bounding box center [1242, 98] width 206 height 29
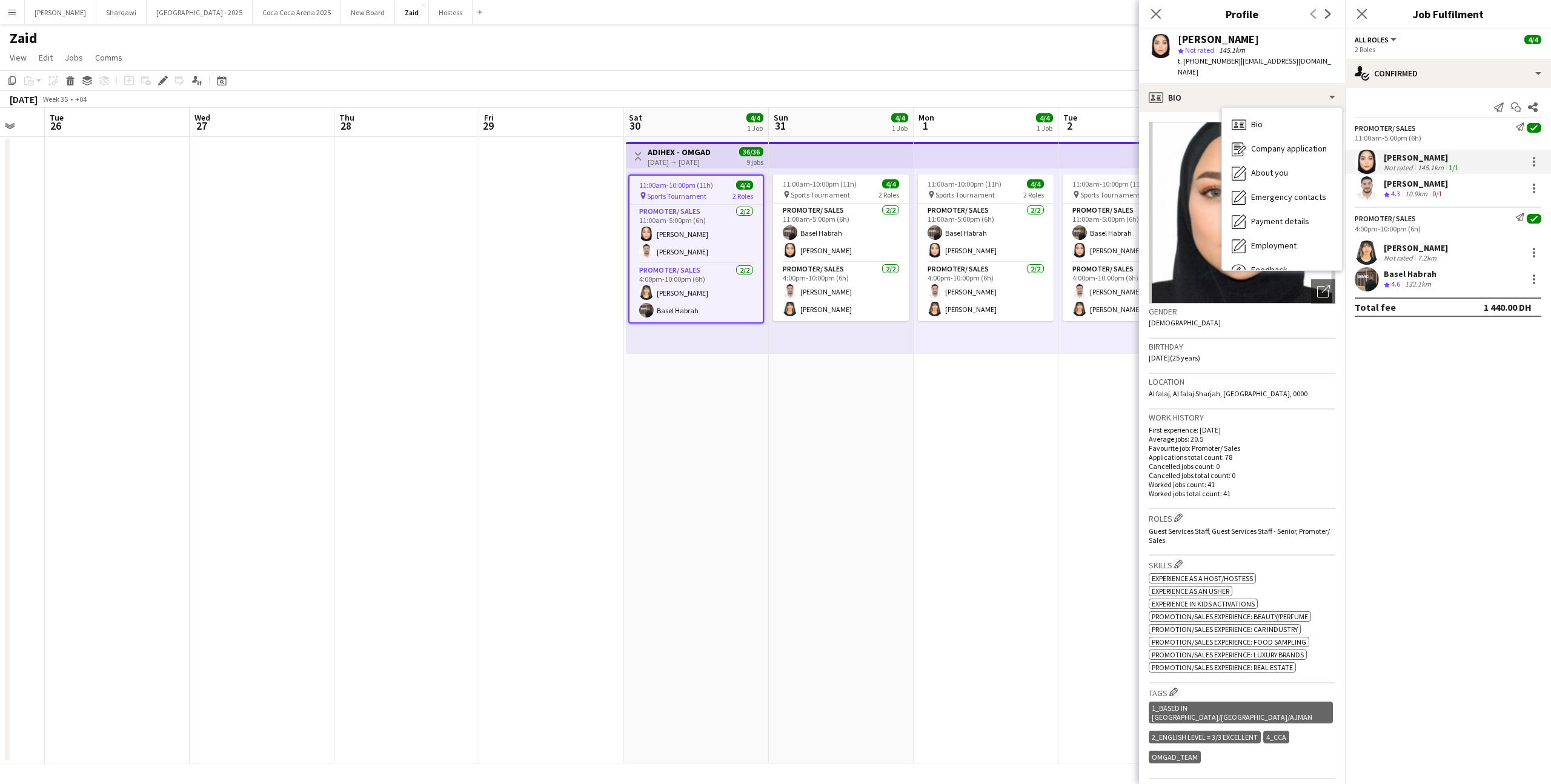
click at [998, 325] on div "11:00am-10:00pm (11h) 4/4 pin Sports Tournament 2 Roles Promoter/ Sales [DATE] …" at bounding box center [986, 261] width 145 height 186
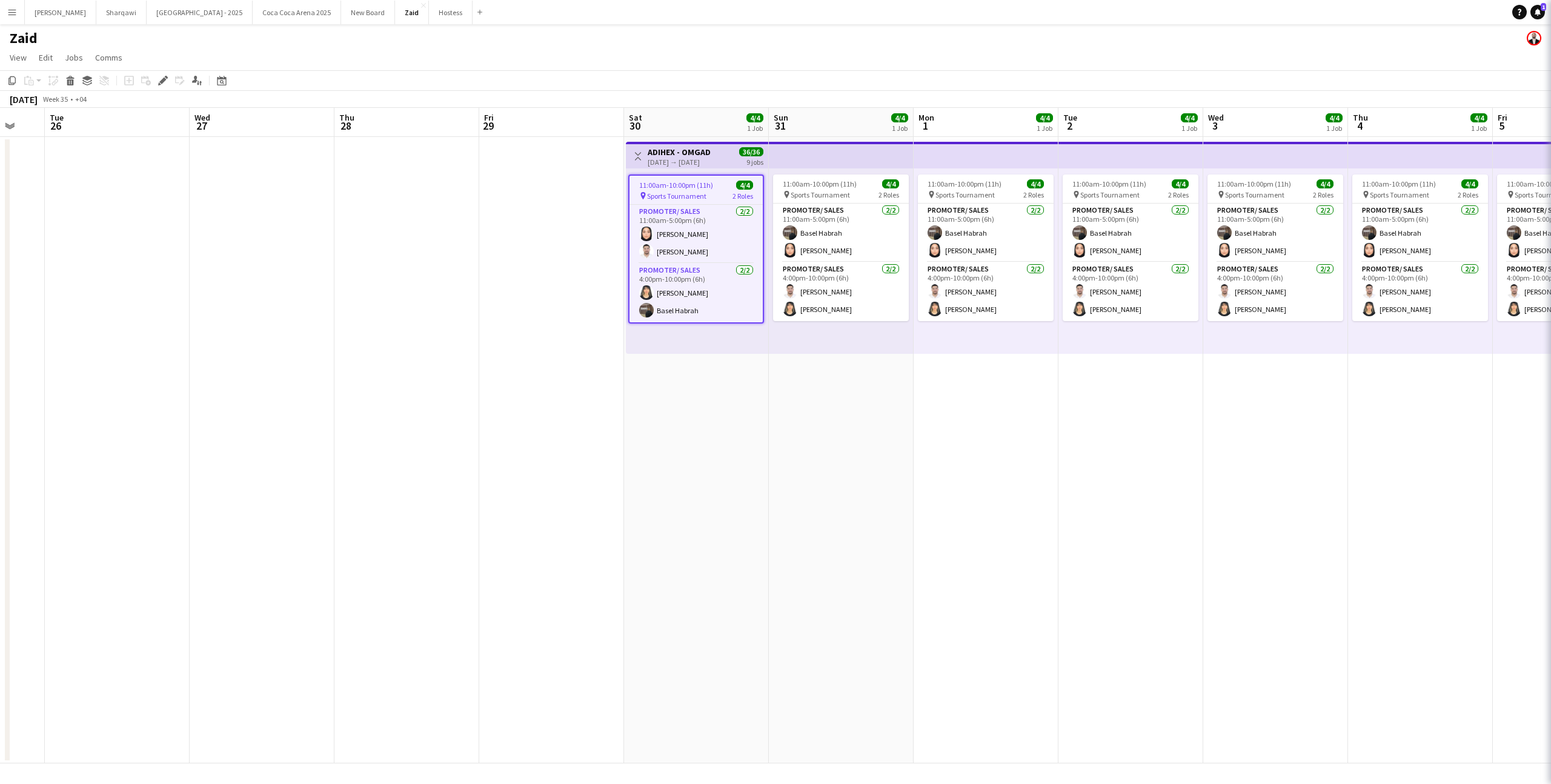
scroll to position [0, 390]
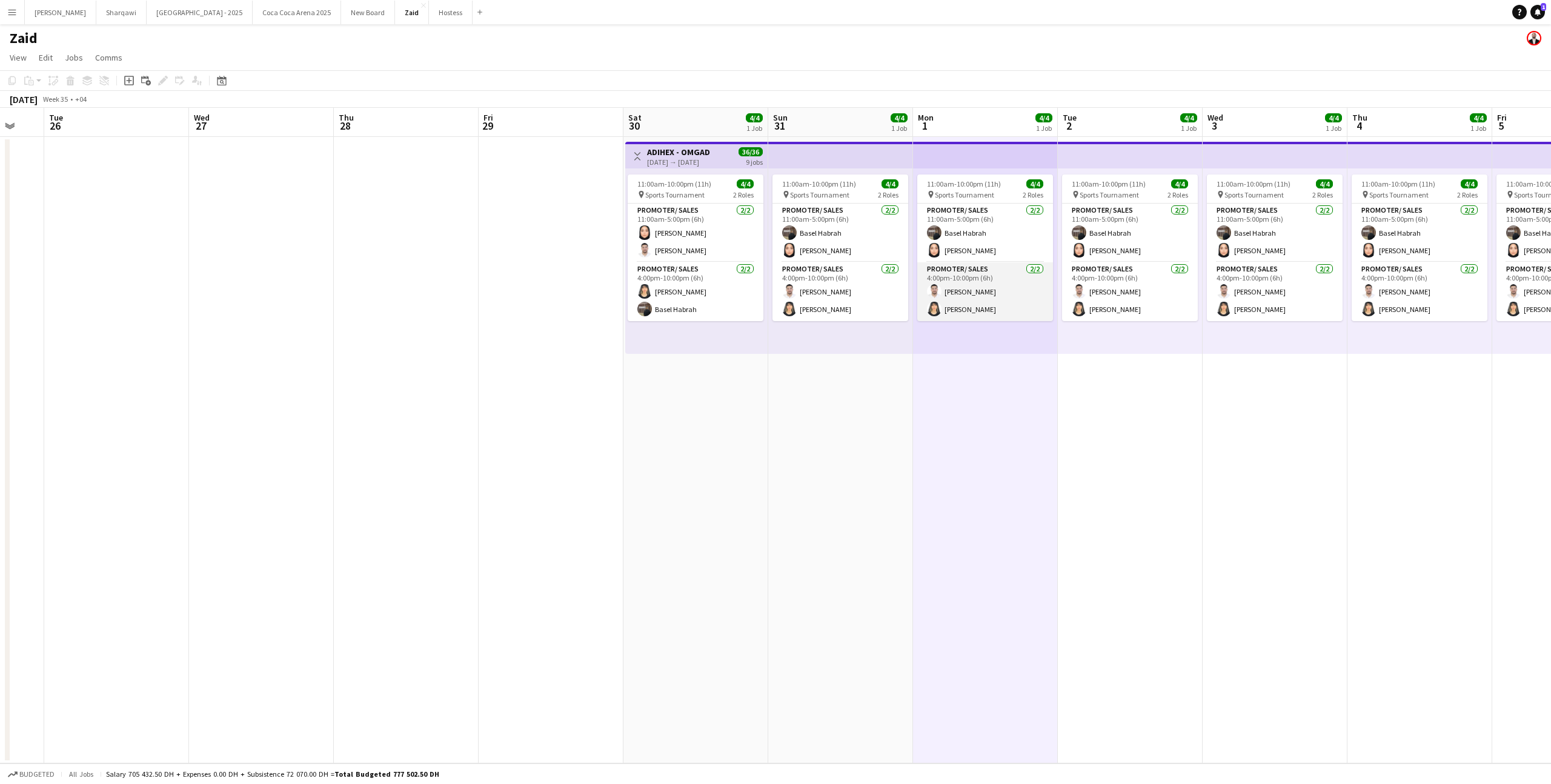
click at [1000, 297] on app-card-role "Promoter/ Sales [DATE] 4:00pm-10:00pm (6h) [PERSON_NAME]" at bounding box center [985, 292] width 136 height 59
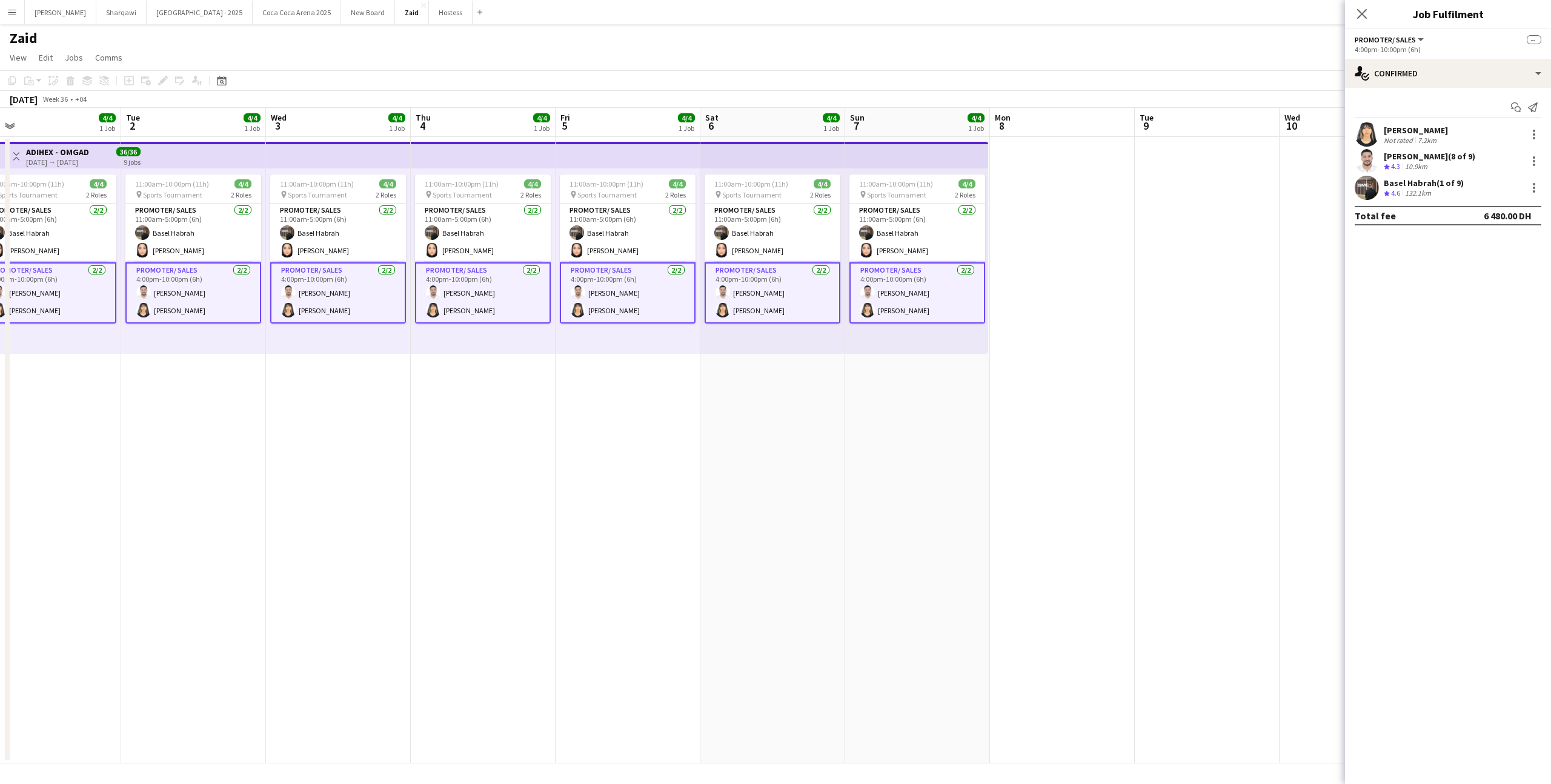
scroll to position [0, 470]
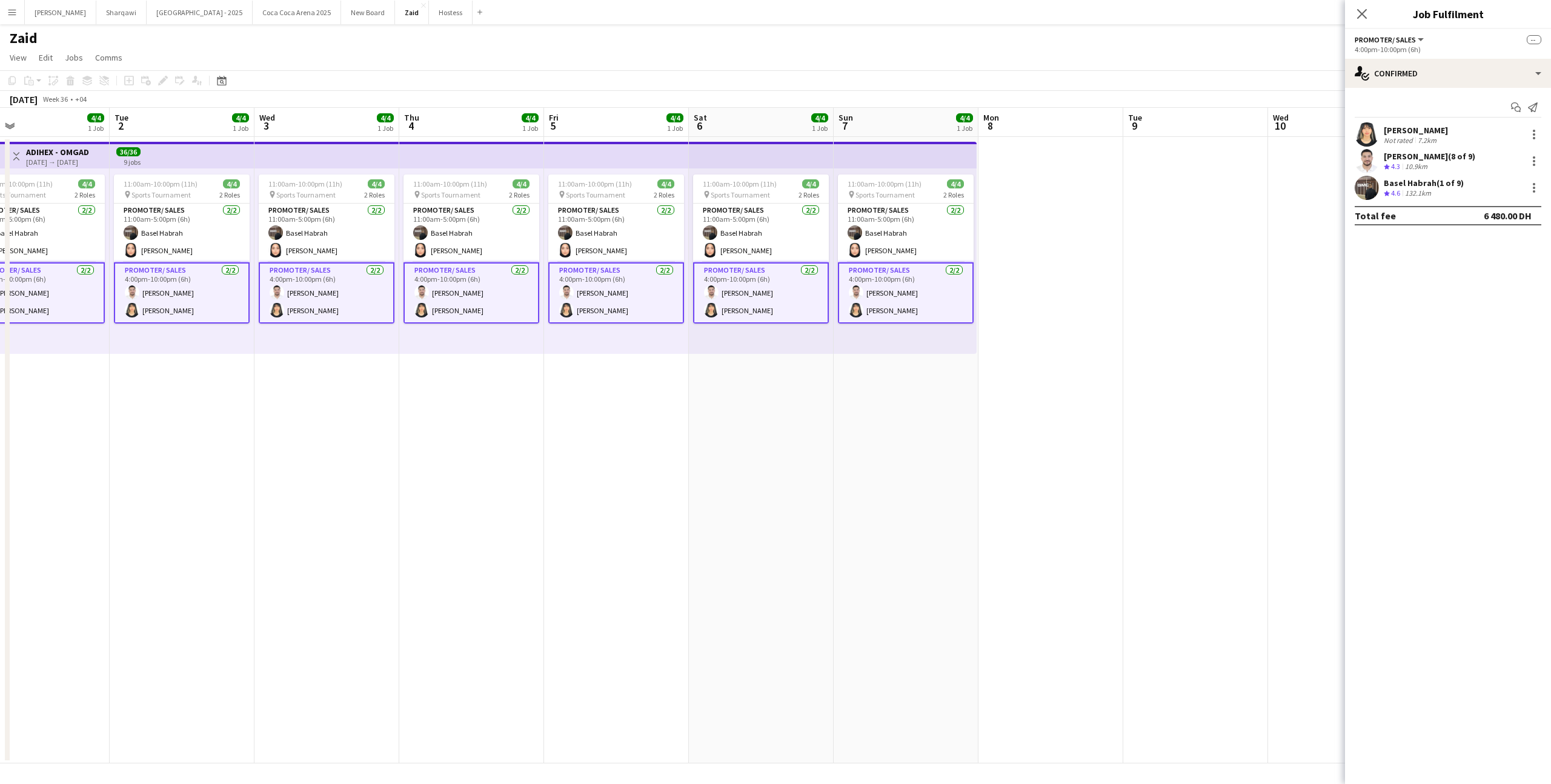
click at [994, 375] on app-date-cell at bounding box center [1051, 450] width 145 height 626
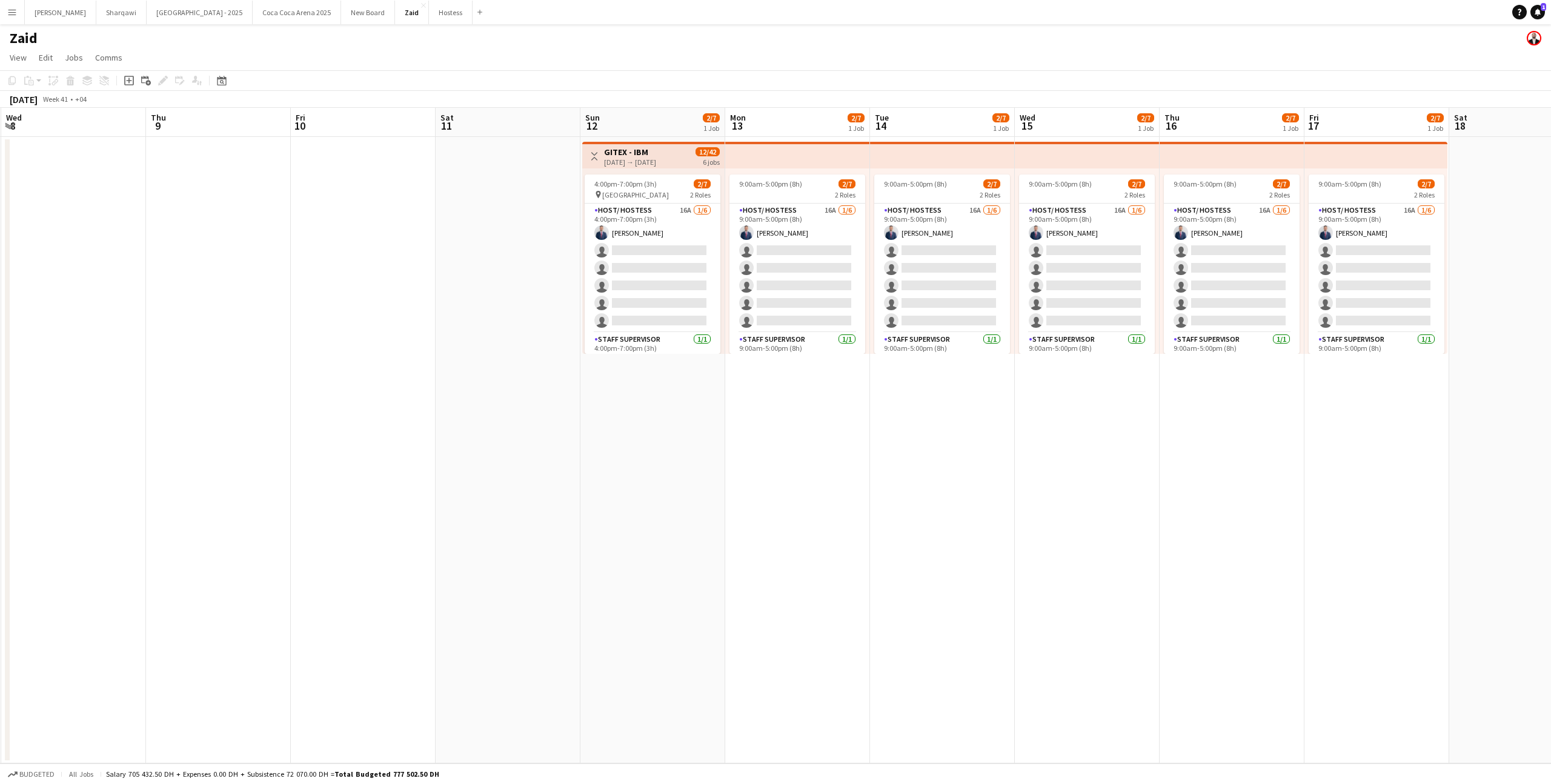
scroll to position [0, 432]
click at [763, 297] on app-card-role "Host/ Hostess 16A [DATE] 9:00am-5:00pm (8h) [PERSON_NAME] single-neutral-action…" at bounding box center [799, 267] width 136 height 129
